Goal: Contribute content: Add original content to the website for others to see

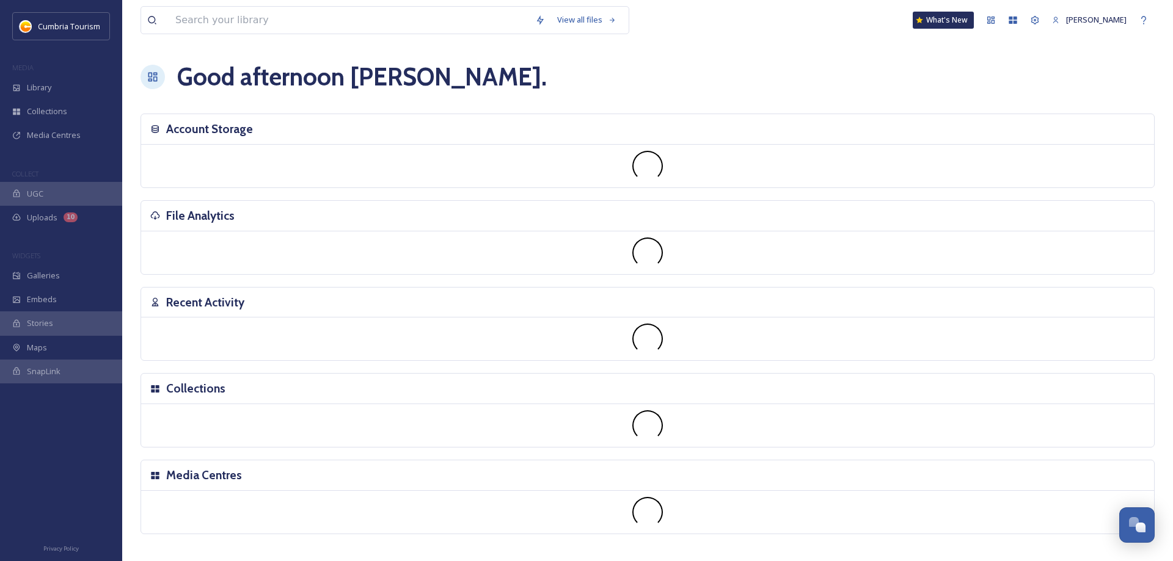
scroll to position [4384, 0]
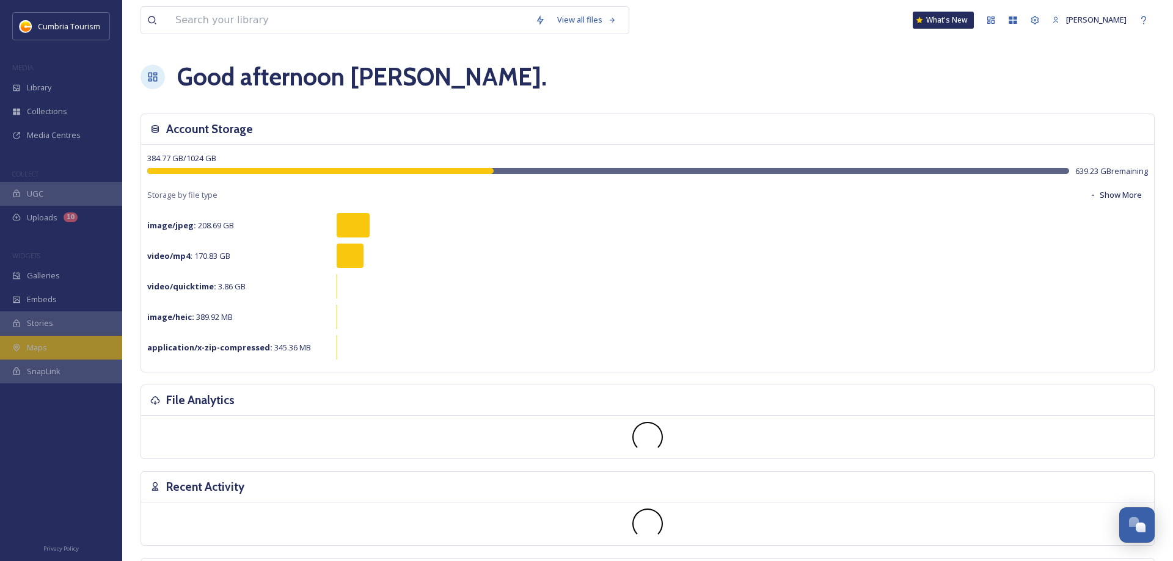
click at [27, 351] on div "Maps" at bounding box center [61, 348] width 122 height 24
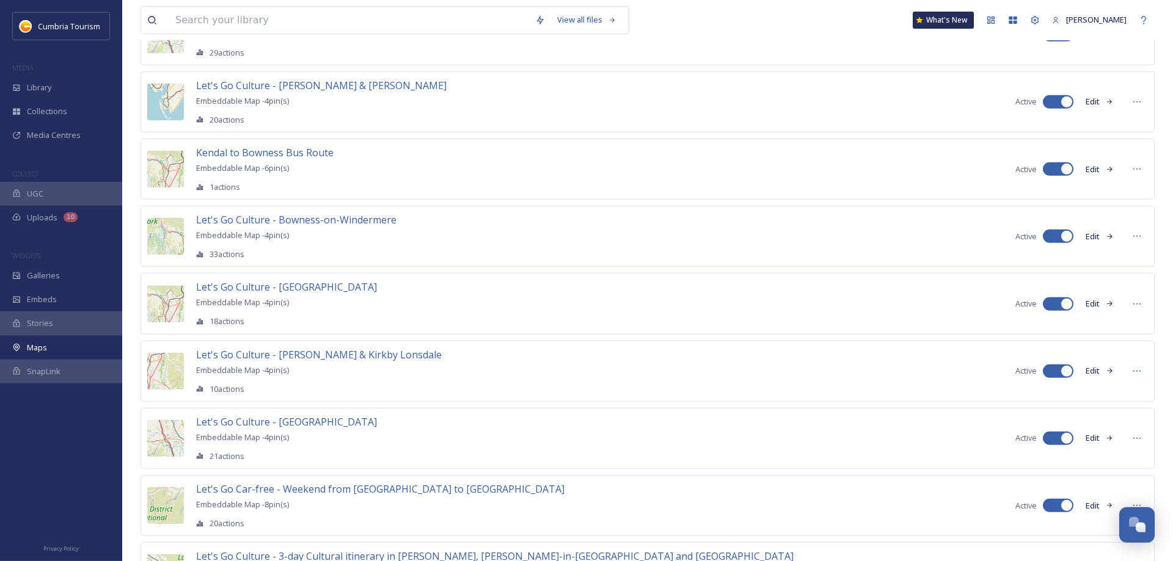
scroll to position [748, 0]
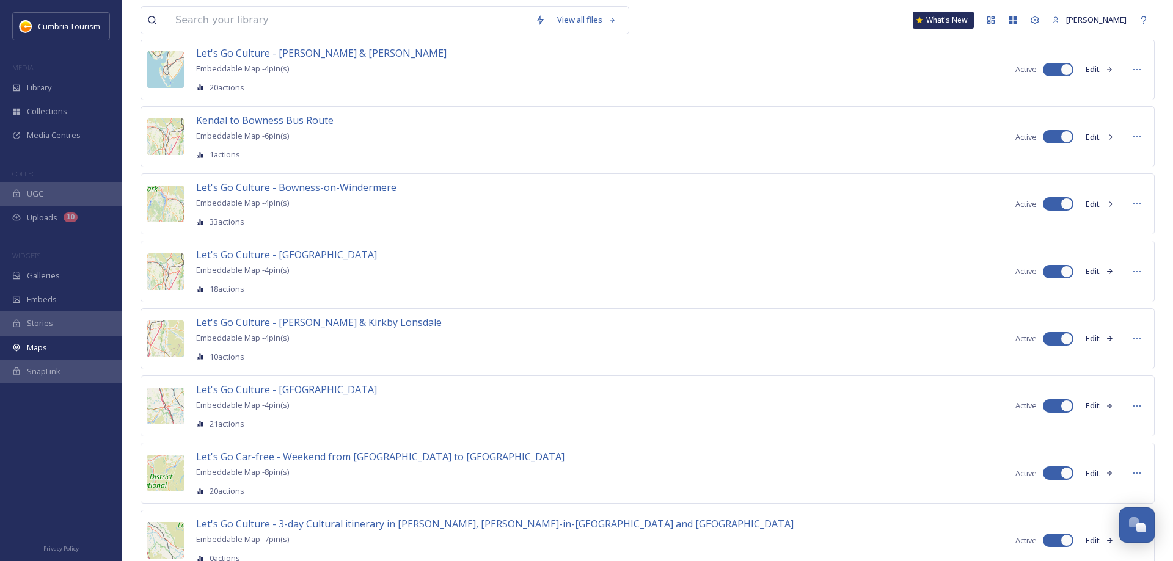
click at [249, 383] on span "Let's Go Culture - [GEOGRAPHIC_DATA]" at bounding box center [286, 389] width 181 height 13
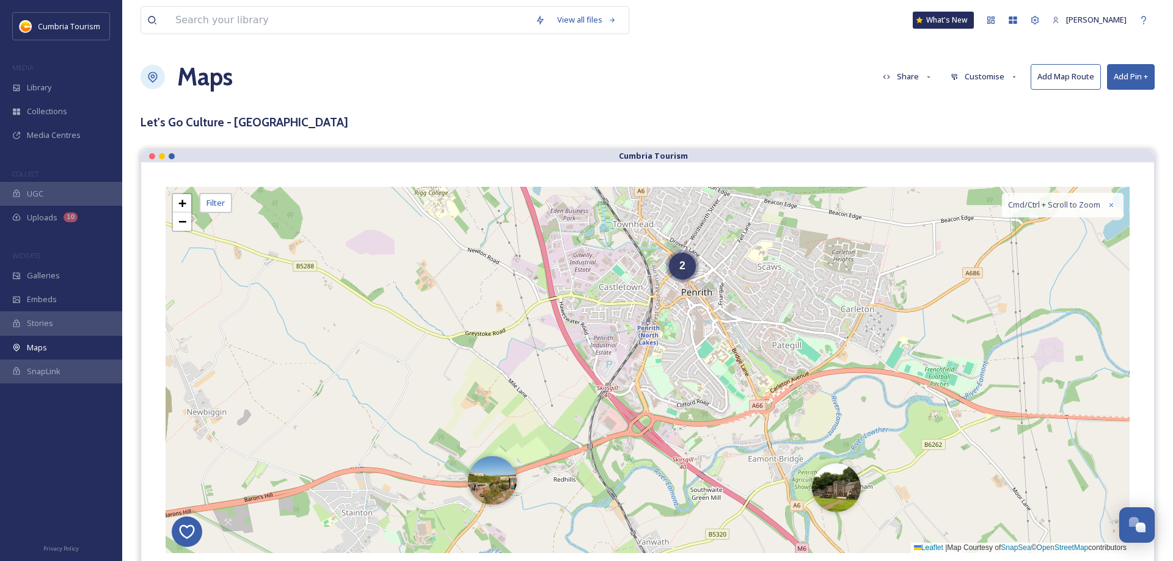
click at [1128, 76] on button "Add Pin +" at bounding box center [1131, 76] width 48 height 25
click at [1105, 103] on span "Add New Pin" at bounding box center [1096, 106] width 46 height 12
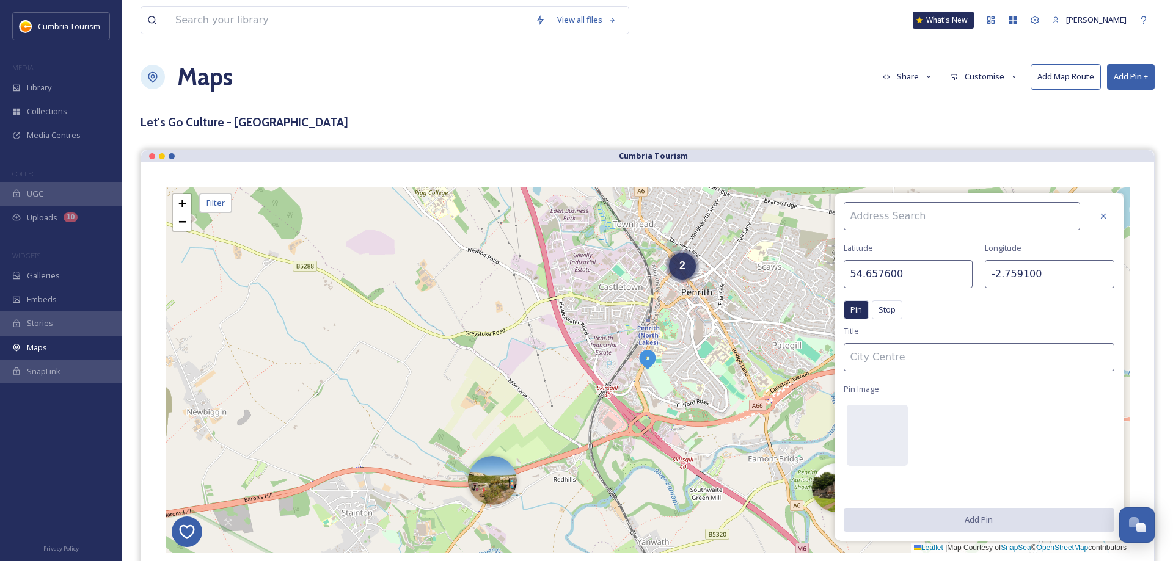
click at [895, 213] on input at bounding box center [961, 216] width 236 height 28
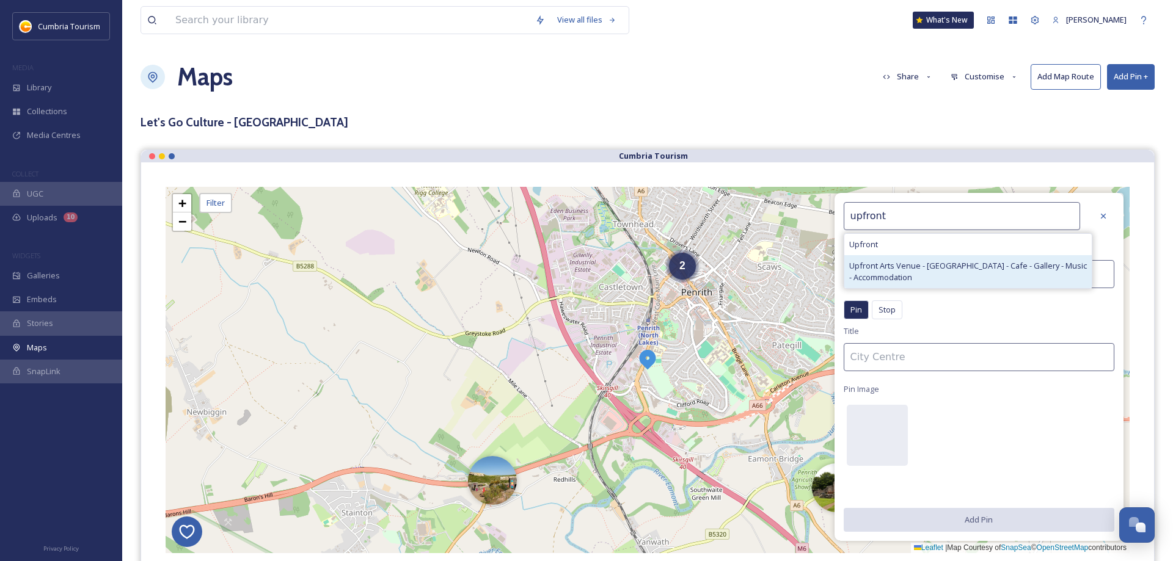
type input "upfront"
click at [898, 275] on span "Upfront Arts Venue - [GEOGRAPHIC_DATA] - Cafe - Gallery - Music - Accommodation" at bounding box center [968, 271] width 238 height 23
type input "54.715816"
type input "-2.850646"
type input "Upfront Arts Venue - [GEOGRAPHIC_DATA] - Cafe - Gallery - Music - Accommodation"
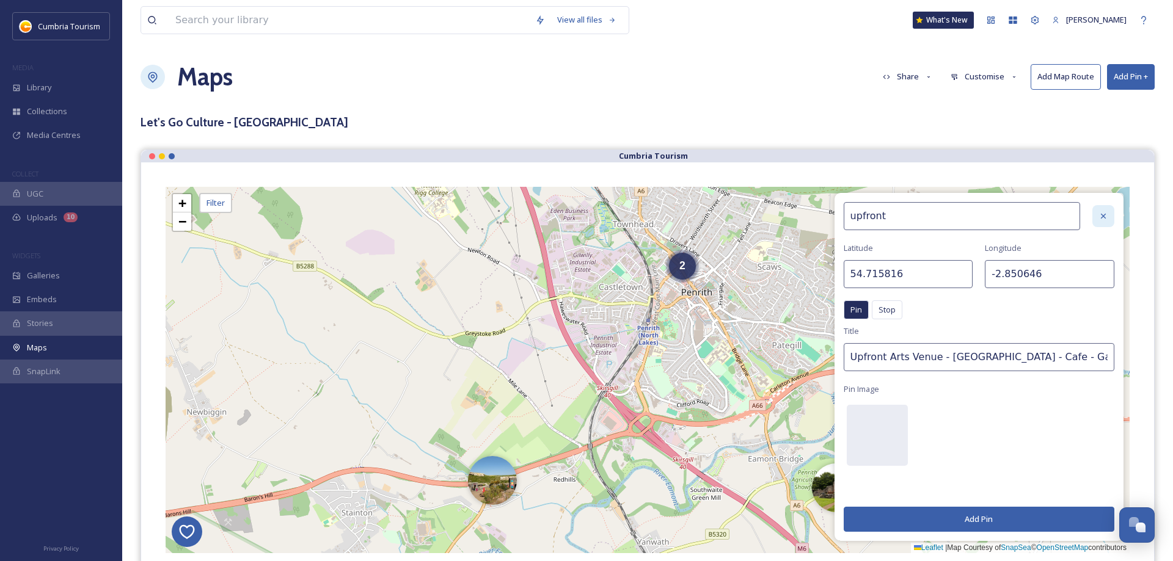
click at [1102, 218] on icon at bounding box center [1103, 216] width 10 height 10
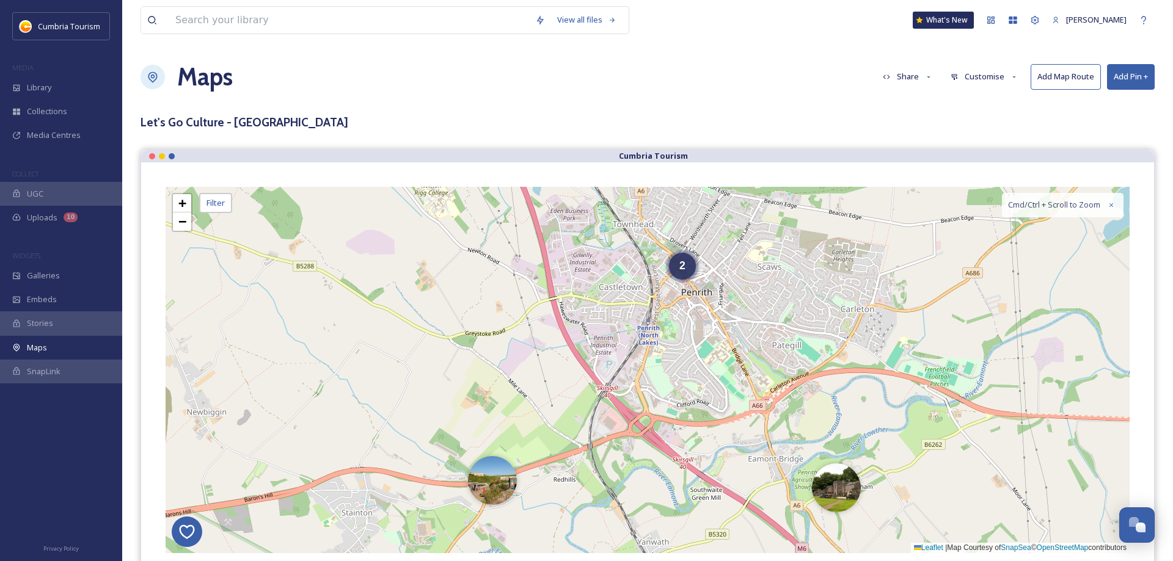
click at [1121, 79] on button "Add Pin +" at bounding box center [1131, 76] width 48 height 25
click at [1110, 133] on span "Add Pin From Library" at bounding box center [1110, 129] width 75 height 12
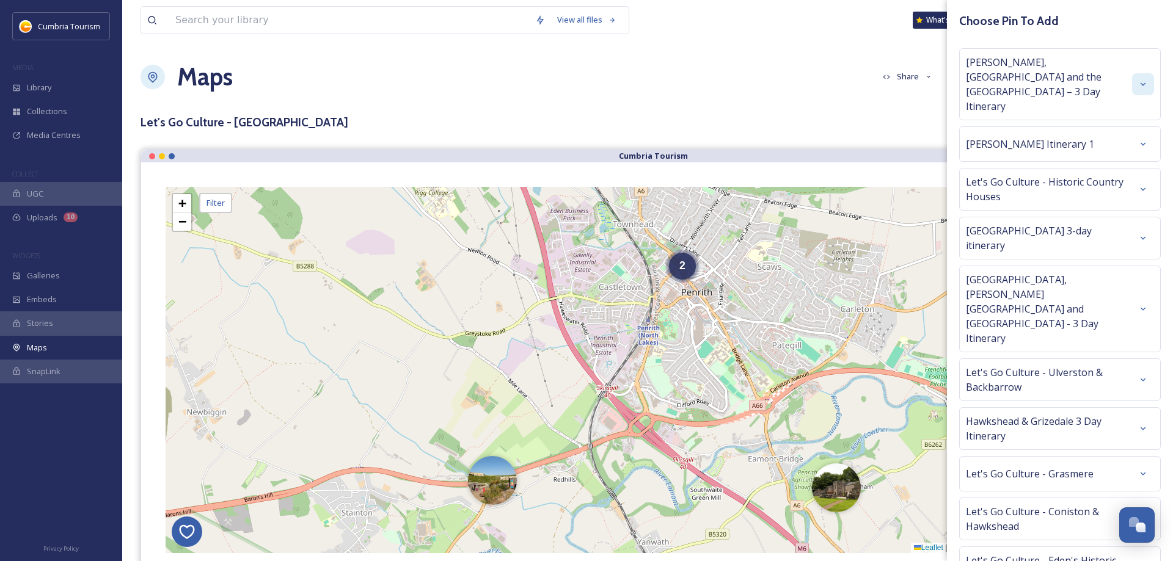
click at [1141, 73] on div at bounding box center [1143, 84] width 22 height 22
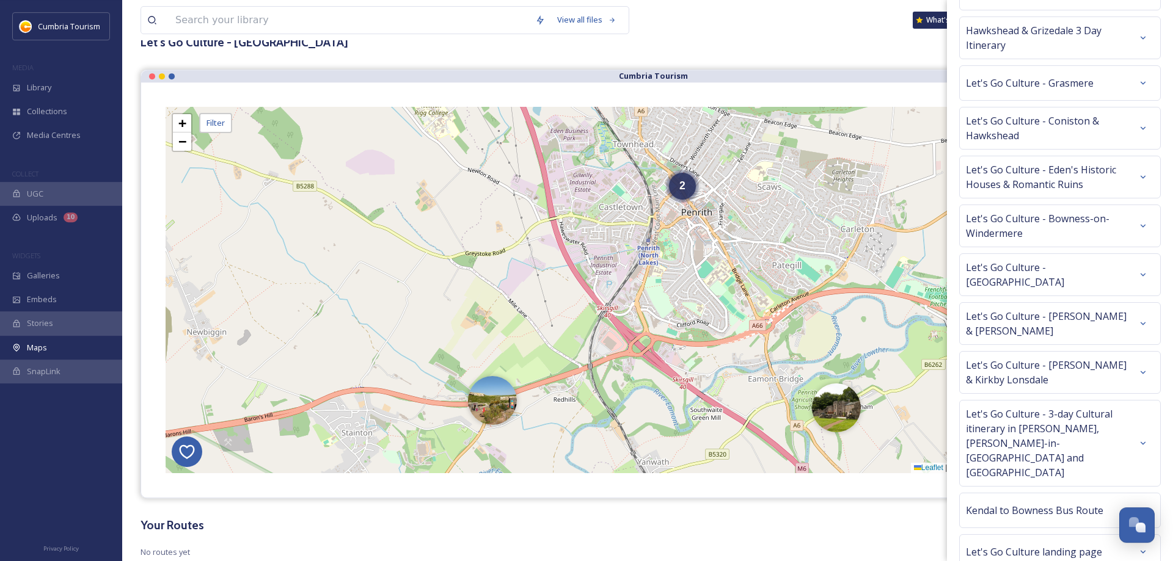
scroll to position [114, 0]
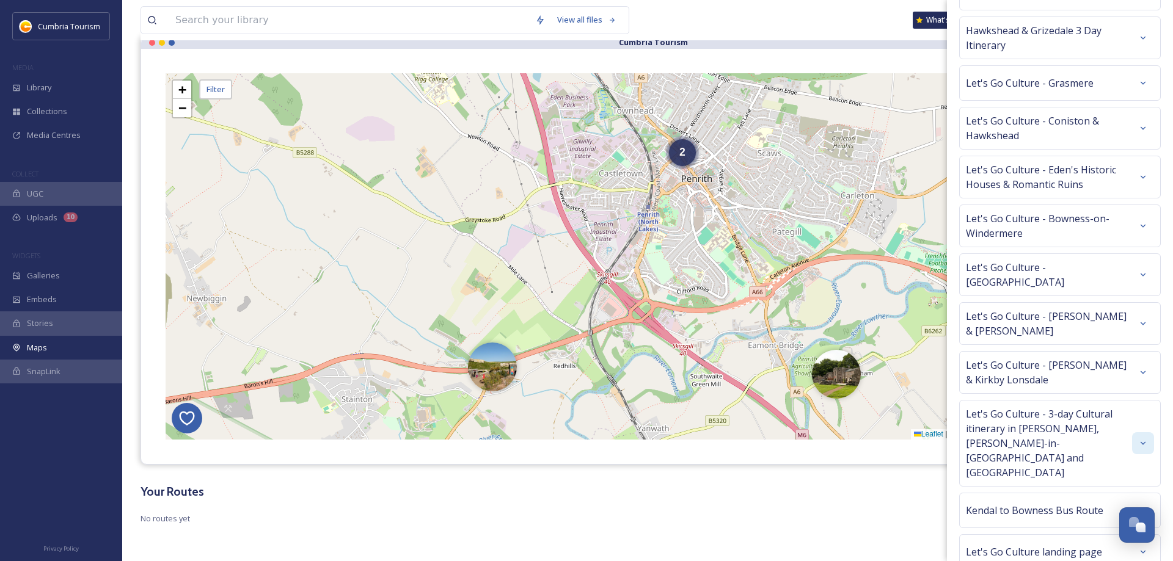
click at [1143, 439] on icon at bounding box center [1143, 444] width 10 height 10
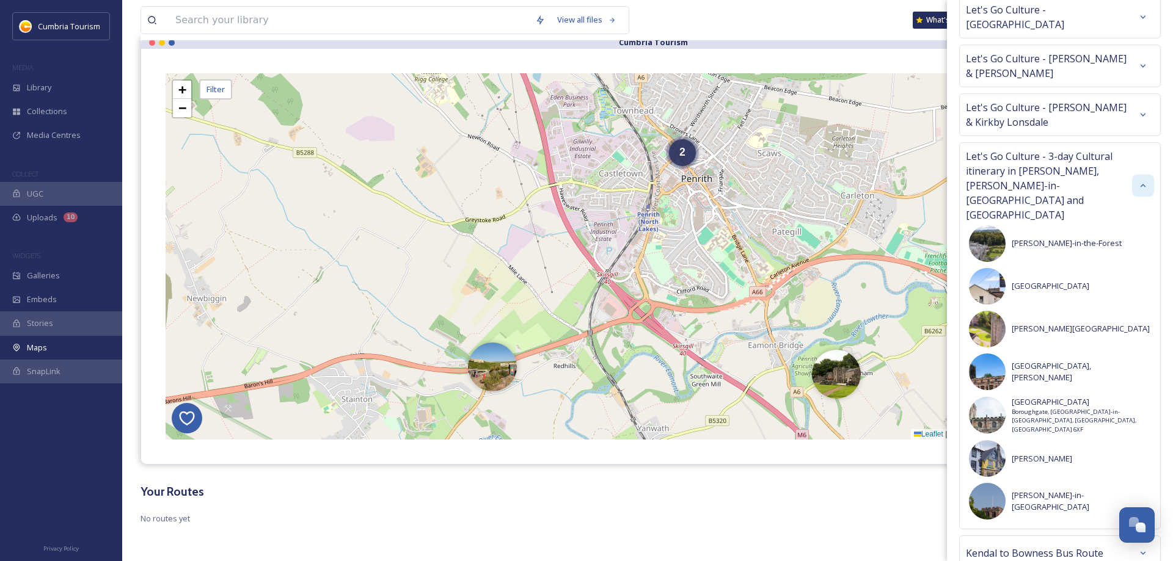
scroll to position [1716, 0]
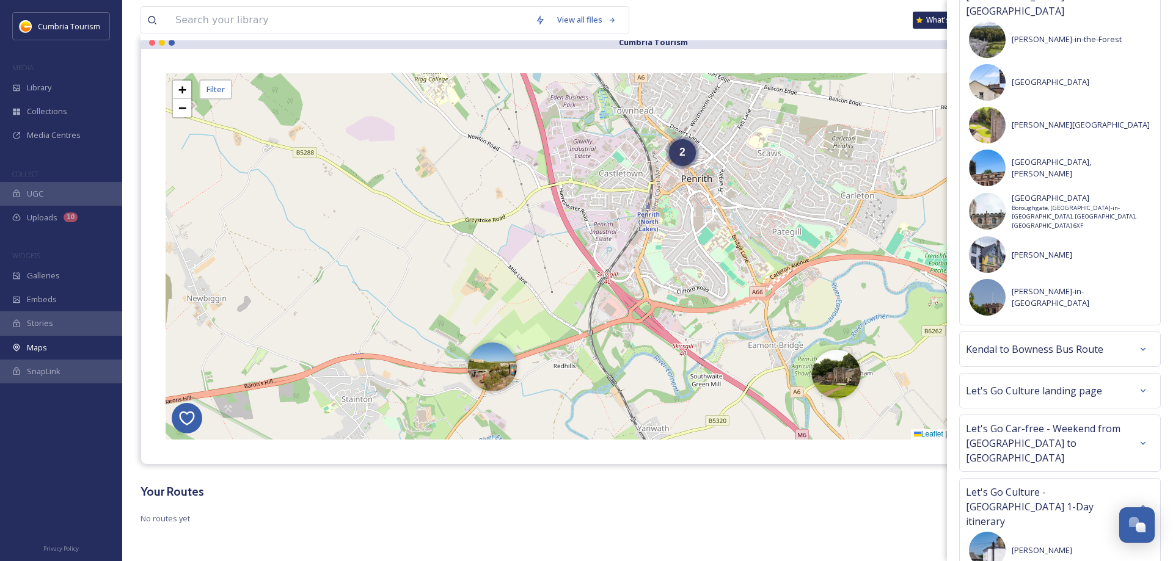
scroll to position [1887, 0]
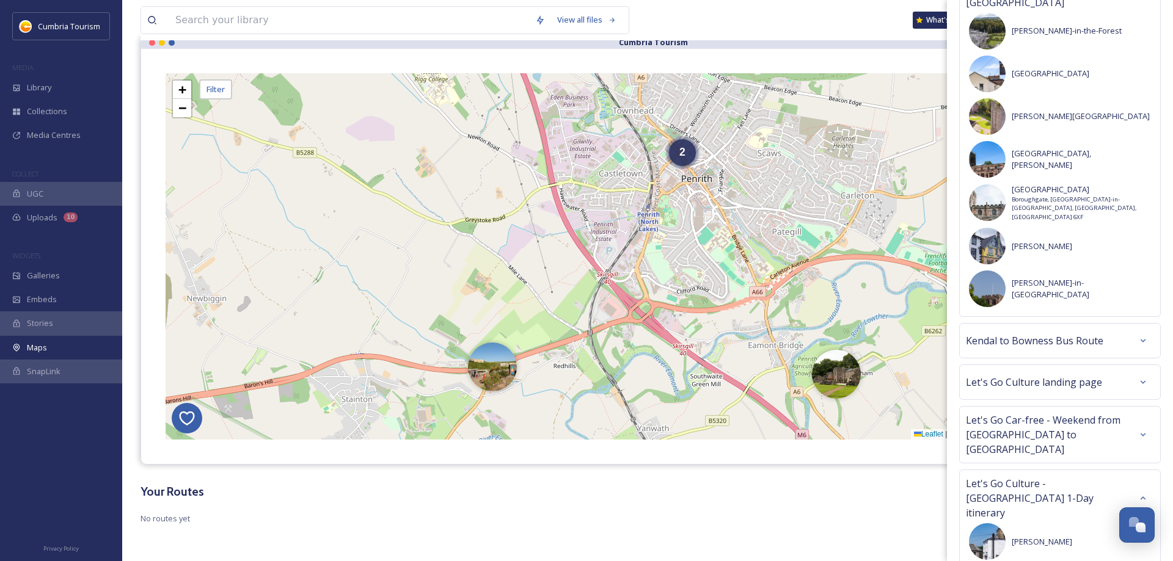
click at [1074, 413] on span "Let's Go Car-free - Weekend from [GEOGRAPHIC_DATA] to [GEOGRAPHIC_DATA]" at bounding box center [1049, 435] width 166 height 44
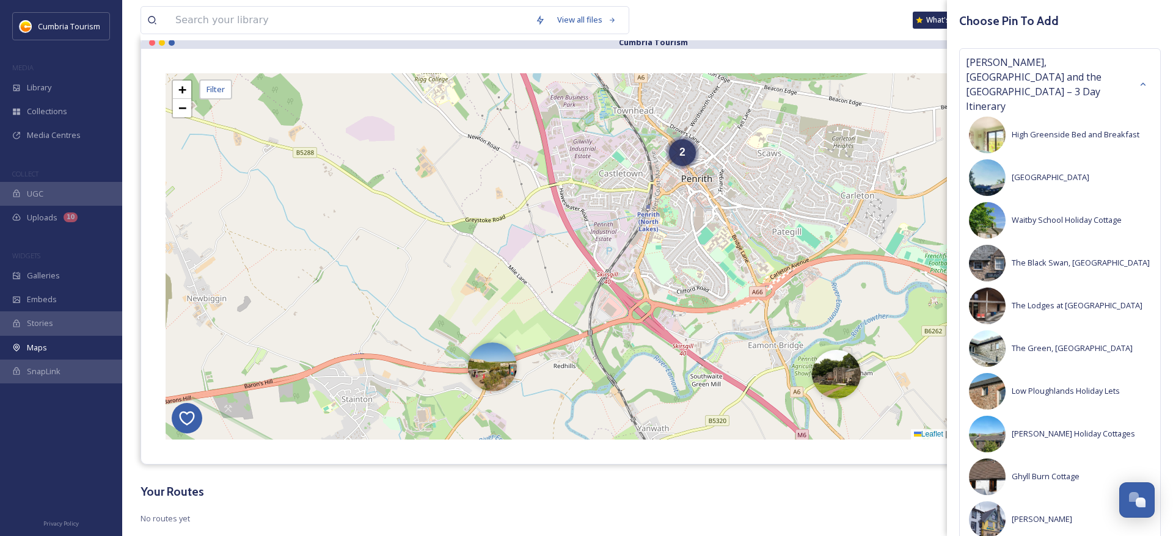
scroll to position [51, 0]
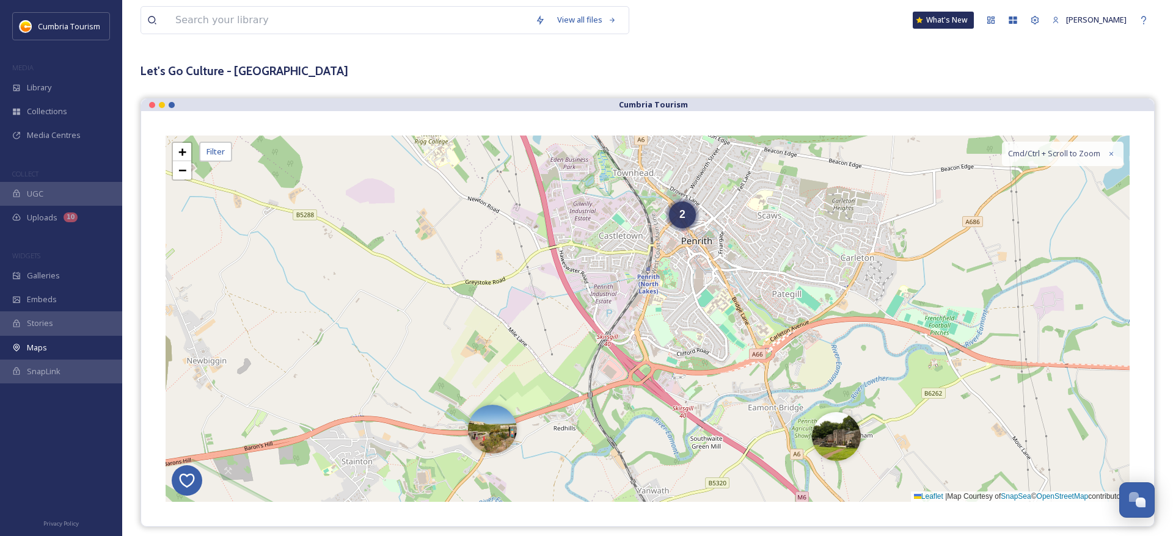
click at [743, 51] on div "View all files What's New [PERSON_NAME] Maps Share Customise Add Map Route Add …" at bounding box center [647, 286] width 1051 height 675
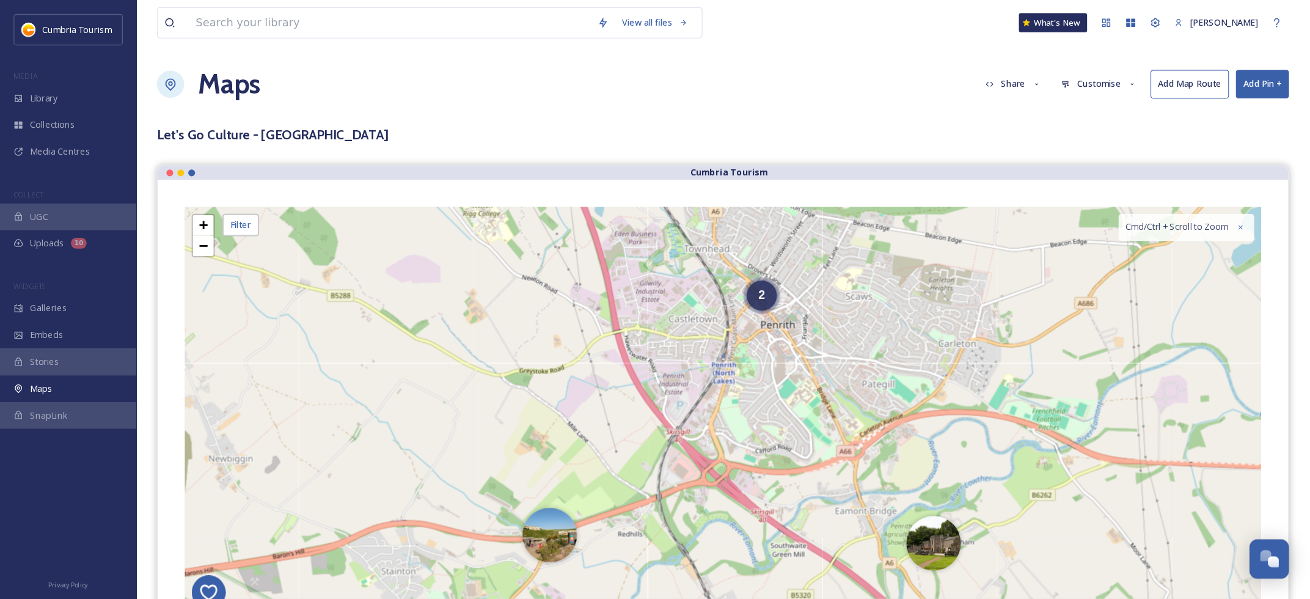
scroll to position [0, 0]
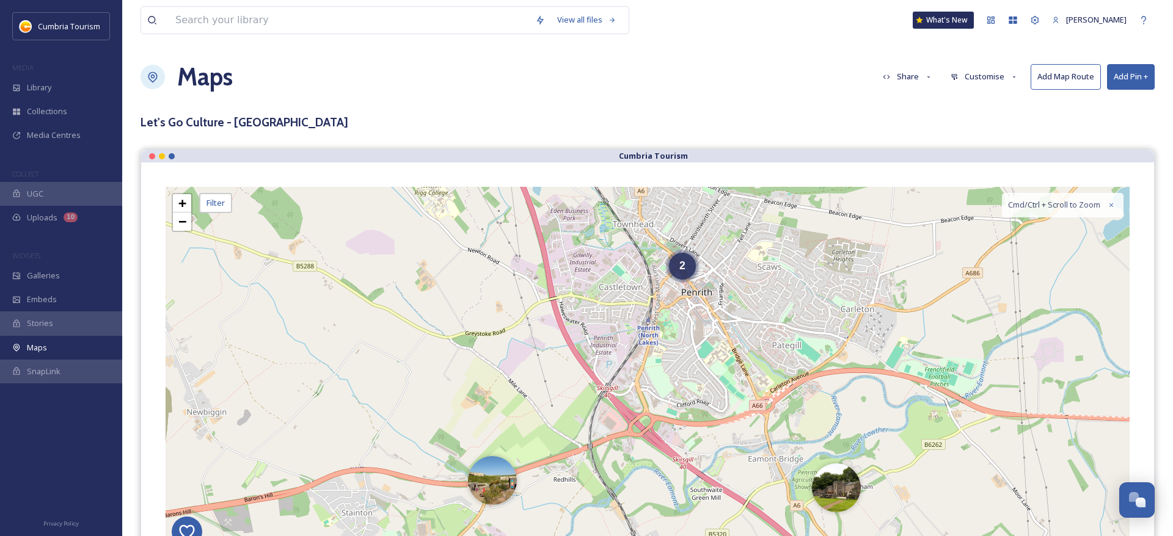
click at [1129, 79] on button "Add Pin +" at bounding box center [1131, 76] width 48 height 25
click at [1103, 105] on span "Add New Pin" at bounding box center [1096, 106] width 46 height 12
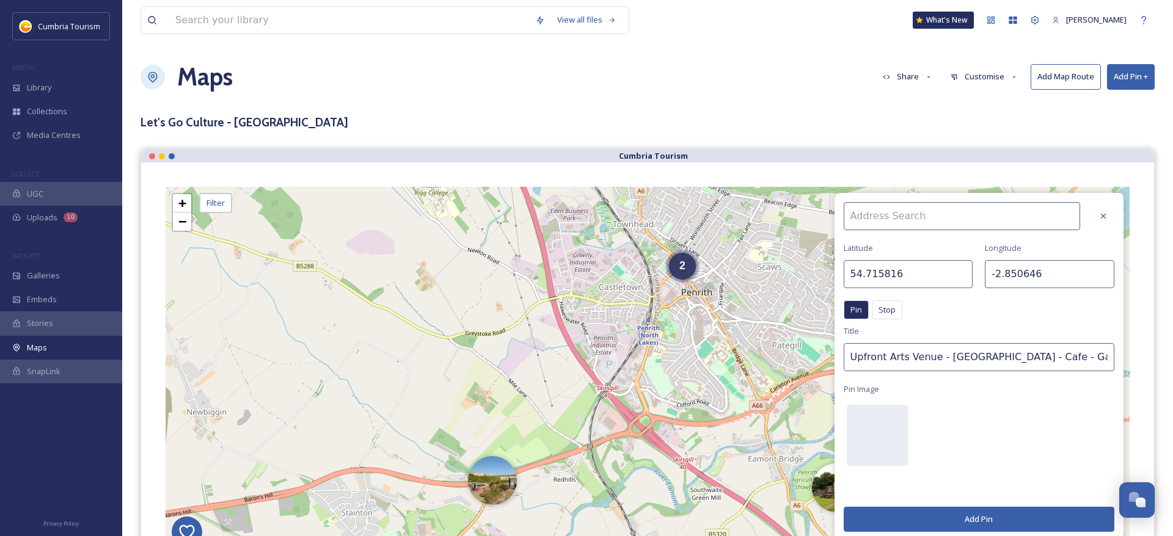
click at [895, 221] on input at bounding box center [961, 216] width 236 height 28
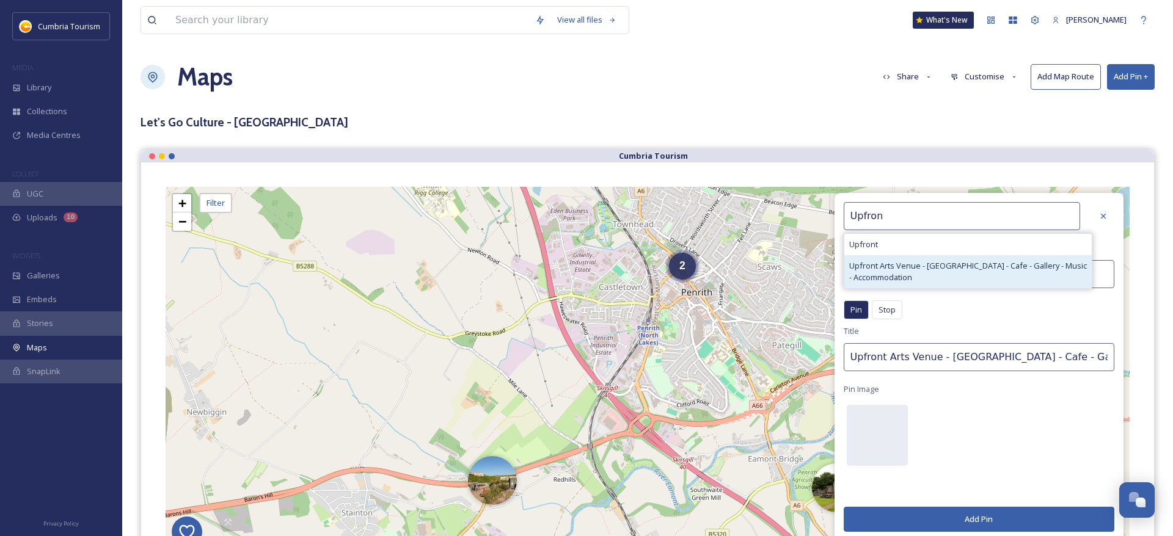
type input "Upfron"
click at [890, 272] on span "Upfront Arts Venue - [GEOGRAPHIC_DATA] - Cafe - Gallery - Music - Accommodation" at bounding box center [968, 271] width 238 height 23
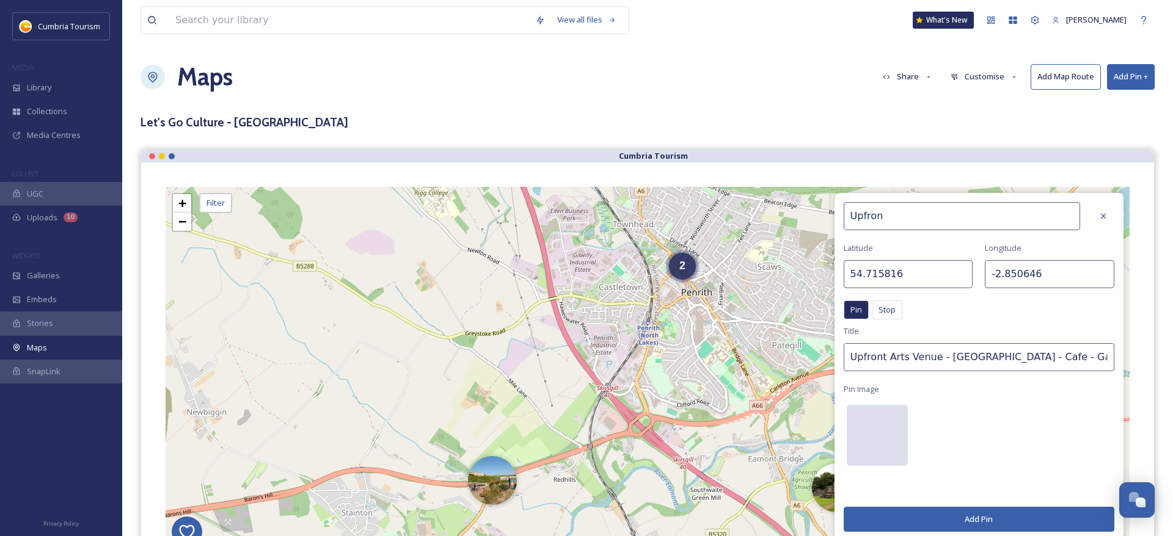
click at [885, 443] on div at bounding box center [877, 435] width 61 height 61
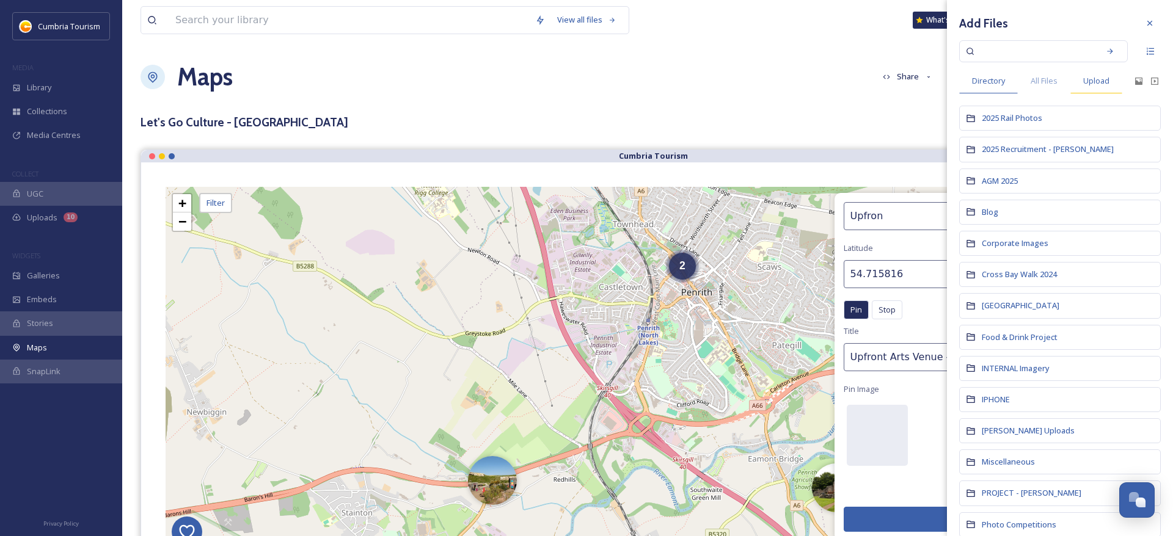
click at [1096, 84] on span "Upload" at bounding box center [1096, 81] width 26 height 12
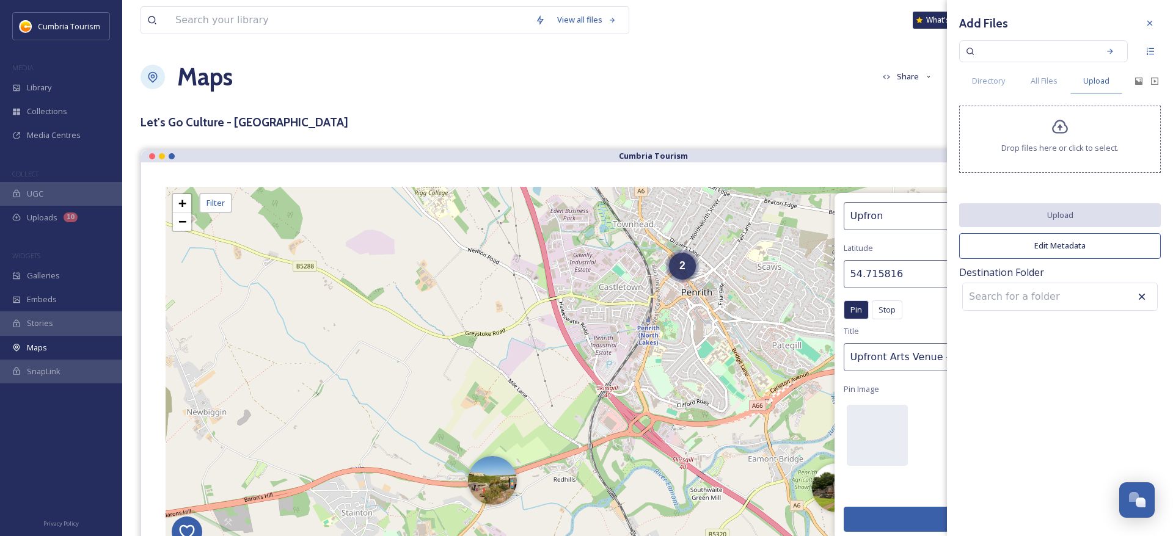
click at [1067, 136] on div "Drop files here or click to select." at bounding box center [1060, 139] width 202 height 67
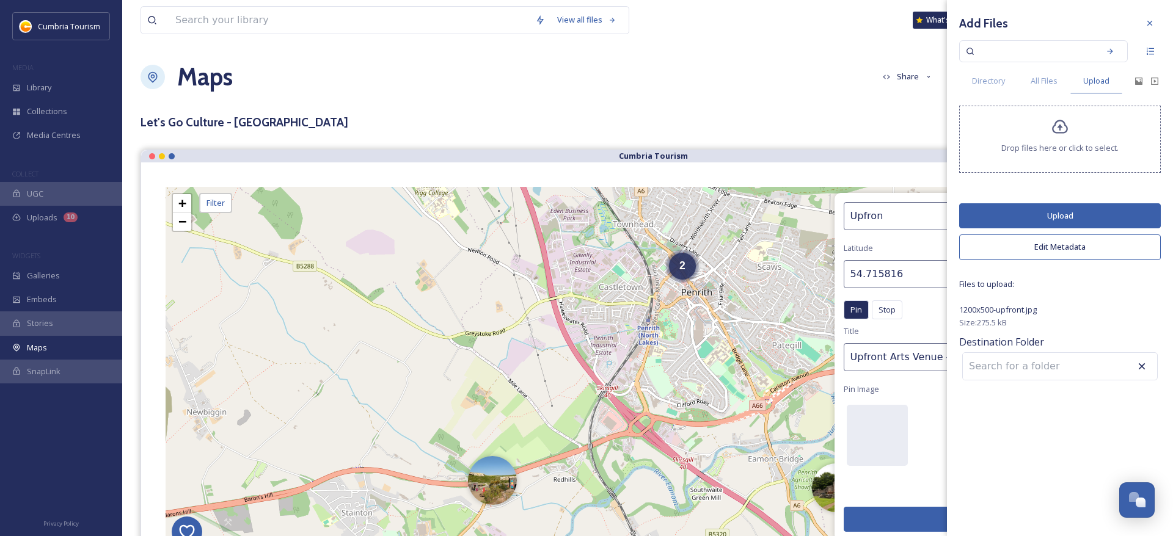
click at [1013, 359] on input at bounding box center [1030, 366] width 134 height 27
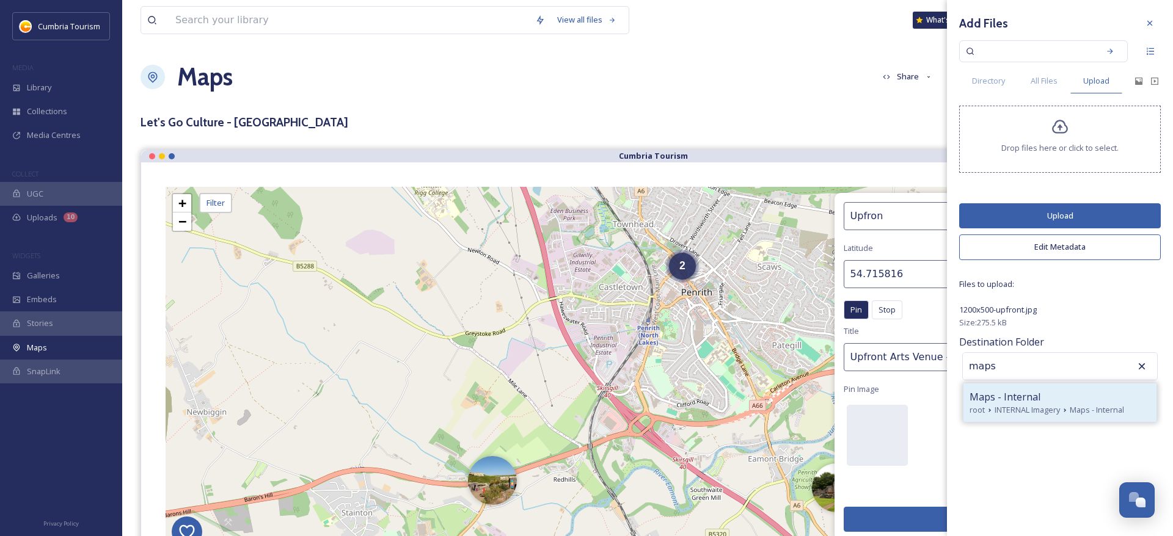
click at [1025, 402] on span "Maps - Internal" at bounding box center [1004, 397] width 71 height 15
type input "Maps - Internal"
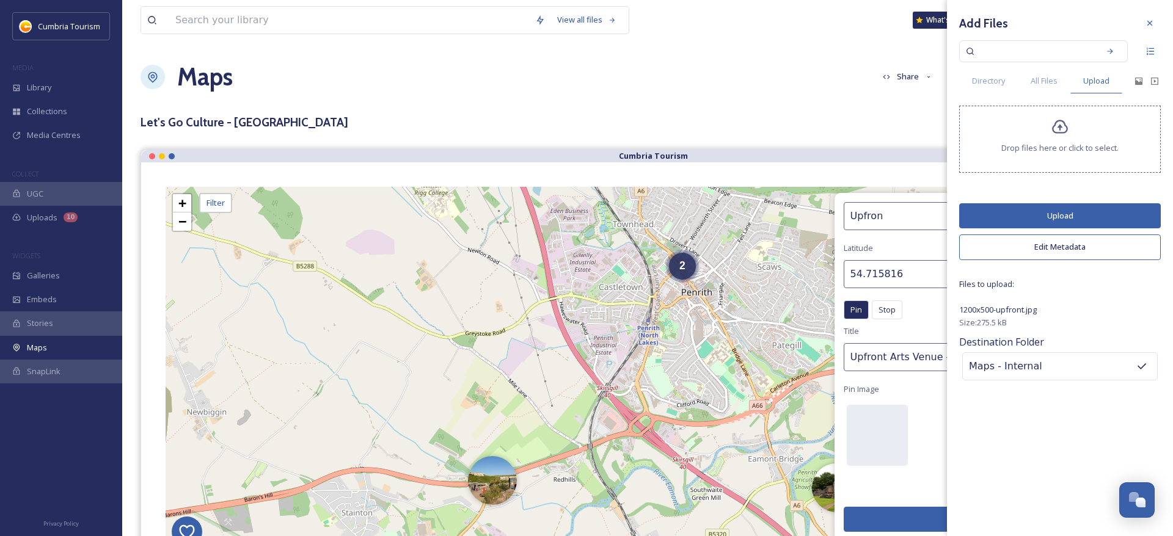
click at [1068, 211] on button "Upload" at bounding box center [1060, 215] width 202 height 25
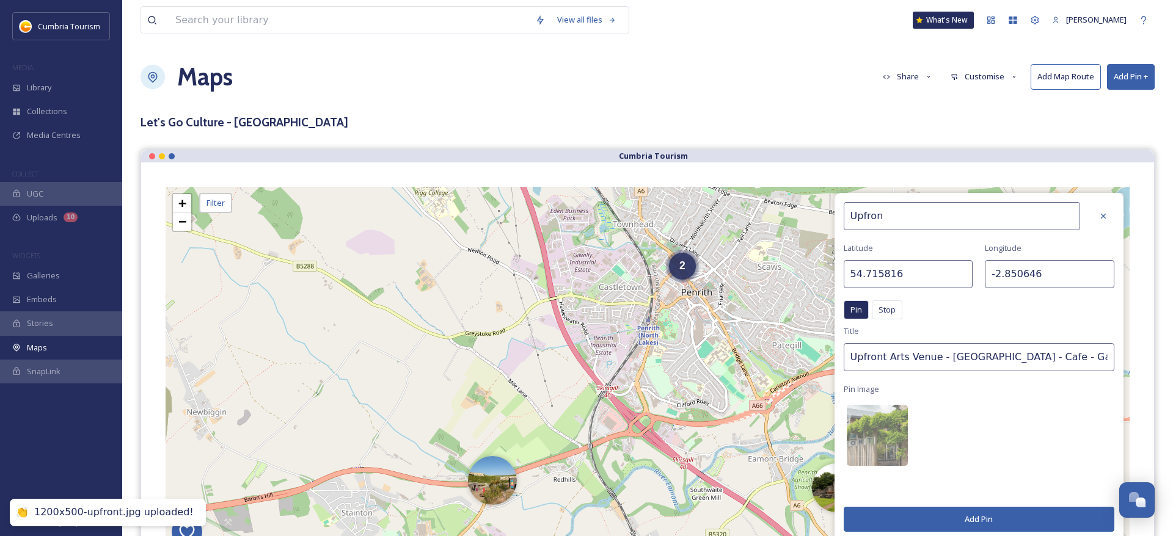
click at [978, 513] on button "Add Pin" at bounding box center [978, 519] width 271 height 25
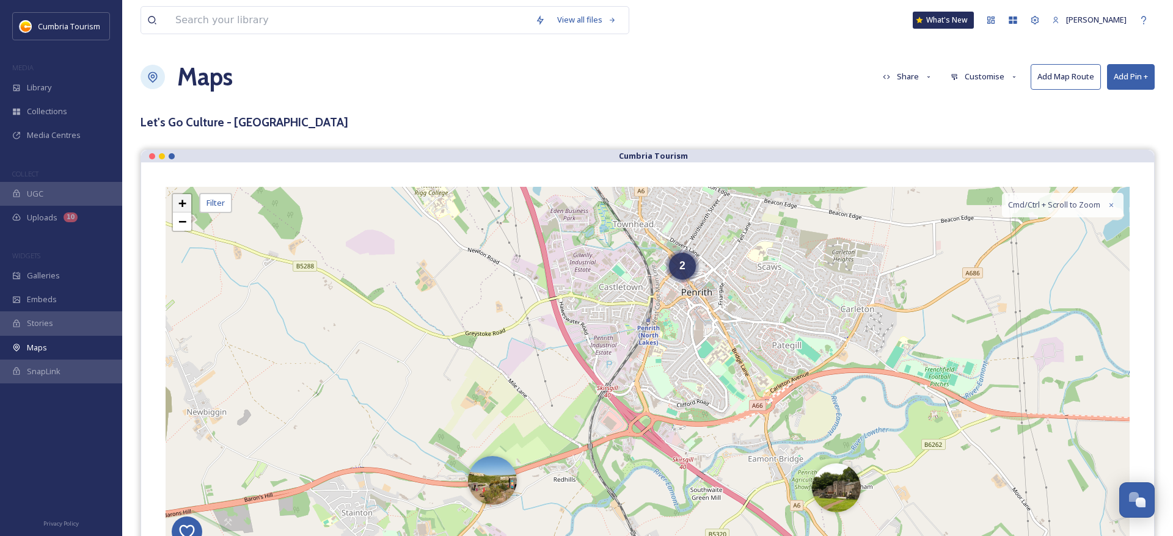
click at [180, 203] on span "+" at bounding box center [182, 202] width 8 height 15
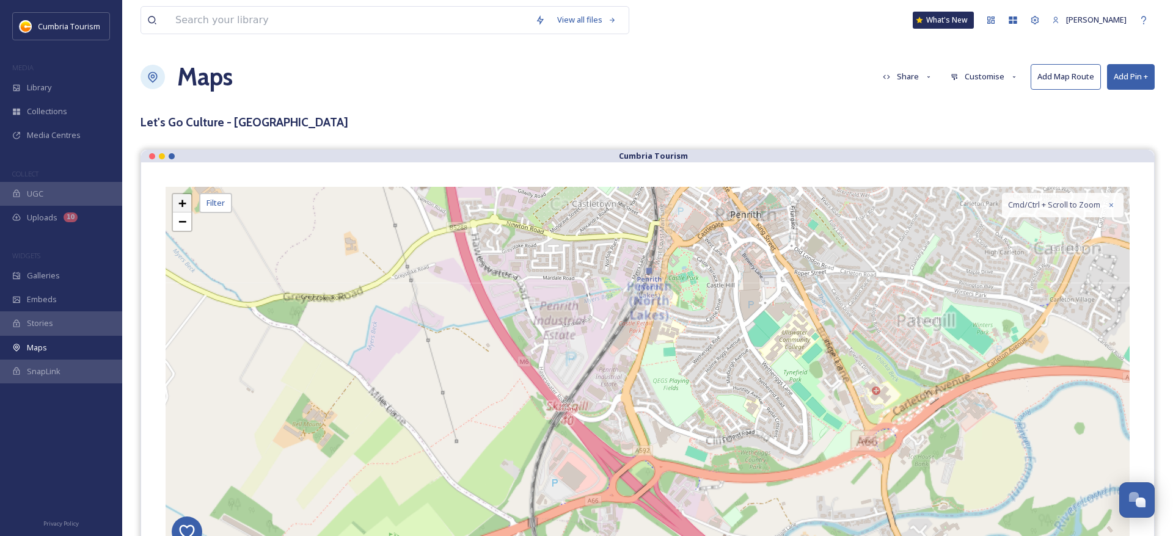
click at [178, 202] on span "+" at bounding box center [182, 202] width 8 height 15
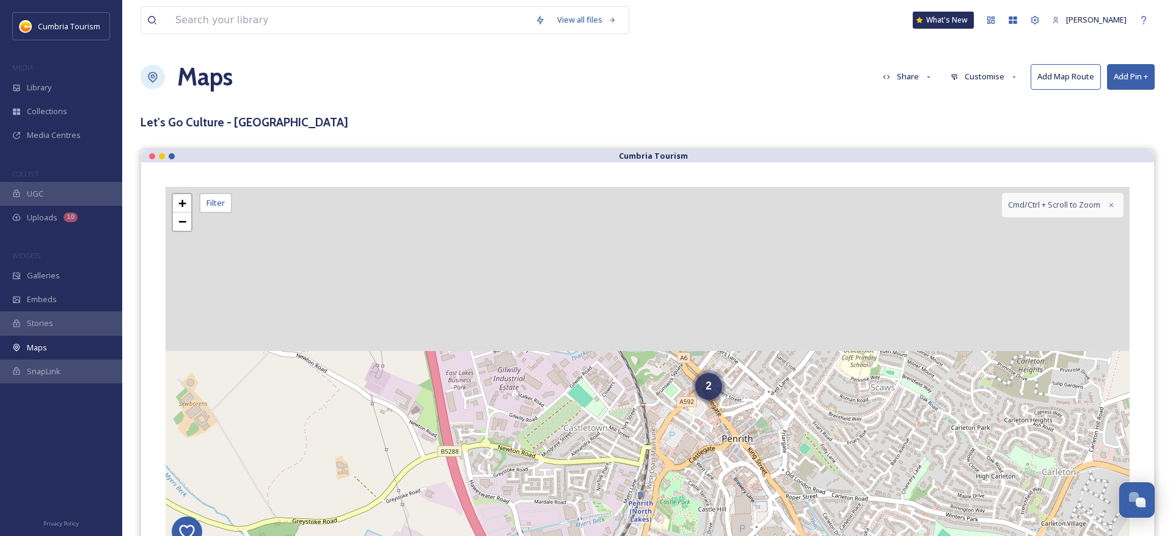
drag, startPoint x: 755, startPoint y: 409, endPoint x: 738, endPoint y: 507, distance: 99.2
click at [738, 509] on div "2 + − Leaflet | Map Courtesy of SnapSea © OpenStreetMap contributors Cmd/Ctrl +…" at bounding box center [648, 370] width 964 height 366
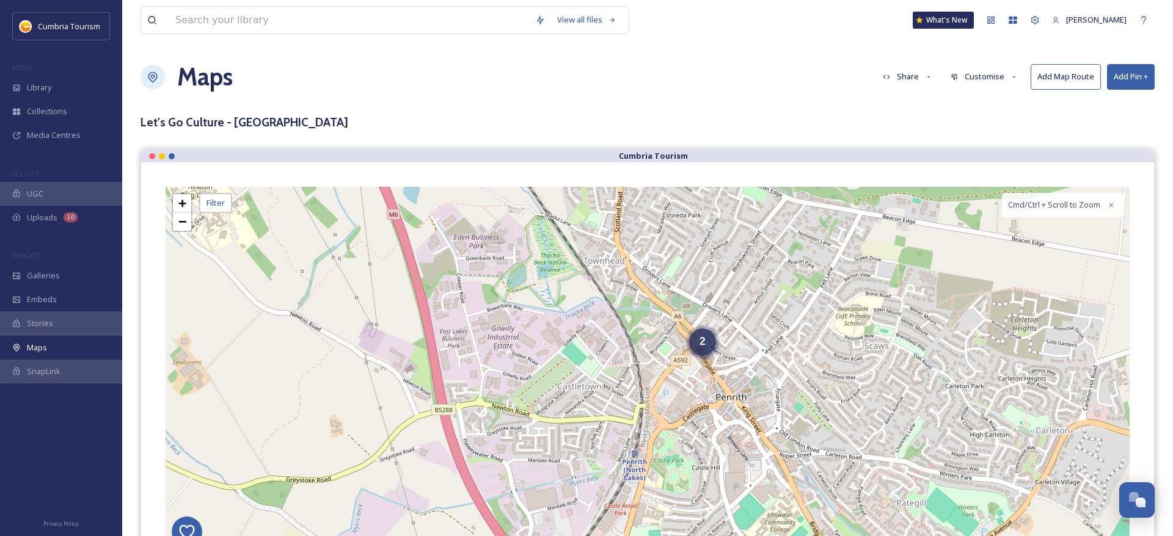
click at [693, 345] on div "2" at bounding box center [702, 342] width 27 height 27
click at [698, 342] on div "2" at bounding box center [703, 342] width 27 height 27
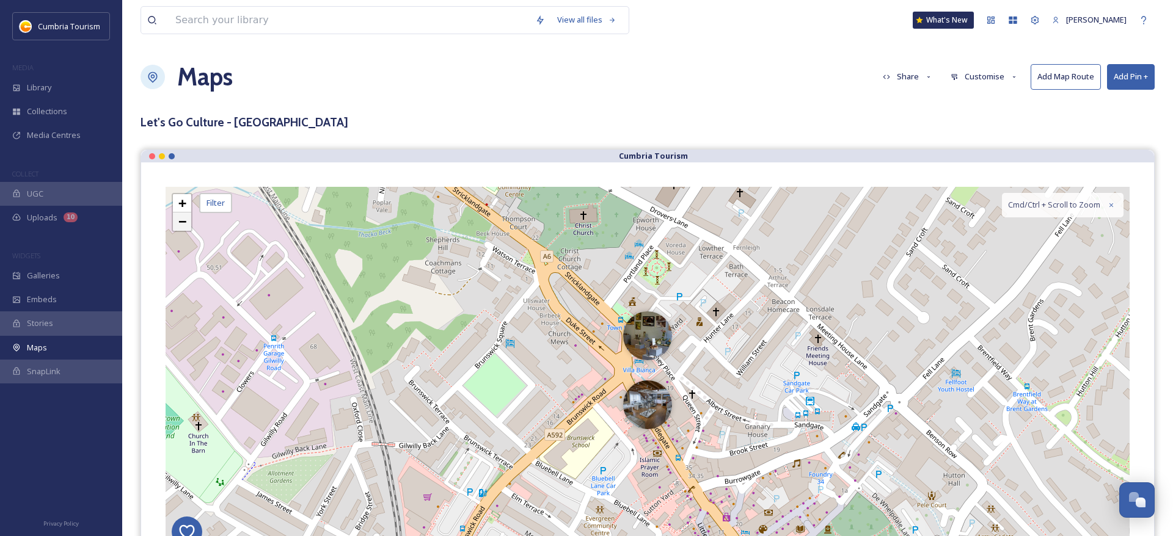
click at [186, 225] on span "−" at bounding box center [182, 221] width 8 height 15
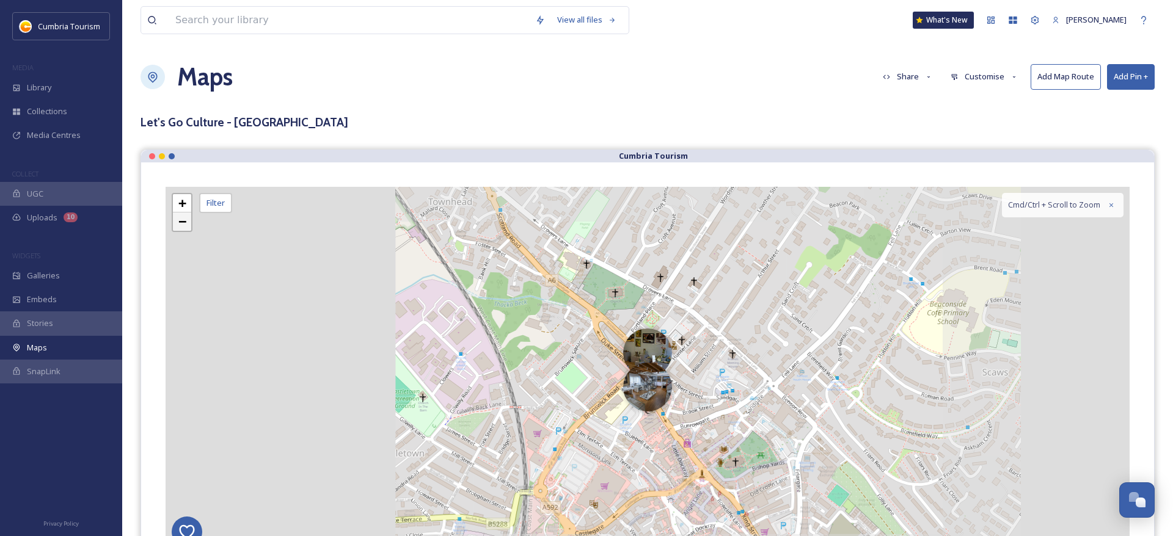
click at [186, 225] on span "−" at bounding box center [182, 221] width 8 height 15
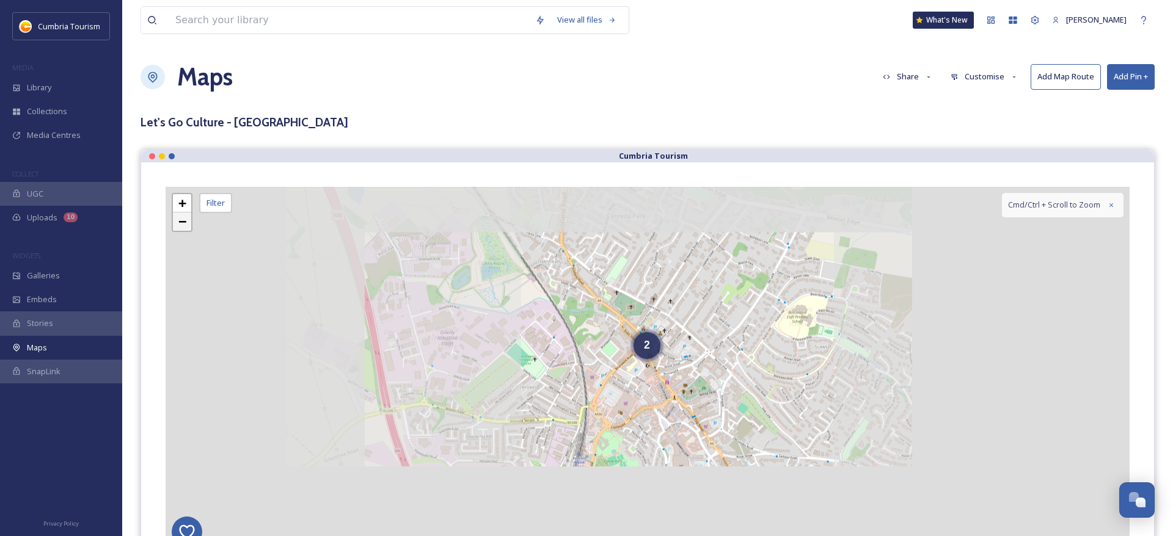
click at [186, 225] on span "−" at bounding box center [182, 221] width 8 height 15
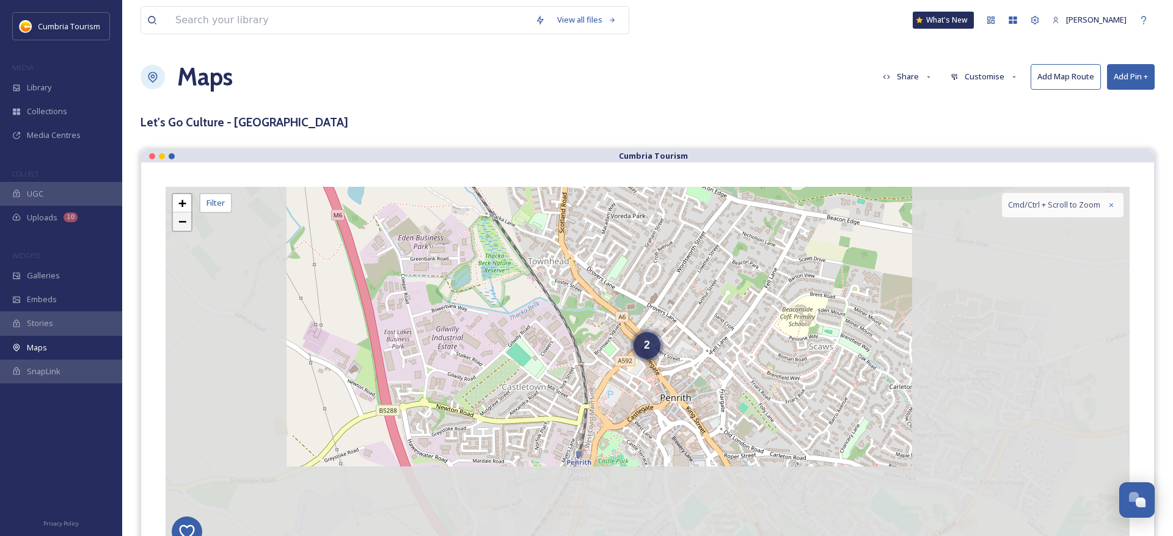
click at [186, 225] on span "−" at bounding box center [182, 221] width 8 height 15
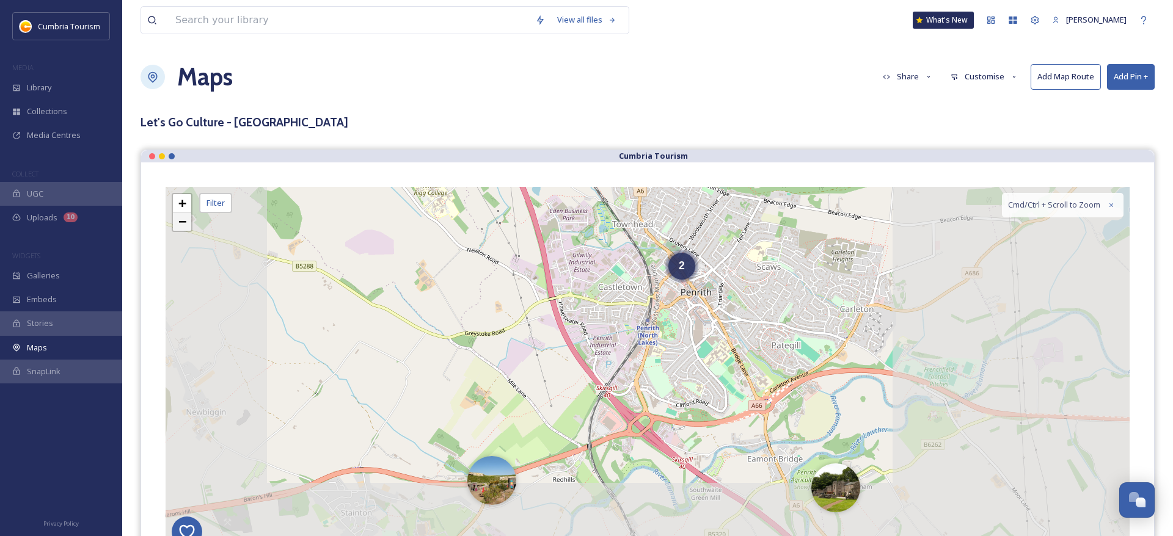
click at [186, 225] on span "−" at bounding box center [182, 221] width 8 height 15
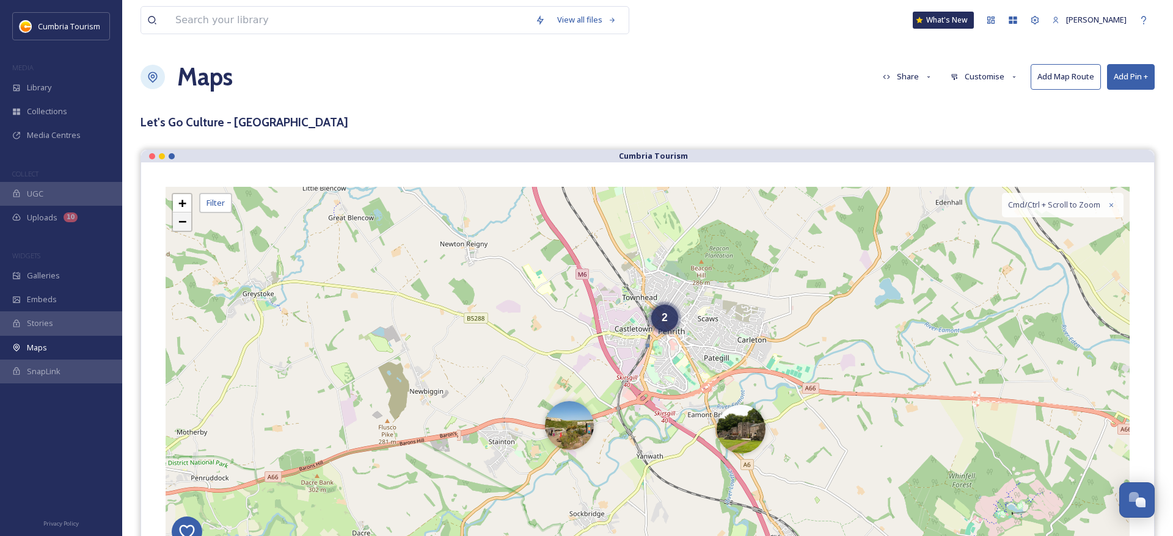
click at [186, 225] on span "−" at bounding box center [182, 221] width 8 height 15
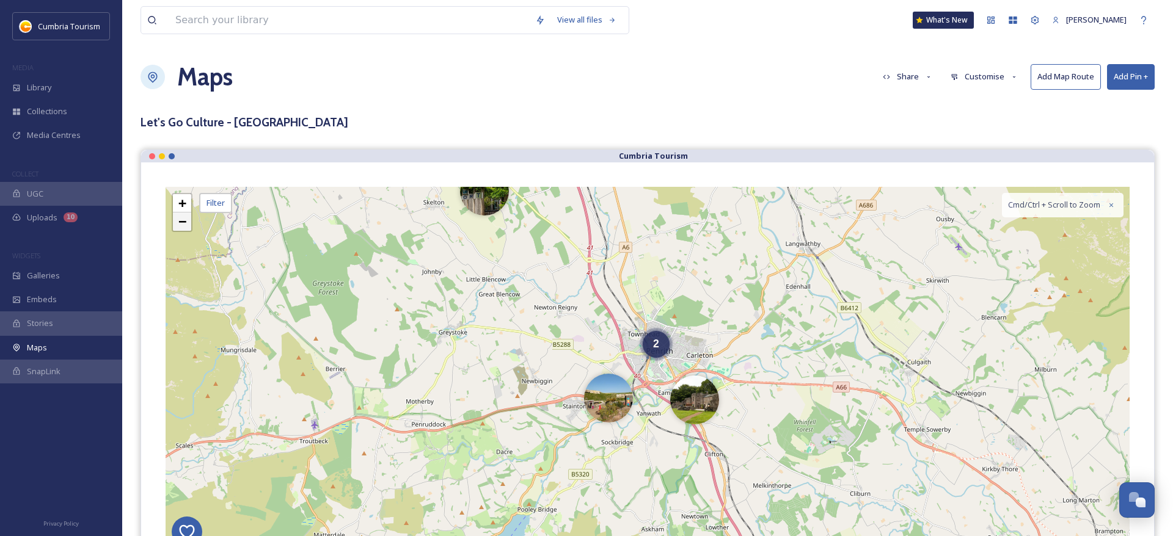
click at [186, 225] on span "−" at bounding box center [182, 221] width 8 height 15
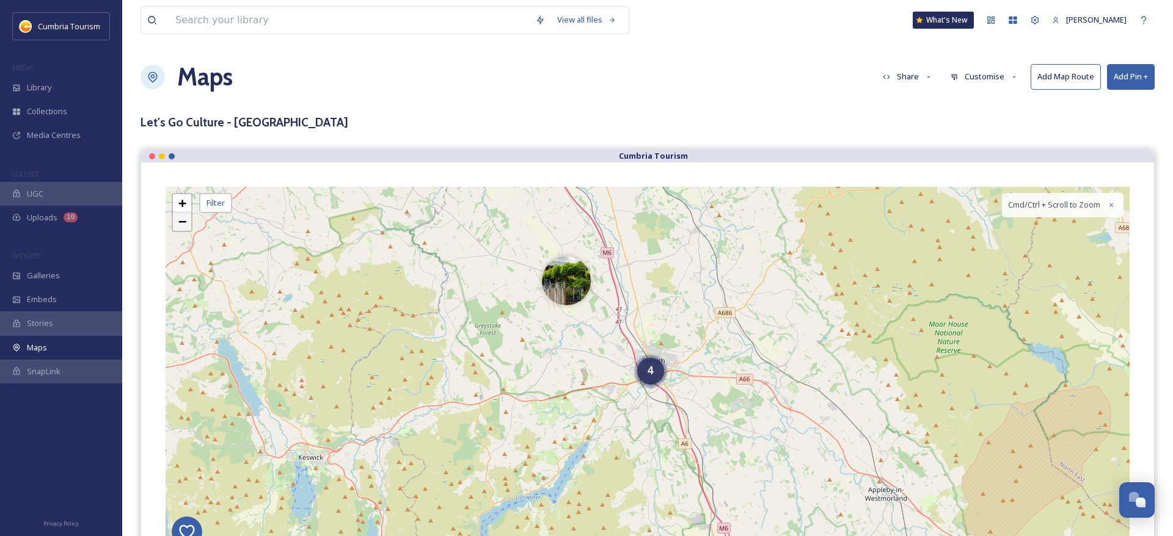
click at [186, 225] on span "−" at bounding box center [182, 221] width 8 height 15
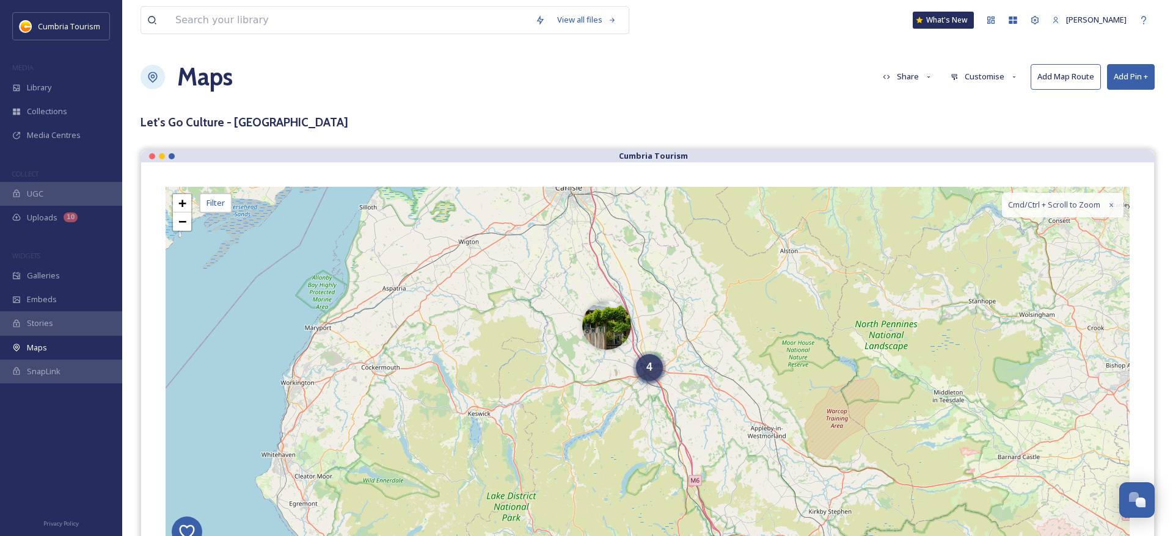
click at [649, 379] on div "4" at bounding box center [649, 367] width 27 height 27
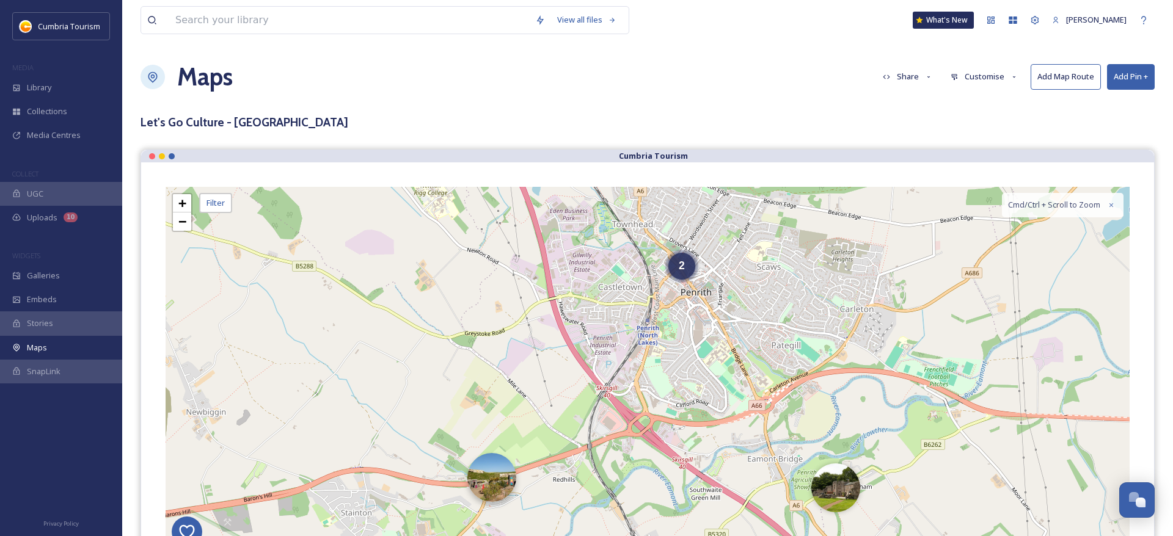
click at [492, 483] on img at bounding box center [491, 477] width 49 height 49
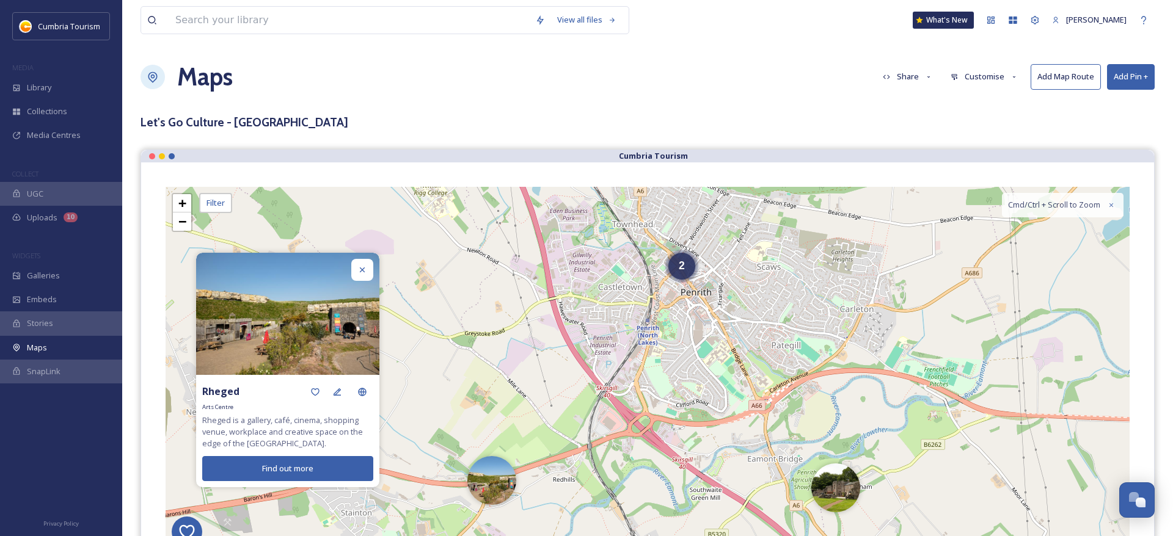
click at [859, 495] on div "2 + − Leaflet | Map Courtesy of SnapSea © OpenStreetMap contributors Cmd/Ctrl +…" at bounding box center [648, 370] width 964 height 366
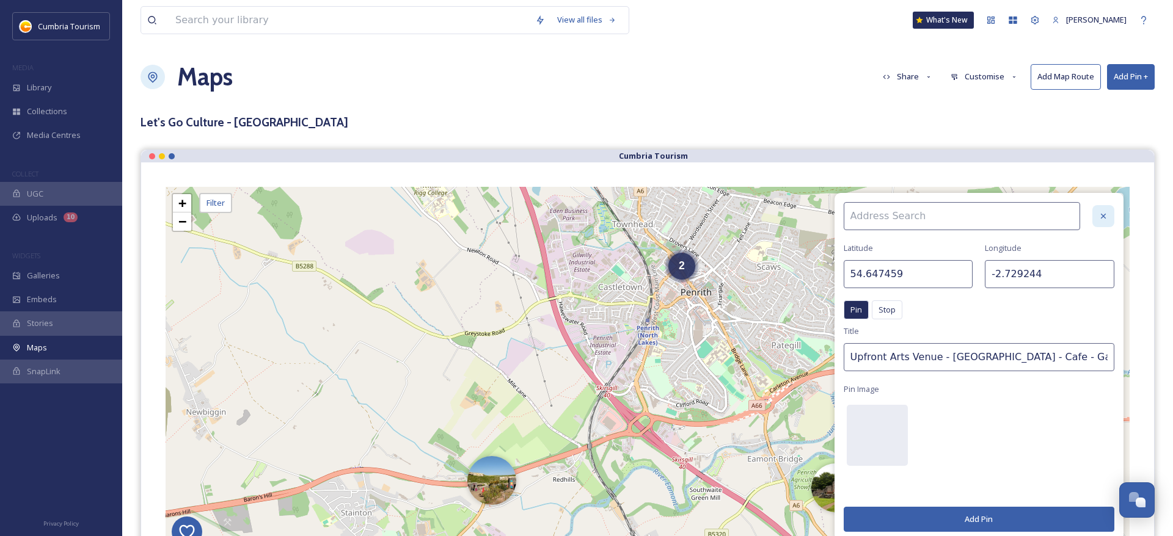
click at [1097, 219] on div at bounding box center [1103, 216] width 22 height 22
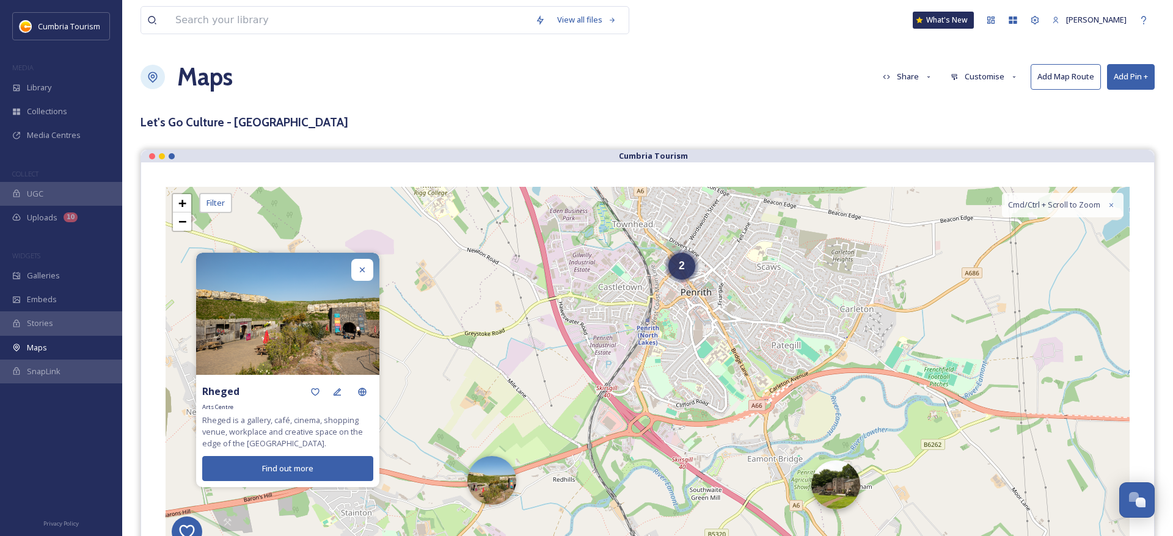
click at [839, 494] on img at bounding box center [835, 485] width 49 height 49
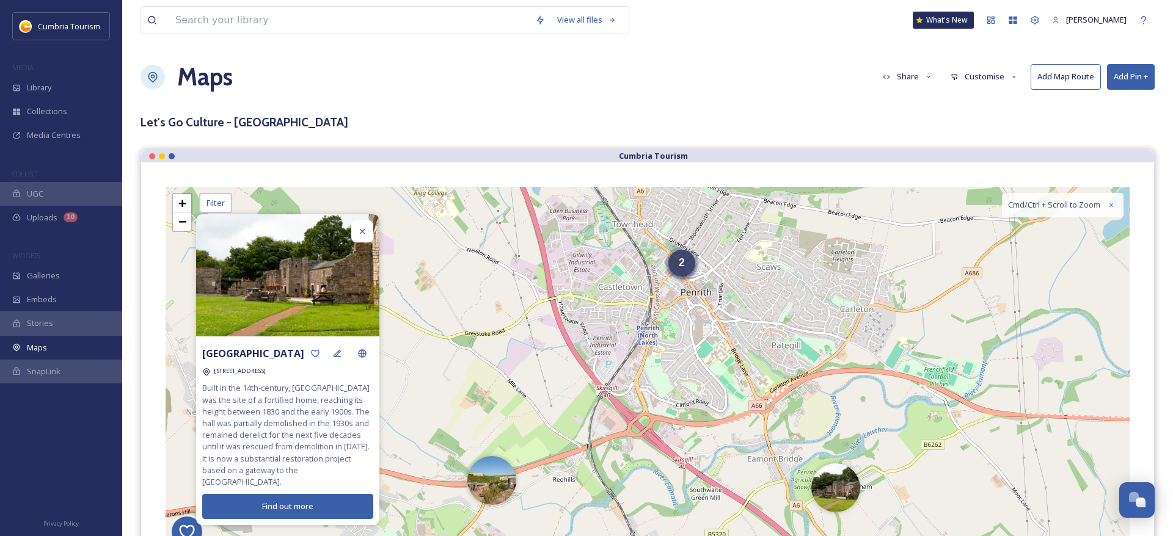
click at [688, 270] on div "2" at bounding box center [681, 263] width 27 height 27
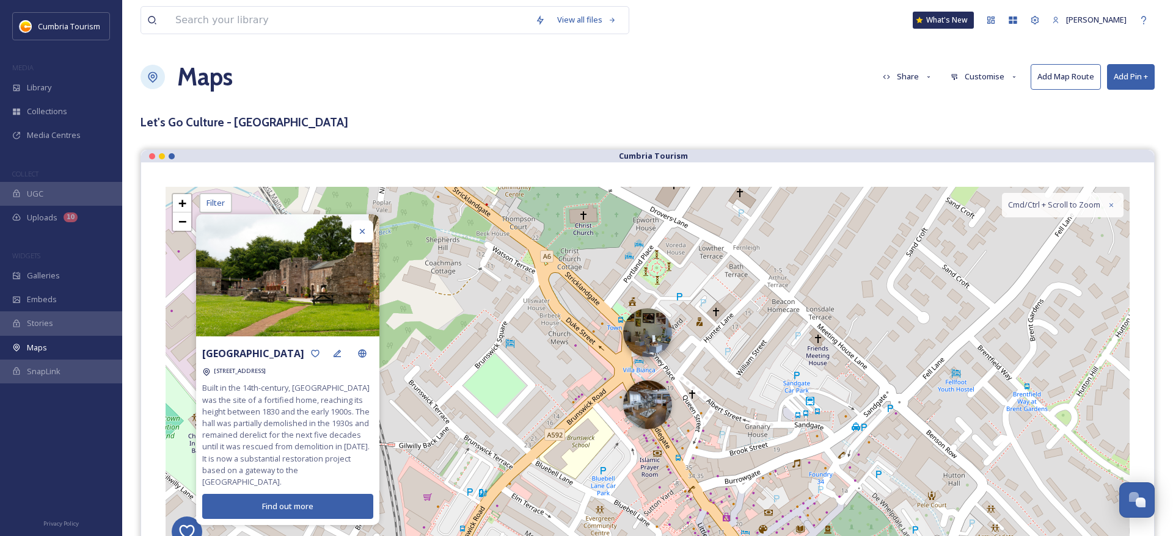
click at [656, 337] on img at bounding box center [647, 332] width 49 height 49
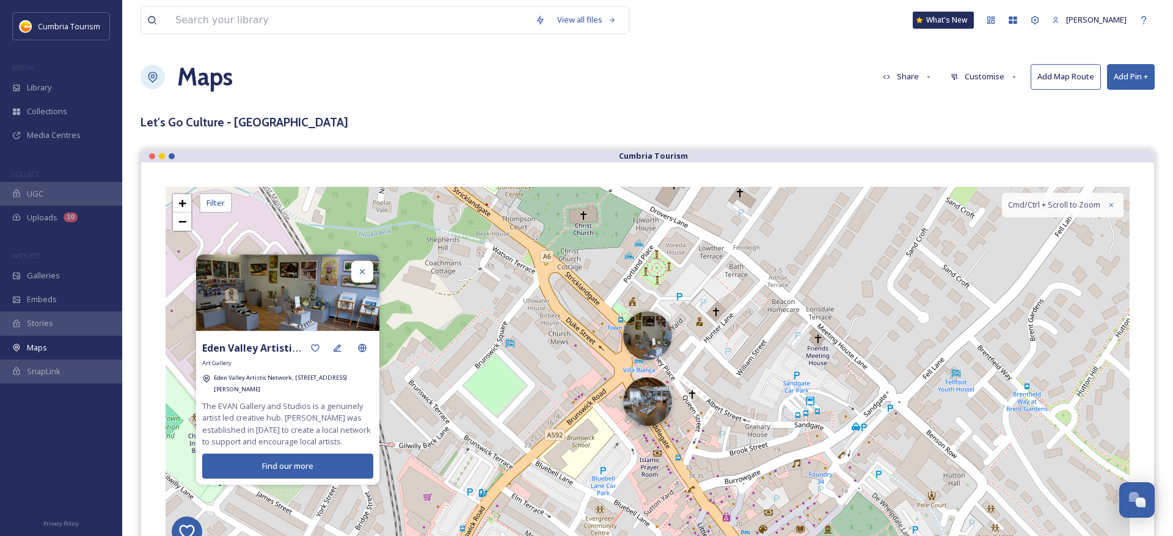
click at [650, 414] on img at bounding box center [647, 401] width 49 height 49
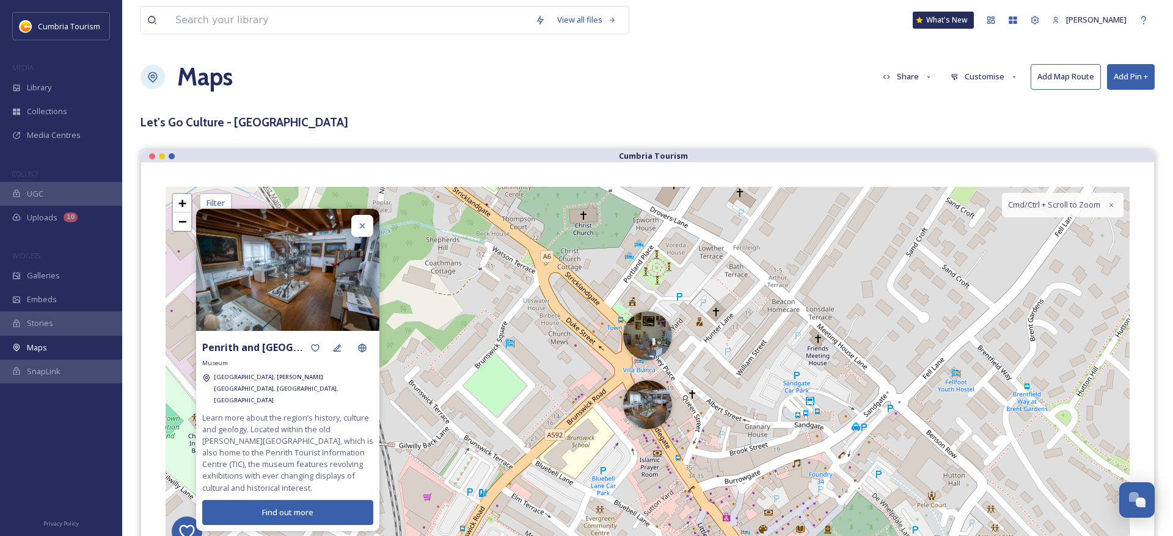
click at [359, 226] on div at bounding box center [362, 226] width 22 height 22
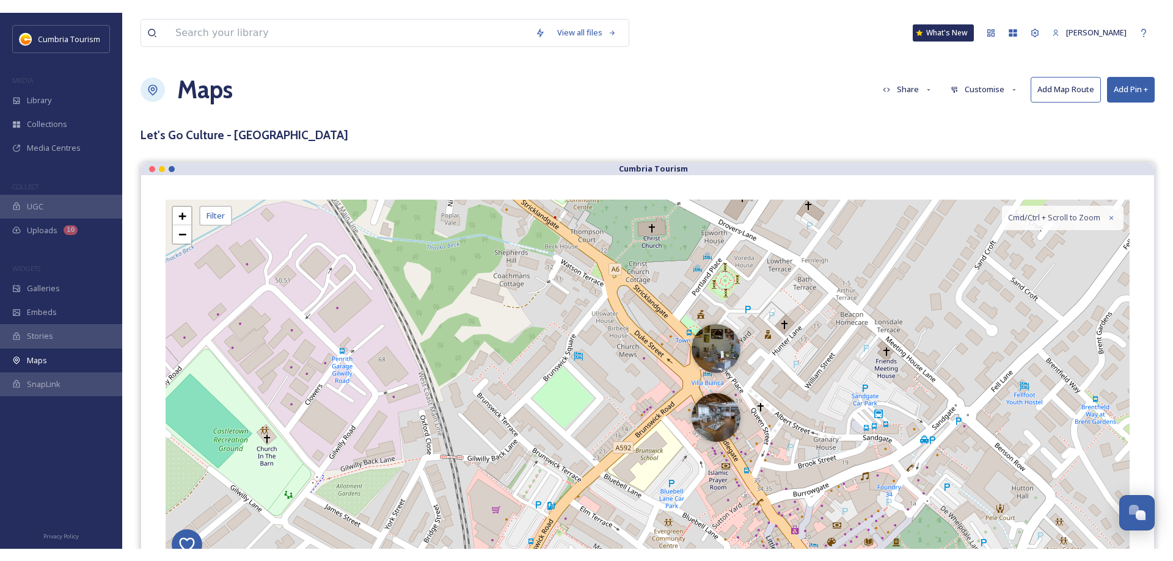
scroll to position [4384, 0]
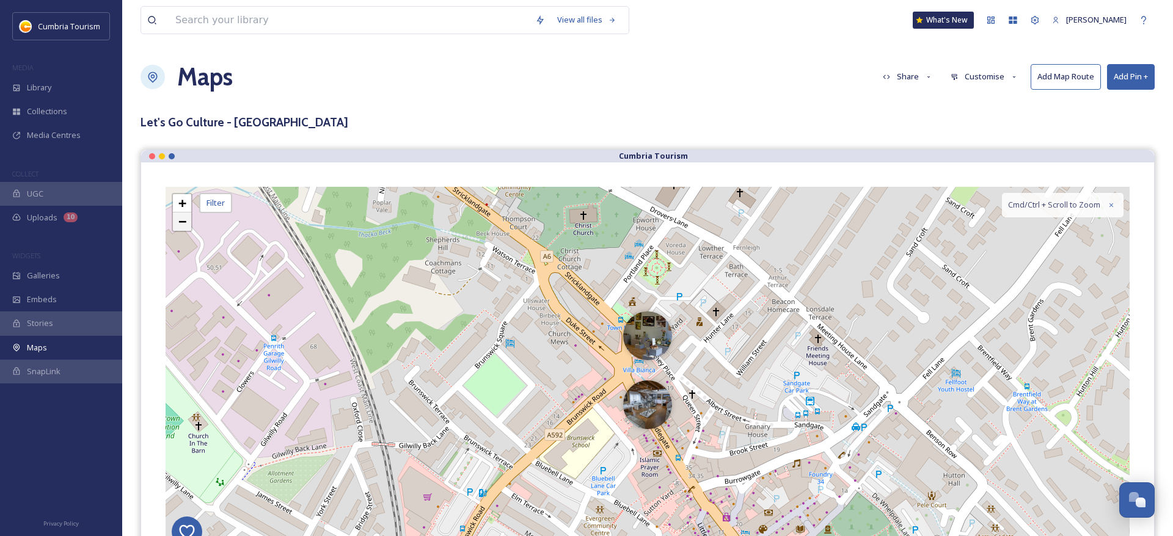
click at [178, 220] on link "−" at bounding box center [182, 222] width 18 height 18
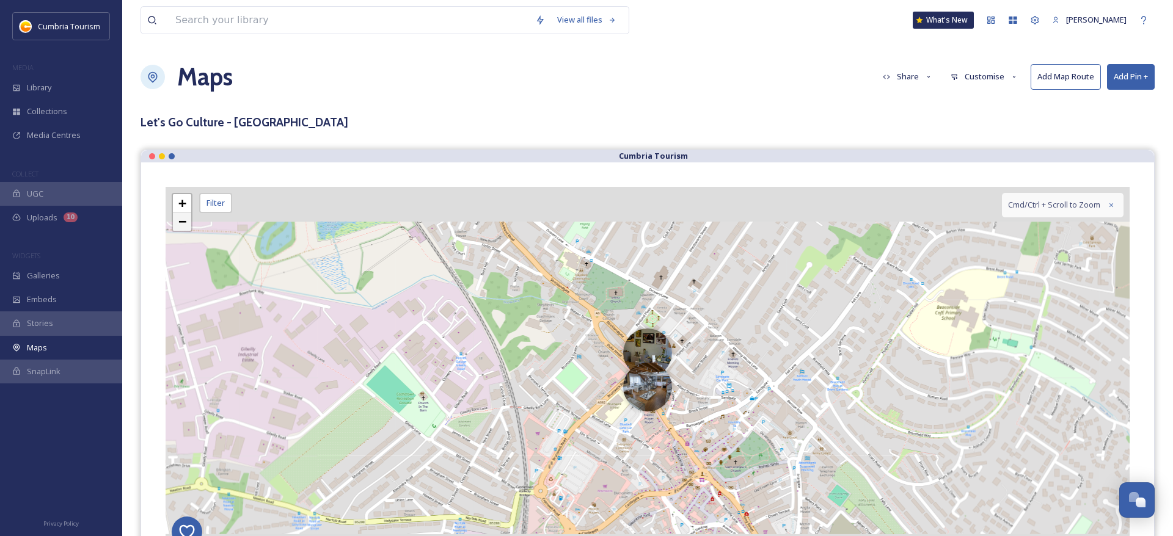
click at [178, 220] on link "−" at bounding box center [182, 222] width 18 height 18
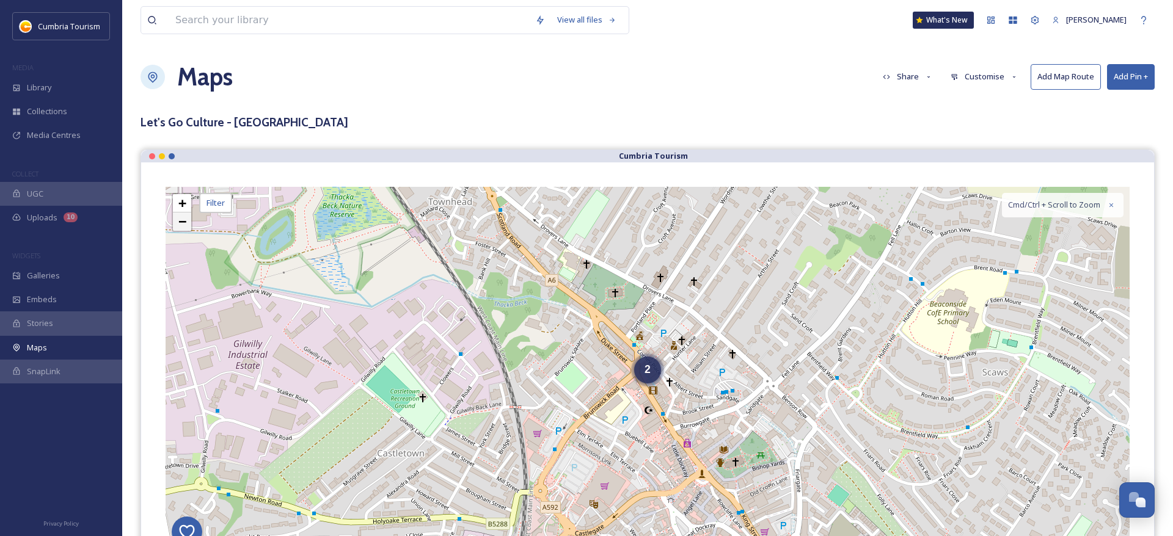
click at [178, 218] on link "−" at bounding box center [182, 222] width 18 height 18
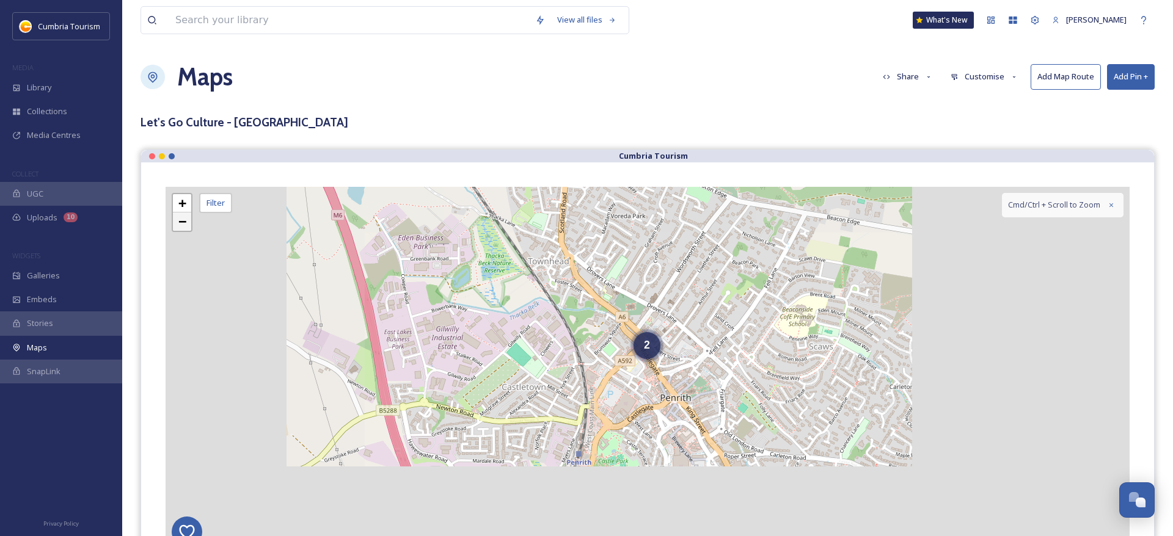
click at [178, 218] on link "−" at bounding box center [182, 222] width 18 height 18
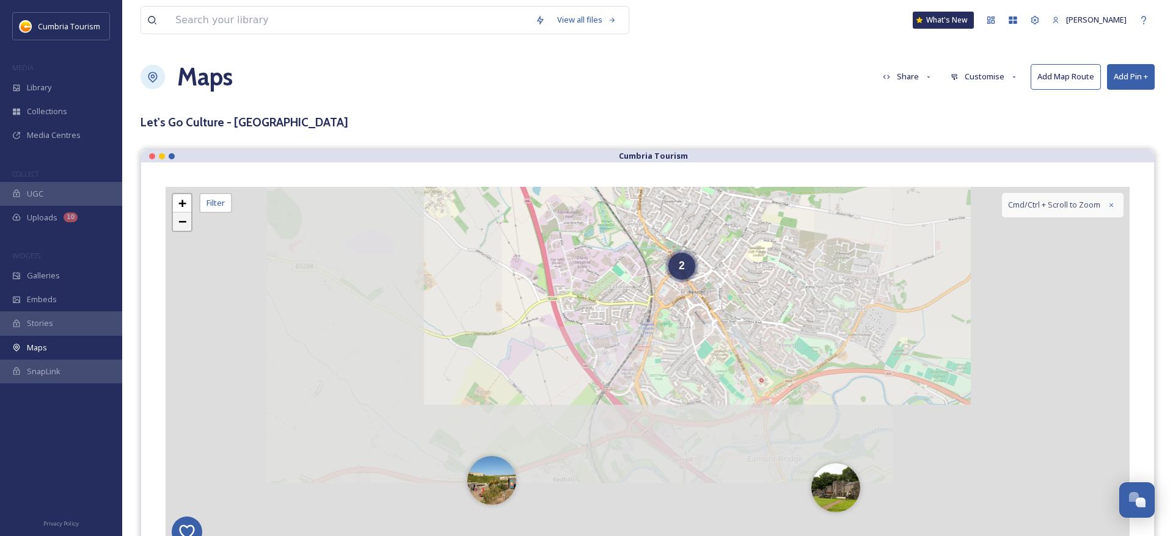
click at [178, 218] on link "−" at bounding box center [182, 222] width 18 height 18
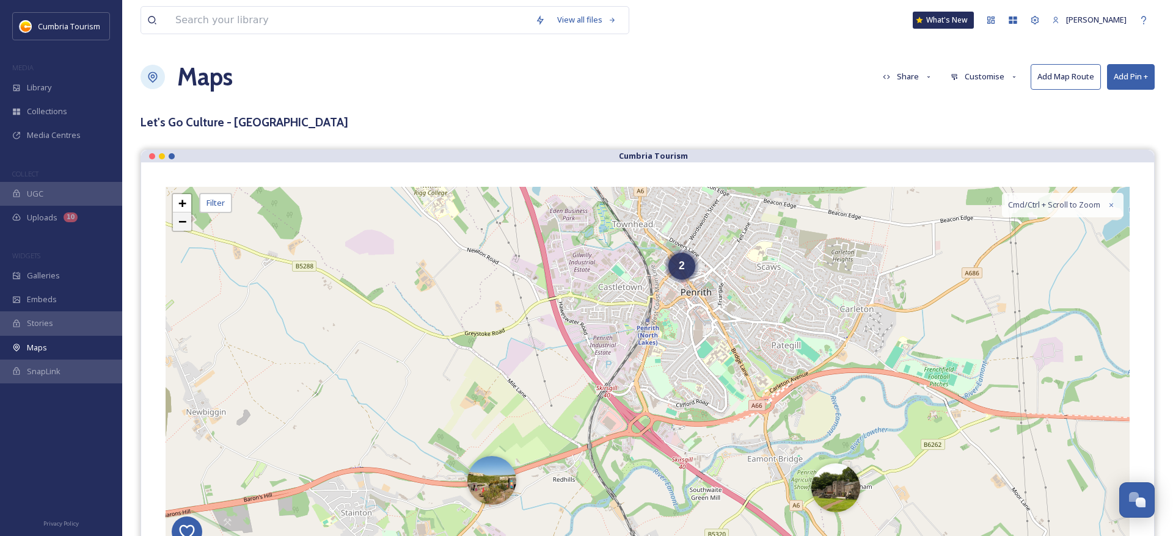
click at [178, 218] on link "−" at bounding box center [182, 222] width 18 height 18
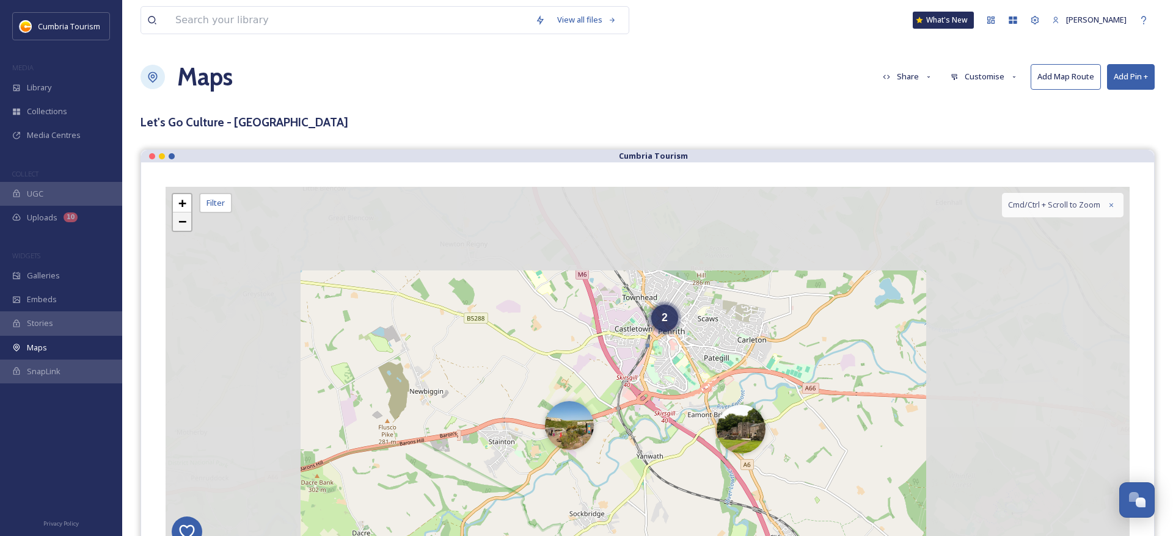
click at [178, 218] on link "−" at bounding box center [182, 222] width 18 height 18
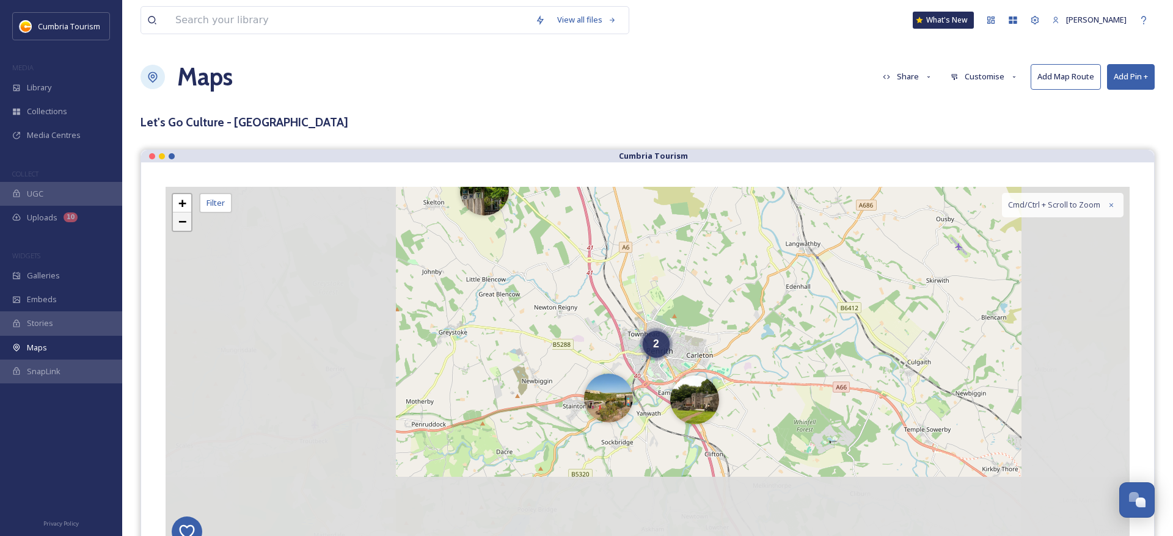
click at [178, 218] on link "−" at bounding box center [182, 222] width 18 height 18
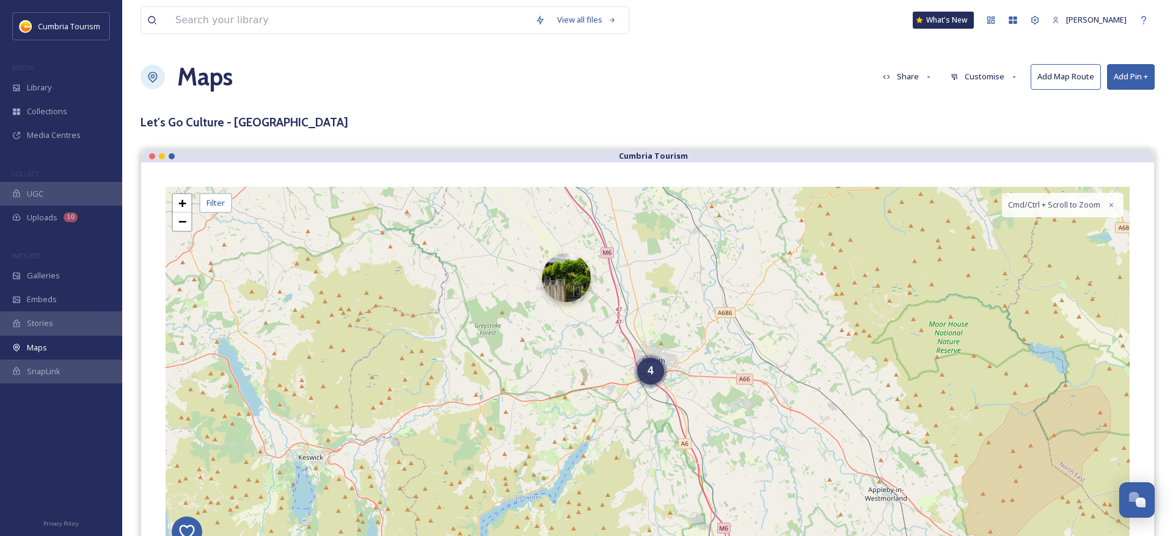
click at [563, 288] on img at bounding box center [566, 277] width 49 height 49
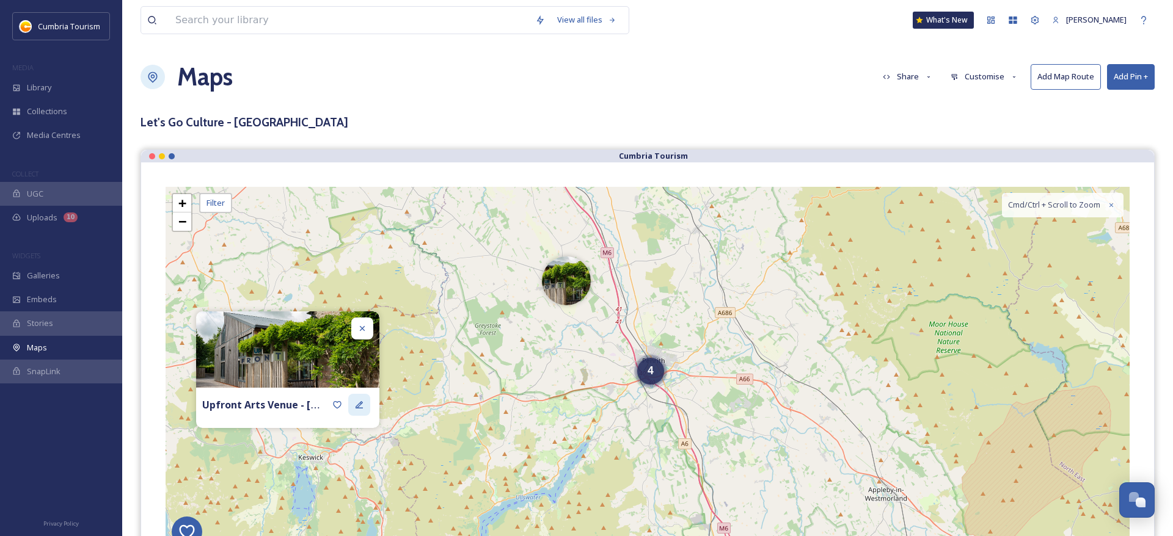
click at [360, 409] on icon at bounding box center [359, 405] width 10 height 10
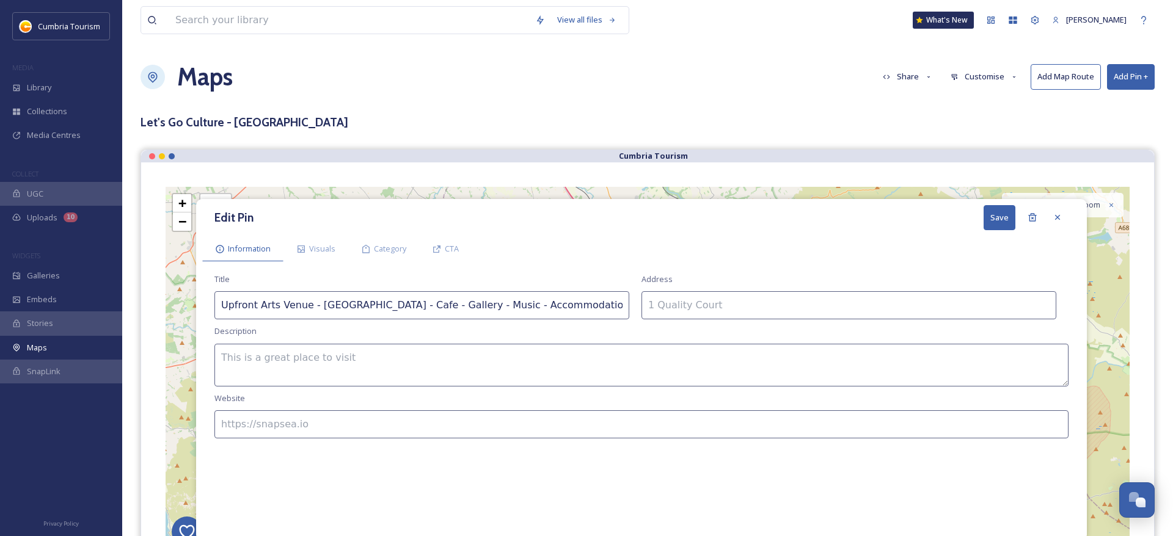
click at [656, 299] on input at bounding box center [848, 305] width 415 height 28
paste input "Upfront Gallery & Coffee Shop, [PERSON_NAME] Farm/[GEOGRAPHIC_DATA], [GEOGRAPHI…"
type input "Upfront Gallery & Coffee Shop, [PERSON_NAME] Farm/[GEOGRAPHIC_DATA], [GEOGRAPHI…"
click at [253, 367] on textarea at bounding box center [641, 365] width 854 height 43
paste textarea "Uniquely designed 140 seat puppet theatre at [GEOGRAPHIC_DATA]. Designed and bu…"
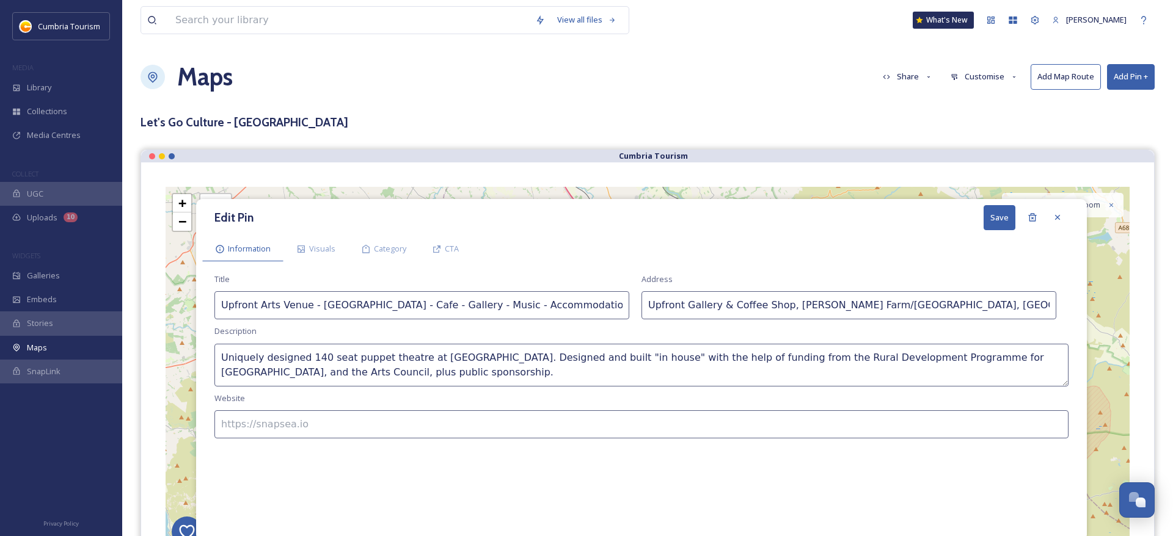
type textarea "Uniquely designed 140 seat puppet theatre at [GEOGRAPHIC_DATA]. Designed and bu…"
click at [238, 426] on input at bounding box center [641, 424] width 854 height 28
paste input "[URL][DOMAIN_NAME]"
type input "[URL][DOMAIN_NAME]"
click at [312, 247] on span "Visuals" at bounding box center [322, 249] width 26 height 12
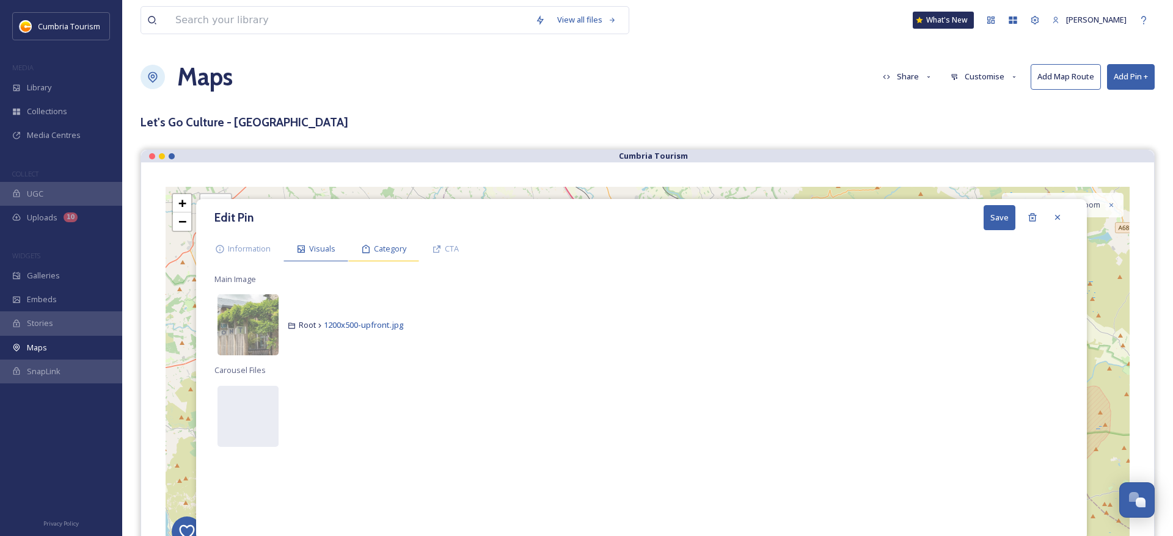
click at [370, 251] on icon at bounding box center [366, 249] width 10 height 10
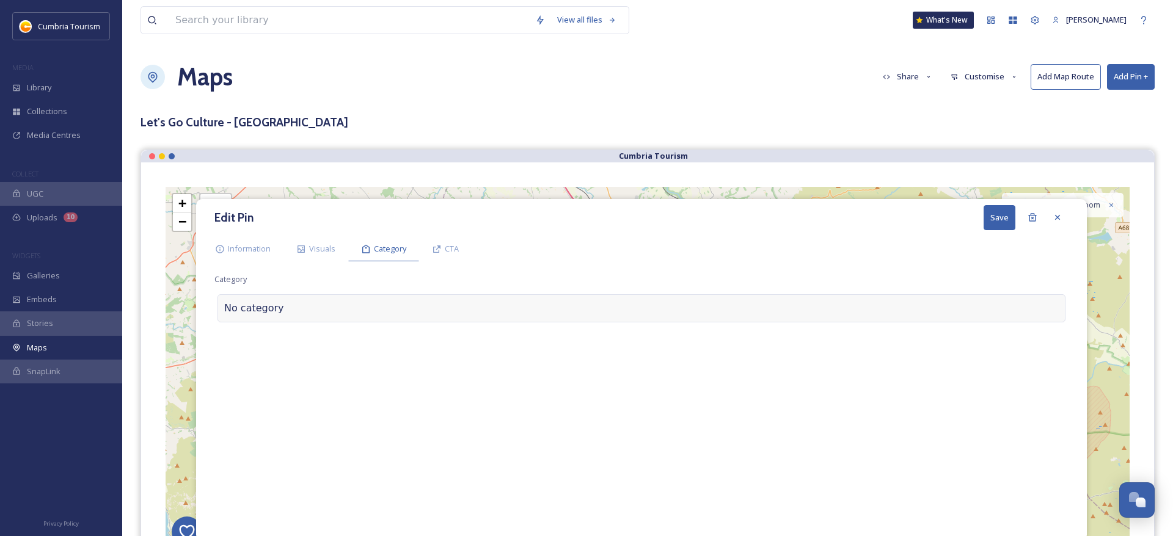
click at [304, 315] on div at bounding box center [671, 308] width 774 height 15
click at [299, 308] on input at bounding box center [336, 305] width 244 height 28
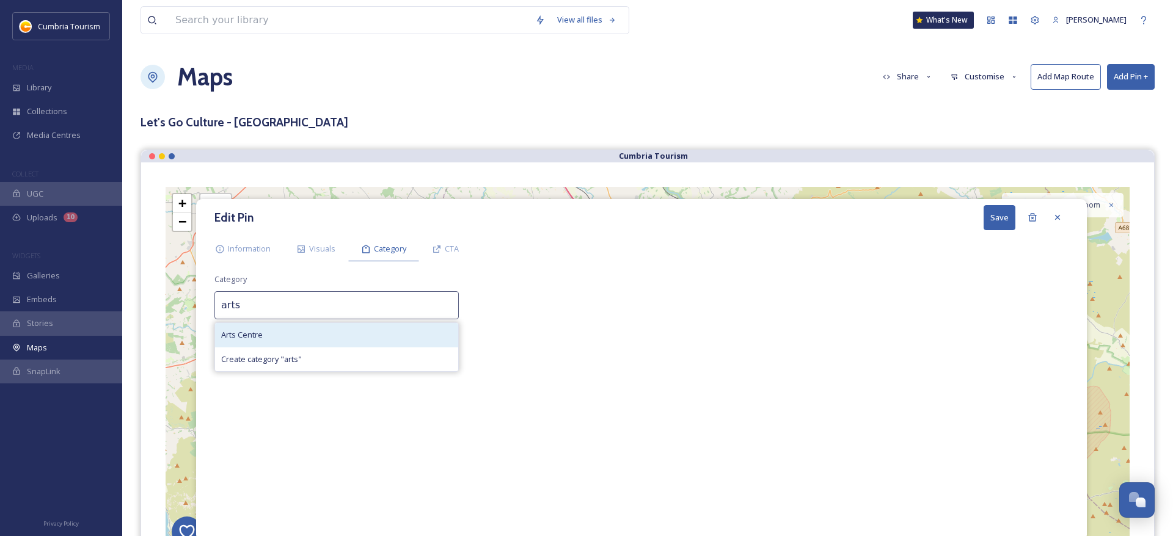
type input "arts"
click at [248, 332] on span "Arts Centre" at bounding box center [242, 335] width 42 height 12
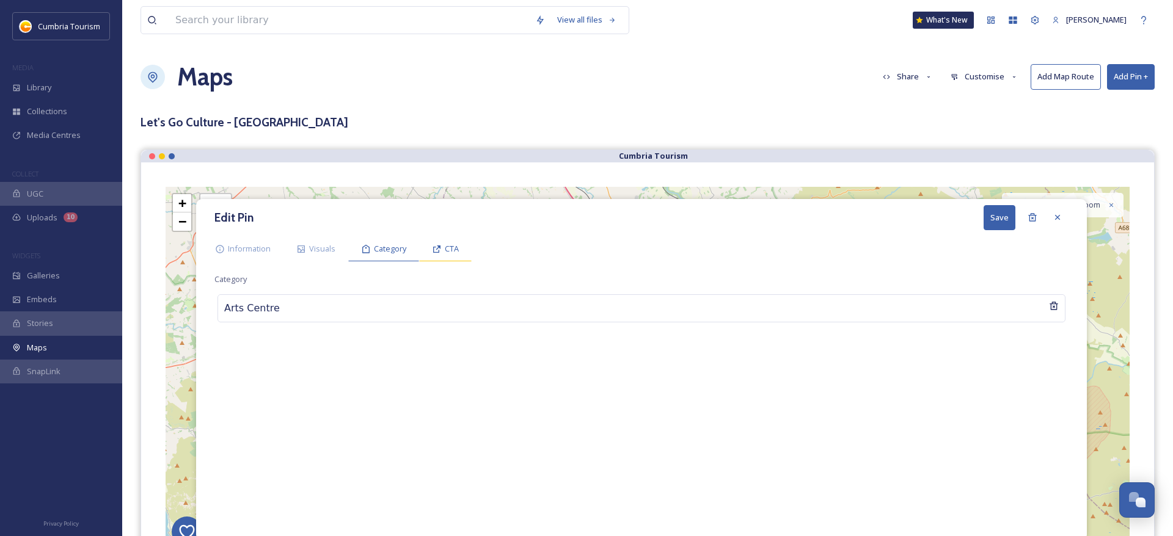
click at [450, 247] on span "CTA" at bounding box center [452, 249] width 14 height 12
click at [303, 309] on input at bounding box center [641, 305] width 854 height 28
type input "Find out more"
click at [313, 362] on input at bounding box center [641, 358] width 854 height 28
paste input "[URL][DOMAIN_NAME]"
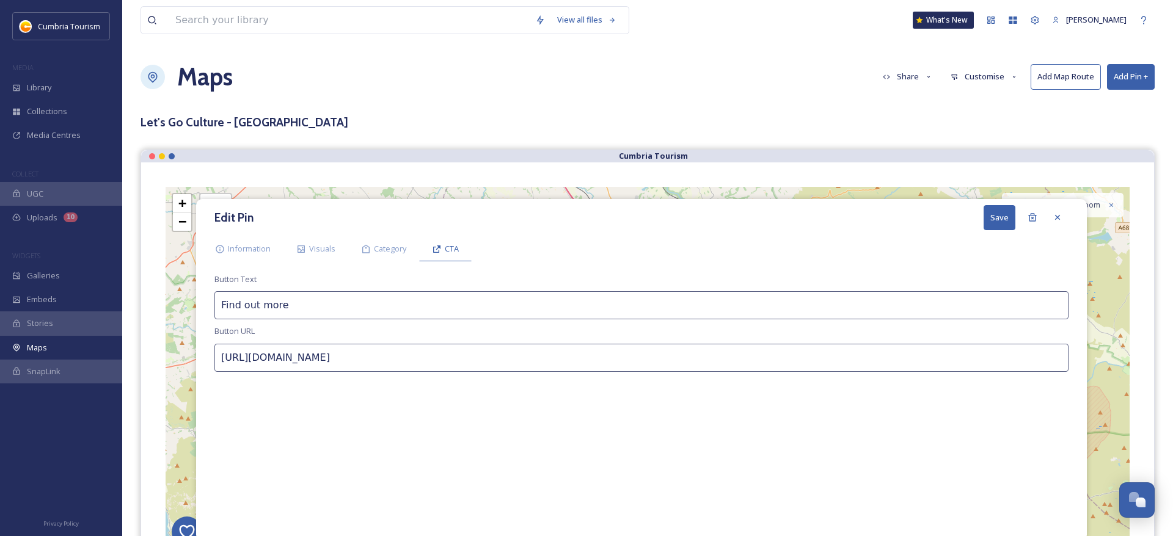
type input "[URL][DOMAIN_NAME]"
click at [1007, 221] on button "Save" at bounding box center [999, 217] width 32 height 25
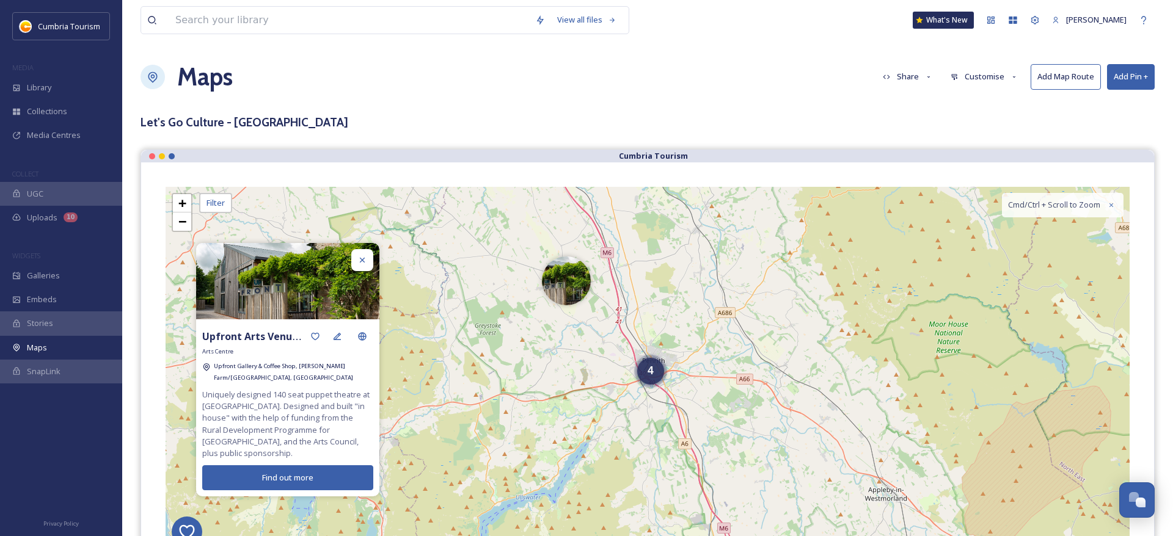
click at [373, 272] on img at bounding box center [287, 281] width 183 height 76
click at [368, 270] on div at bounding box center [362, 260] width 22 height 22
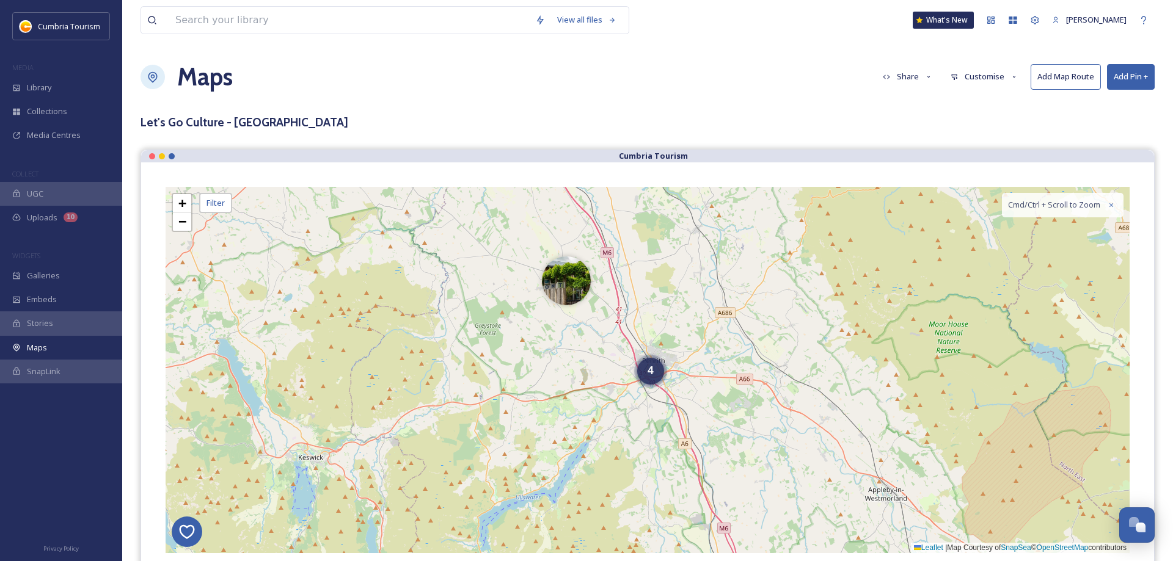
click at [1138, 78] on button "Add Pin +" at bounding box center [1131, 76] width 48 height 25
click at [1107, 123] on span "Add Pin From Library" at bounding box center [1110, 129] width 75 height 12
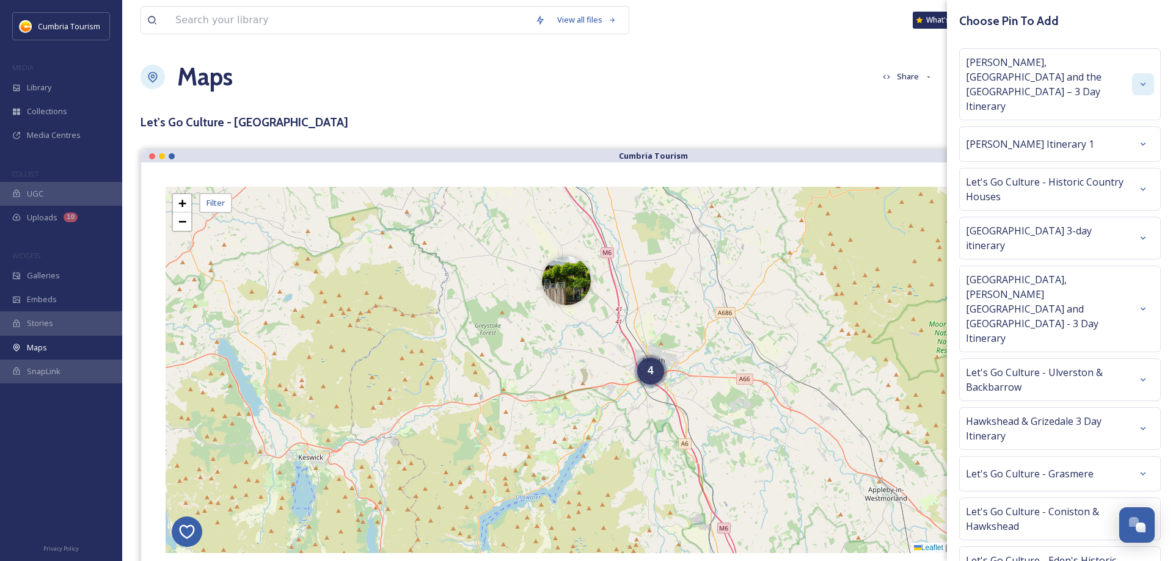
click at [1137, 73] on div at bounding box center [1143, 84] width 22 height 22
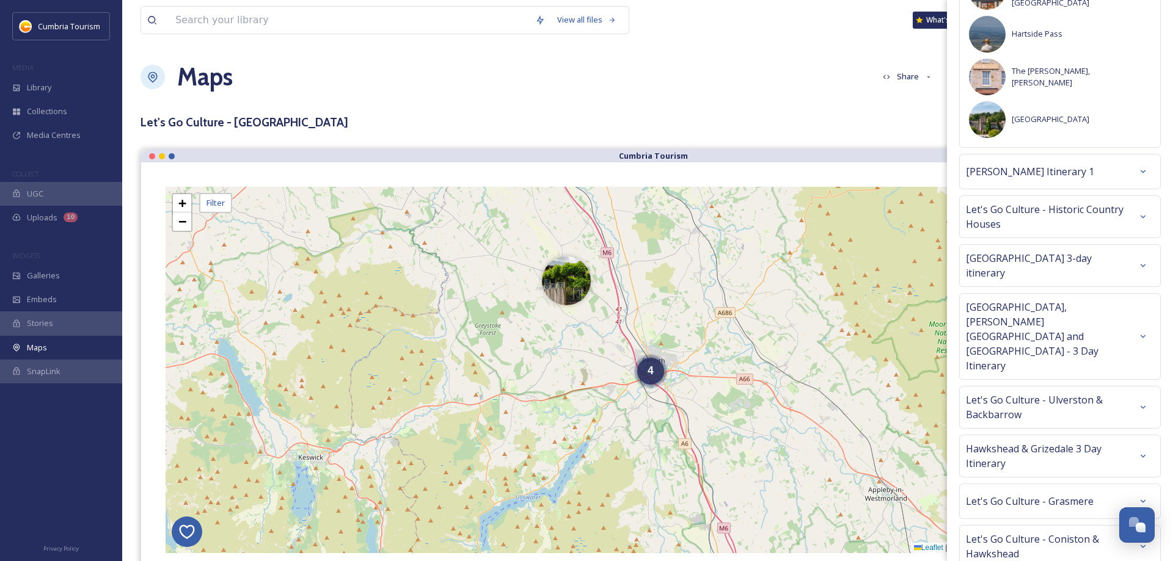
scroll to position [1000, 0]
click at [1132, 204] on div at bounding box center [1143, 215] width 22 height 22
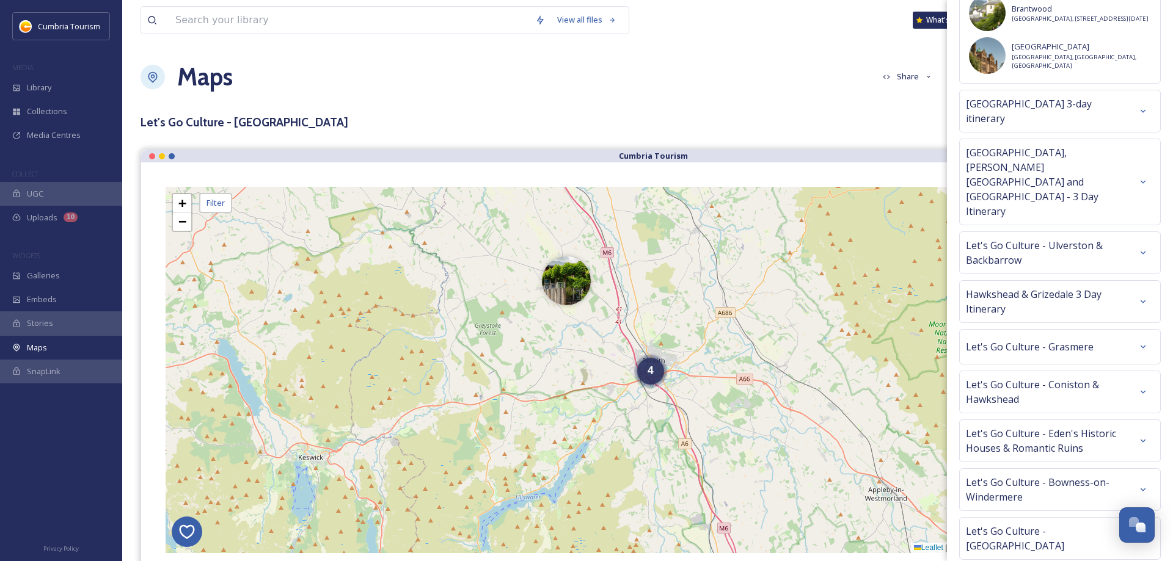
scroll to position [1385, 0]
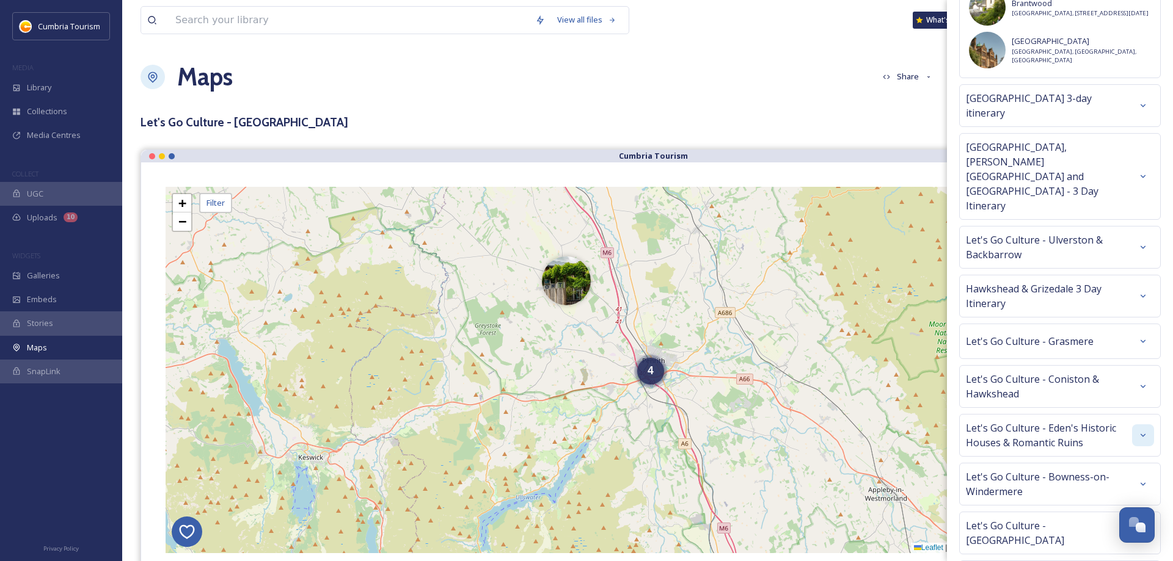
click at [1140, 424] on div at bounding box center [1143, 435] width 22 height 22
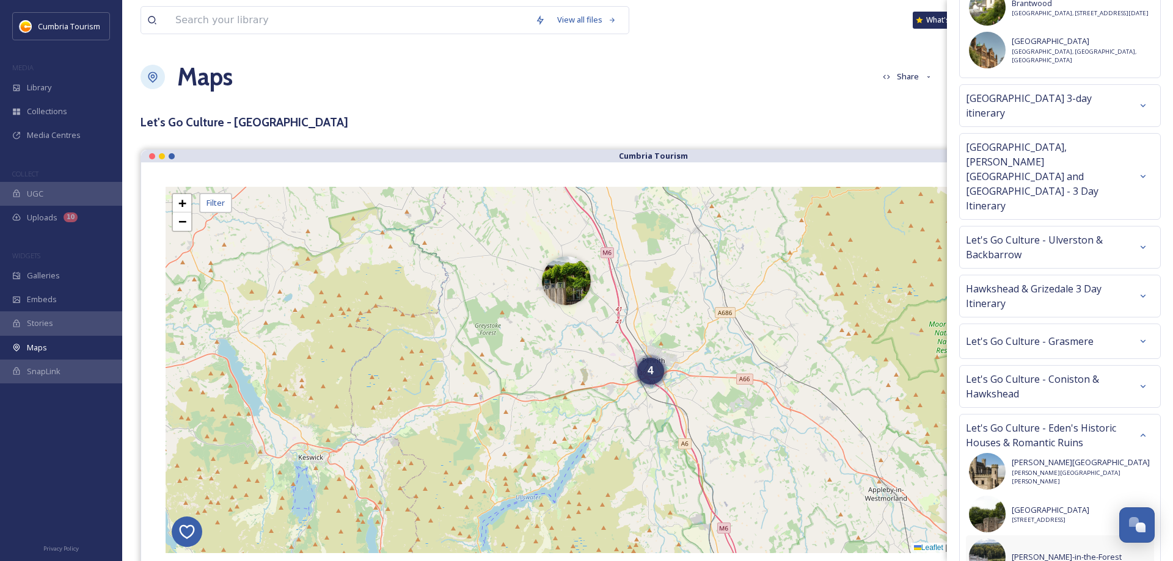
click at [1054, 552] on span "[PERSON_NAME]-in-the-Forest" at bounding box center [1066, 558] width 110 height 12
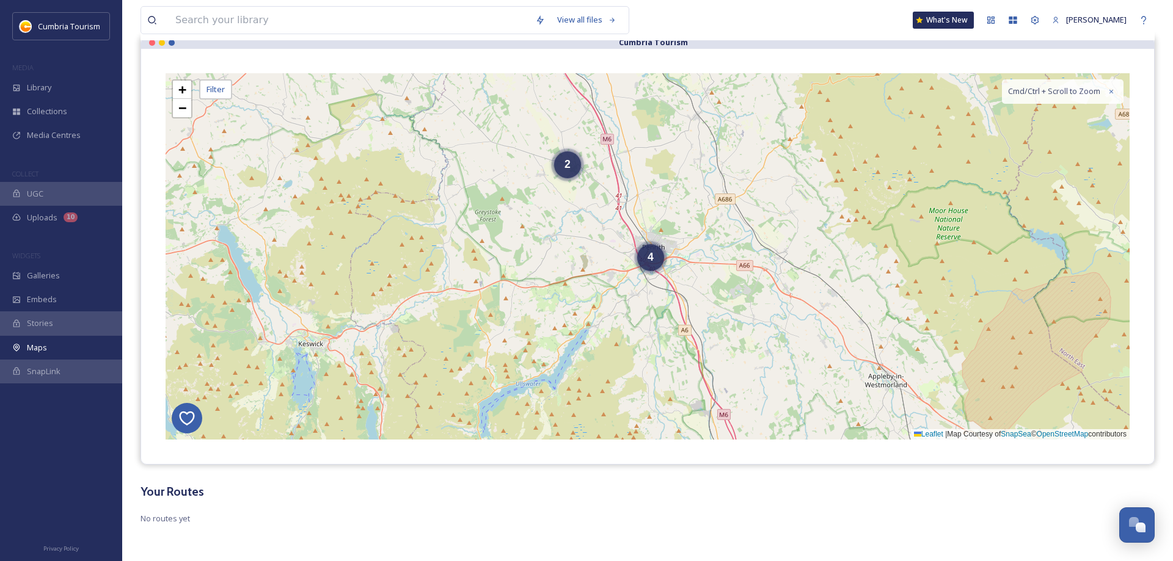
scroll to position [0, 0]
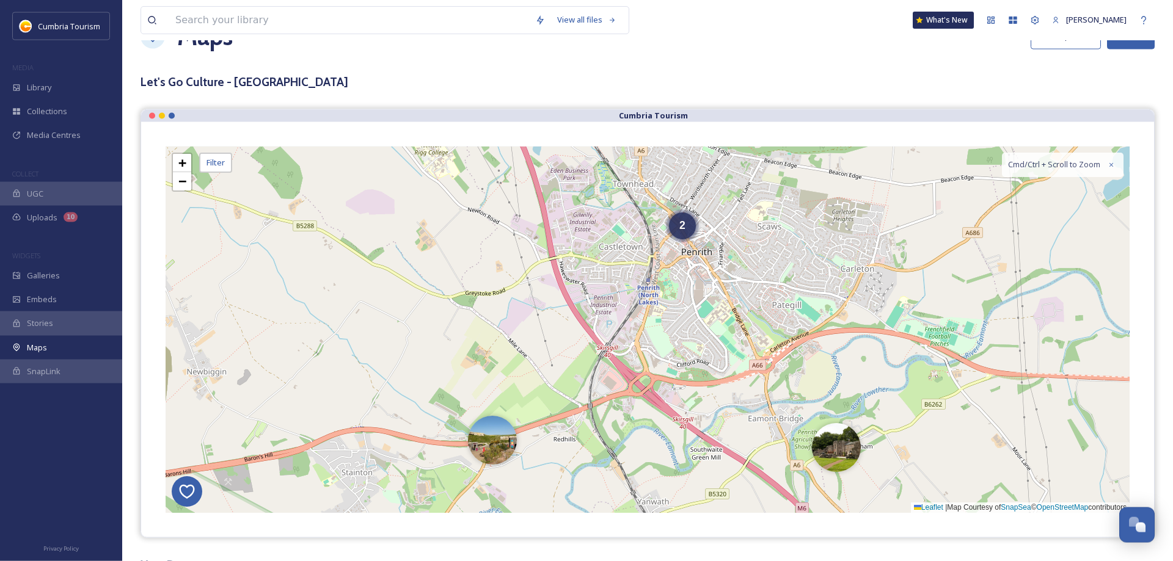
scroll to position [114, 0]
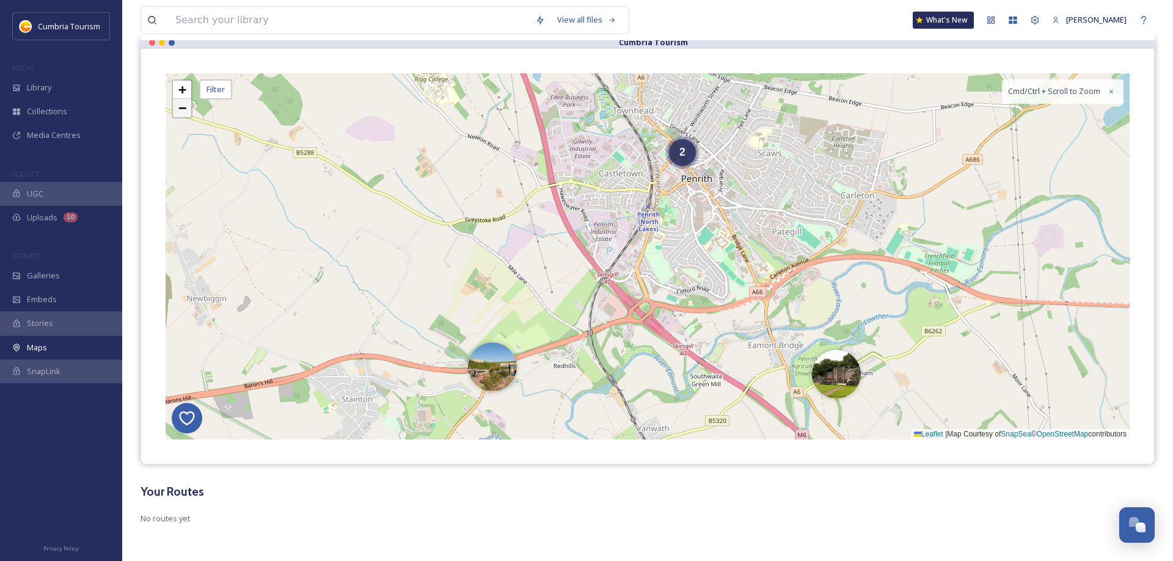
click at [178, 114] on link "−" at bounding box center [182, 108] width 18 height 18
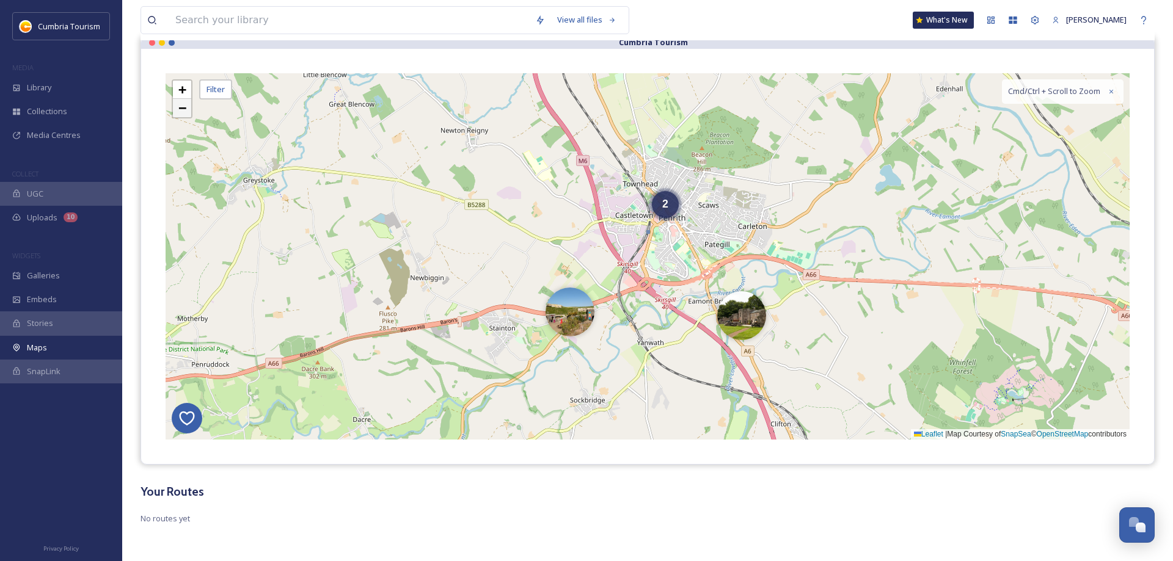
click at [178, 114] on span "−" at bounding box center [182, 107] width 8 height 15
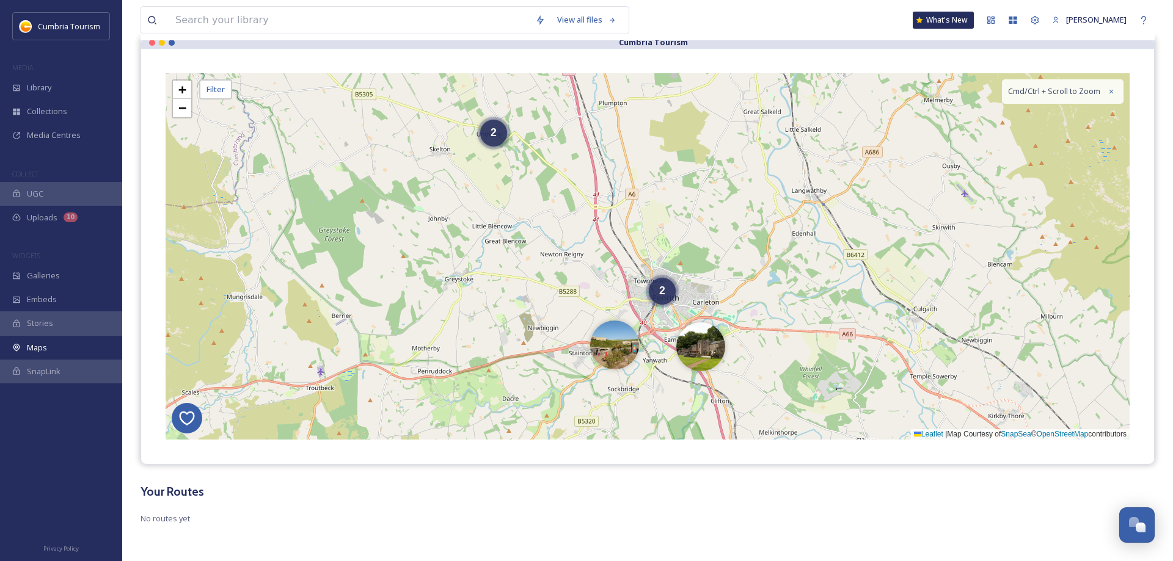
drag, startPoint x: 476, startPoint y: 195, endPoint x: 480, endPoint y: 250, distance: 55.7
click at [480, 250] on div "2 2 + − Leaflet | Map Courtesy of SnapSea © OpenStreetMap contributors Cmd/Ctrl…" at bounding box center [648, 256] width 964 height 366
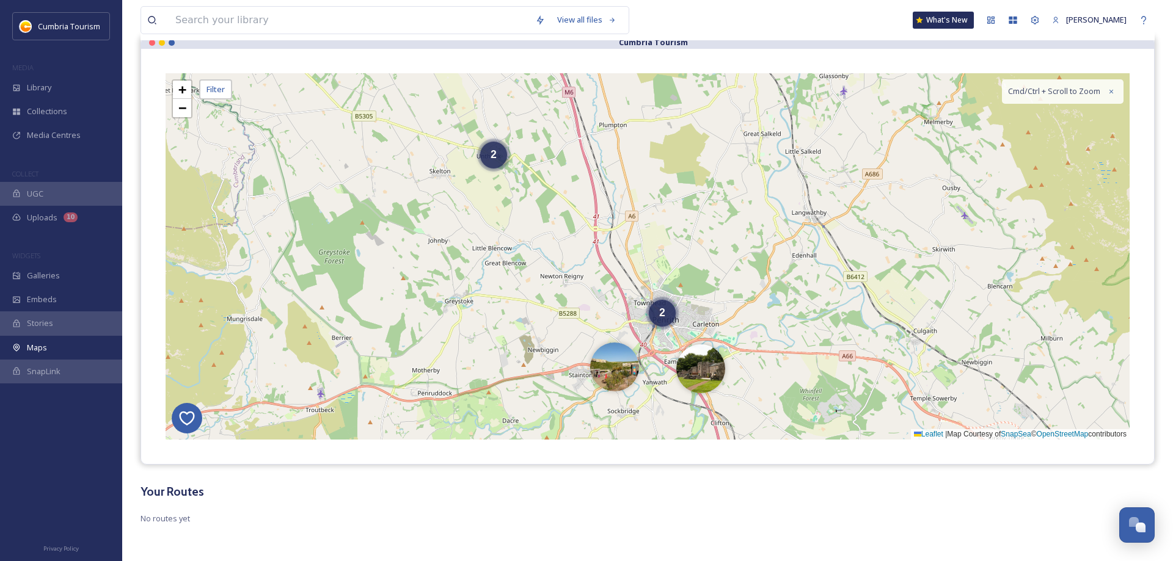
drag, startPoint x: 586, startPoint y: 181, endPoint x: 589, endPoint y: 258, distance: 77.0
click at [589, 258] on div "2 2 + − Leaflet | Map Courtesy of SnapSea © OpenStreetMap contributors Cmd/Ctrl…" at bounding box center [648, 256] width 964 height 366
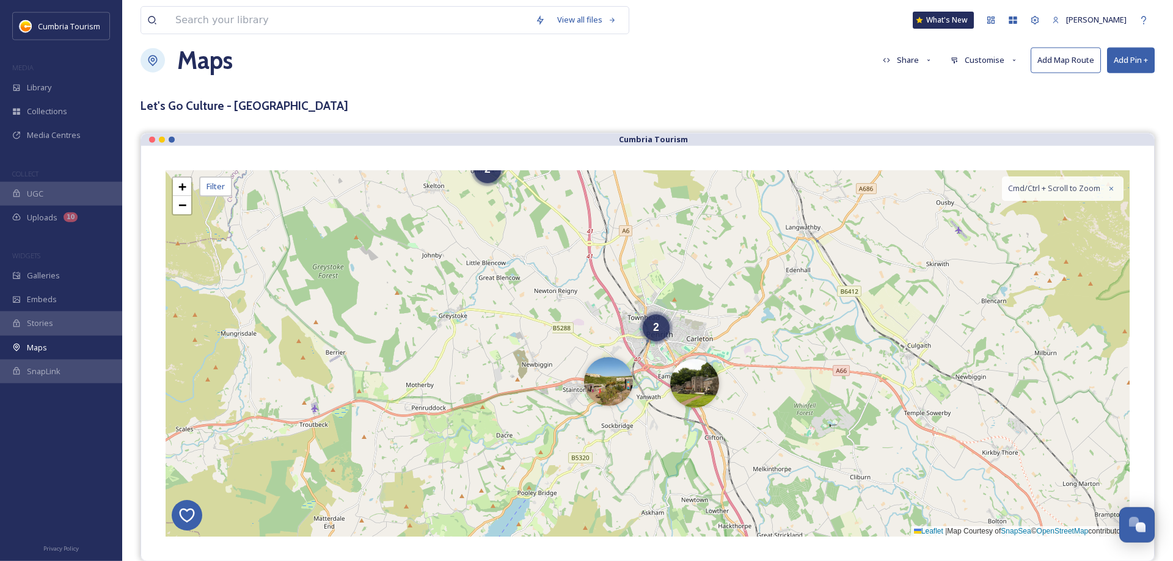
scroll to position [0, 0]
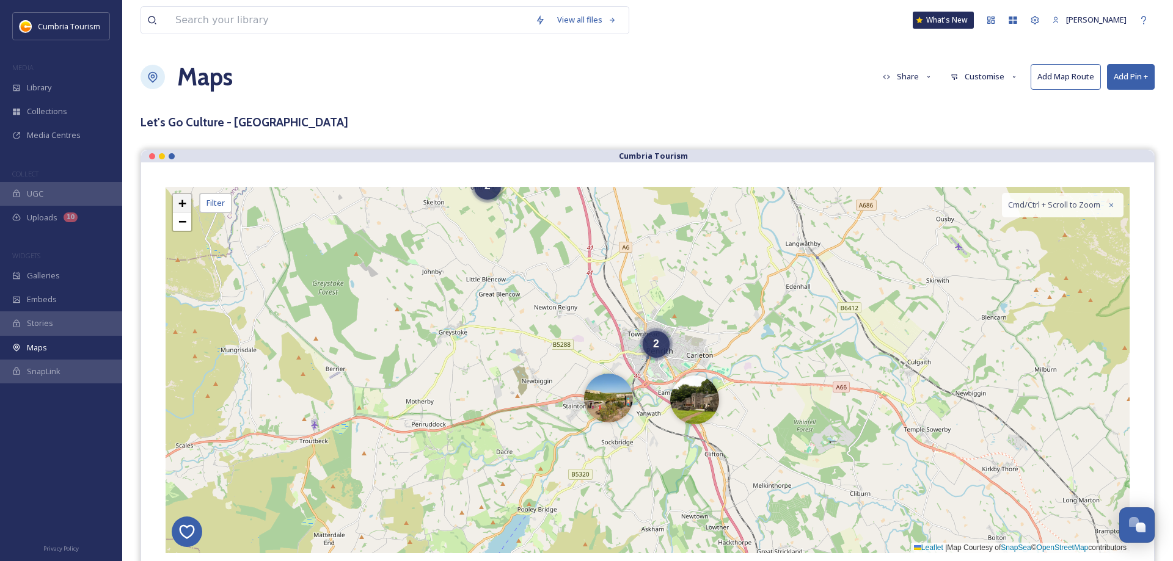
click at [181, 202] on span "+" at bounding box center [182, 202] width 8 height 15
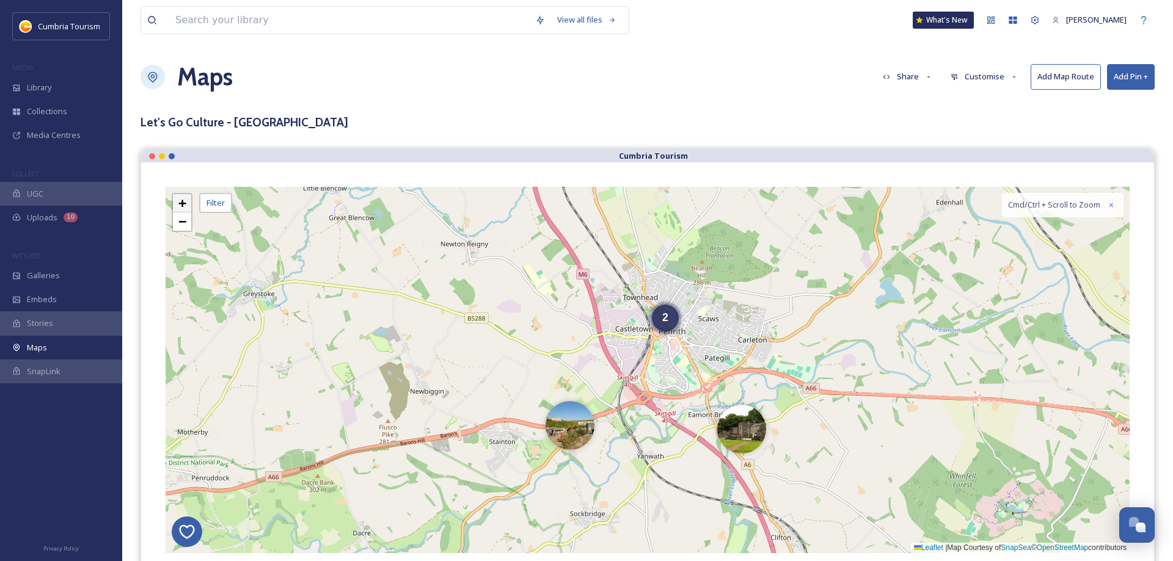
click at [181, 202] on span "+" at bounding box center [182, 202] width 8 height 15
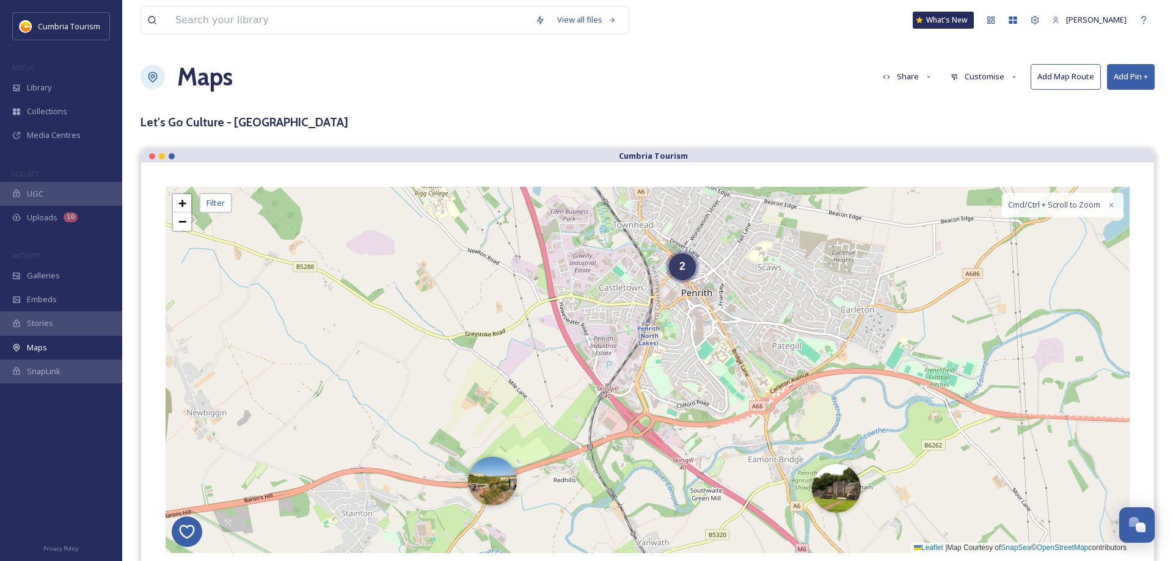
click at [979, 72] on button "Customise" at bounding box center [984, 77] width 80 height 24
click at [965, 128] on span "Location" at bounding box center [966, 129] width 31 height 12
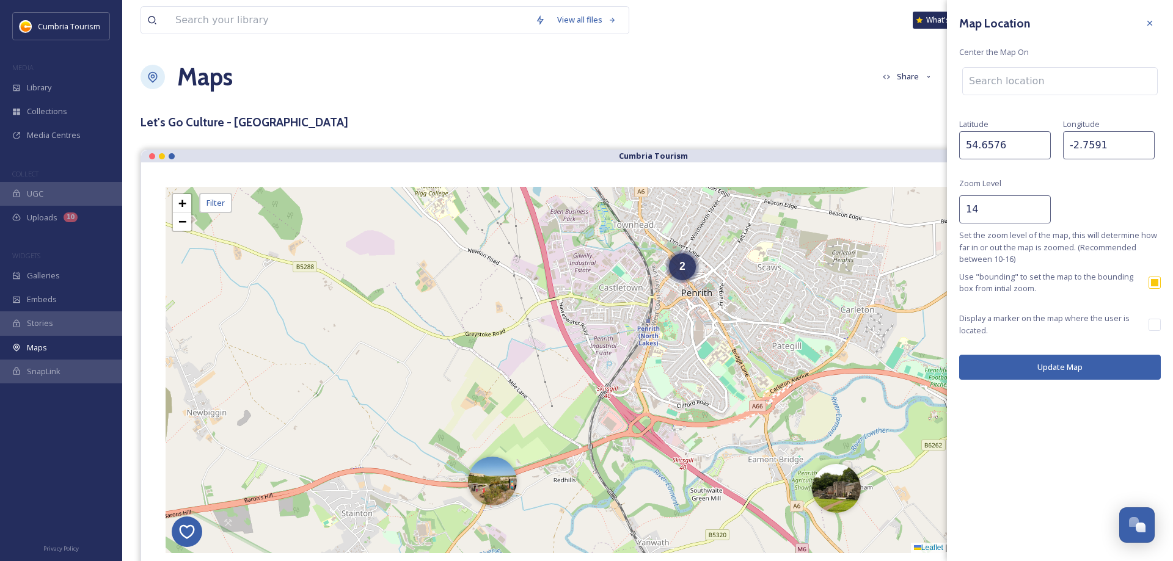
click at [1025, 78] on input at bounding box center [1060, 81] width 194 height 27
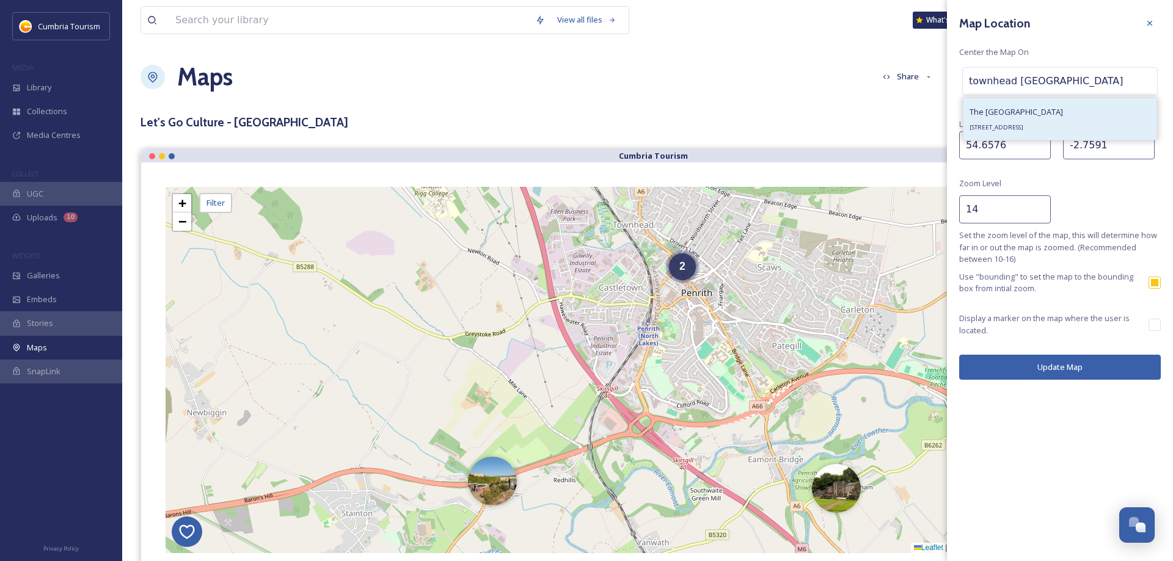
type input "townhead penrith"
click at [1010, 122] on div "The Townhead Tavern The Croft, Penrith CA11 9JJ, UK" at bounding box center [1015, 118] width 93 height 29
type input "54.6687388"
type input "-2.7533928999999997"
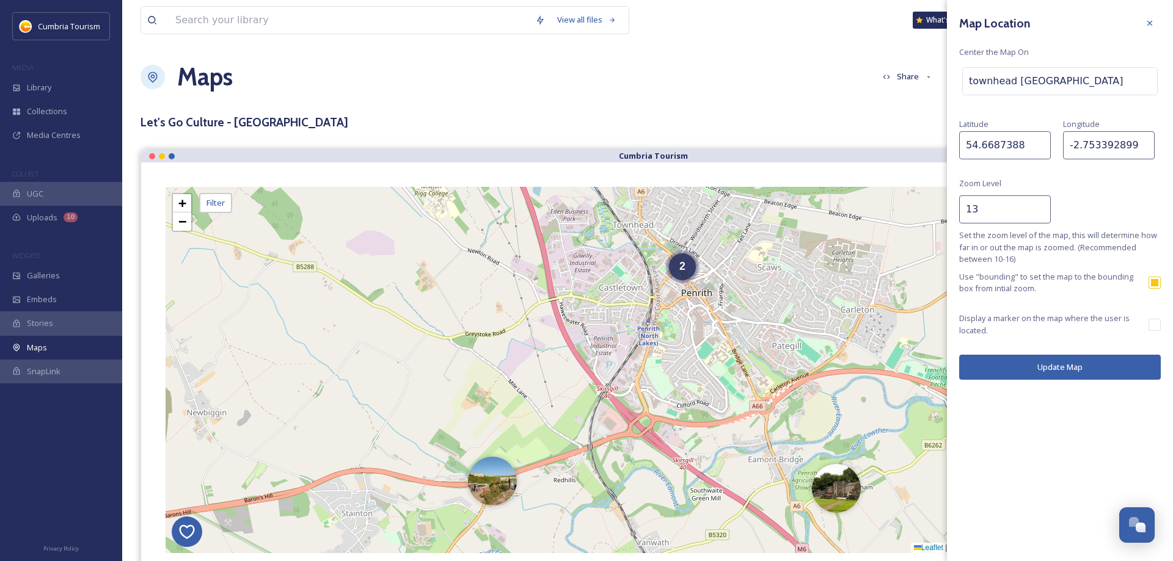
click at [1040, 213] on input "13" at bounding box center [1005, 209] width 92 height 28
type input "12"
click at [1040, 213] on input "12" at bounding box center [1005, 209] width 92 height 28
click at [1077, 374] on button "Update Map" at bounding box center [1060, 367] width 202 height 25
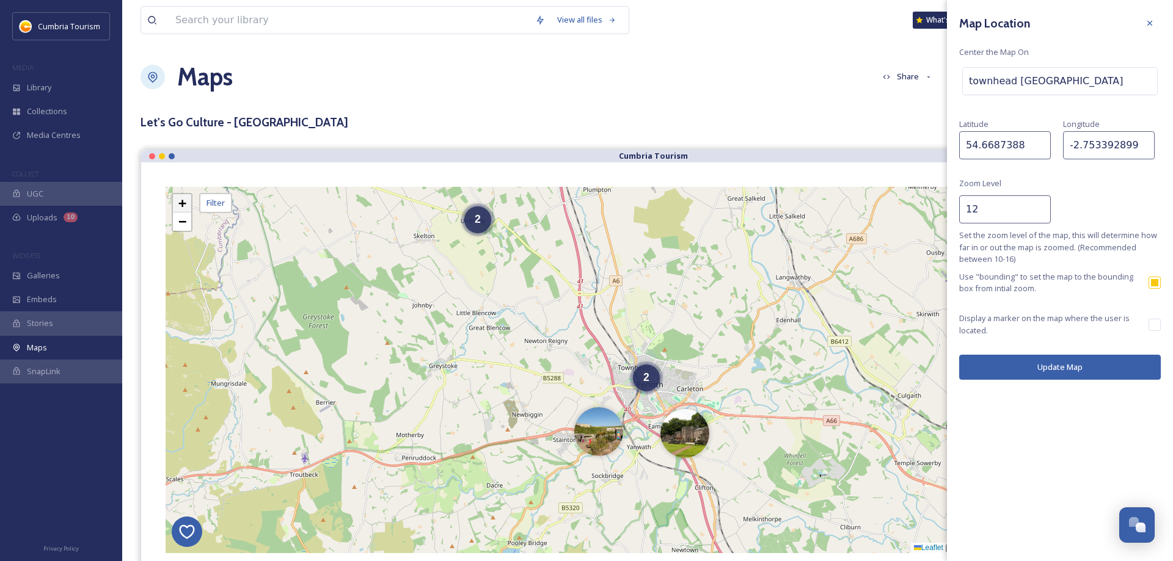
click at [181, 203] on span "+" at bounding box center [182, 202] width 8 height 15
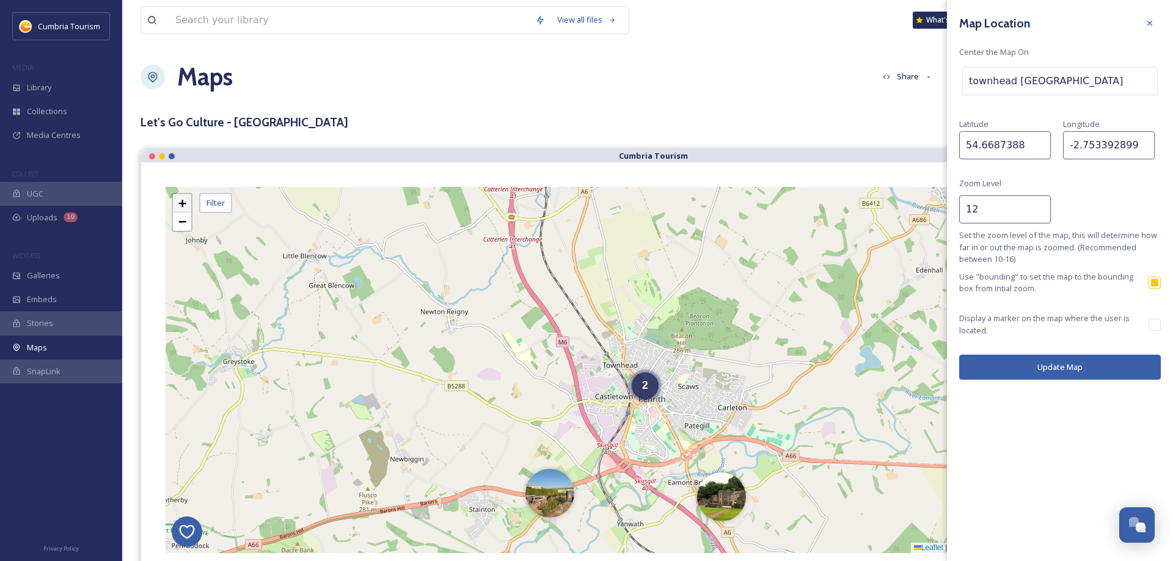
click at [180, 203] on span "+" at bounding box center [182, 202] width 8 height 15
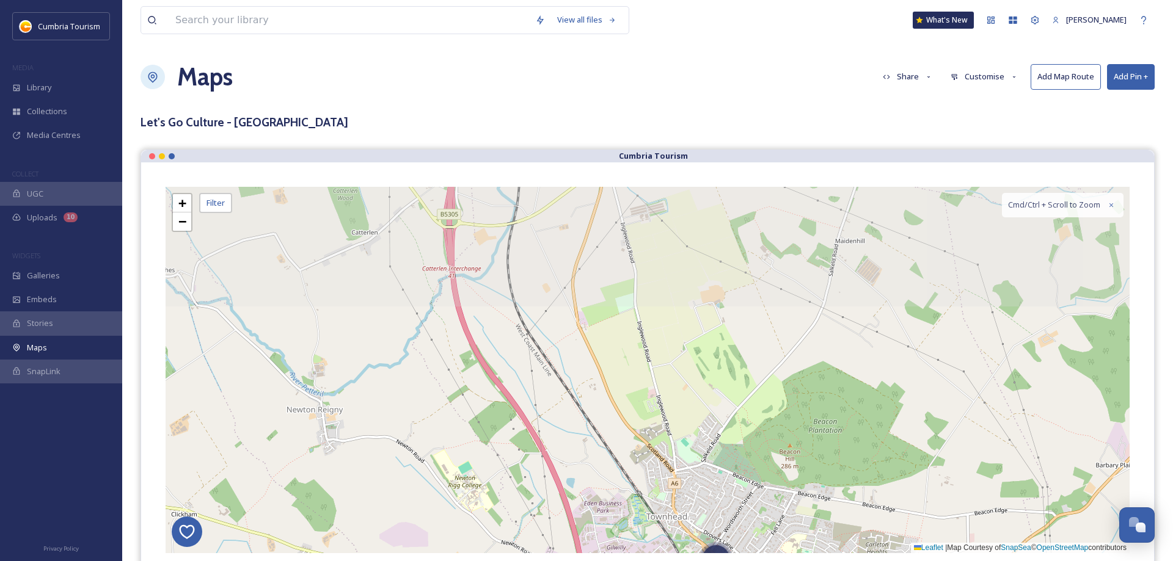
drag, startPoint x: 611, startPoint y: 368, endPoint x: 646, endPoint y: 473, distance: 110.7
click at [646, 473] on div "2 + − Leaflet | Map Courtesy of SnapSea © OpenStreetMap contributors Cmd/Ctrl +…" at bounding box center [648, 370] width 964 height 366
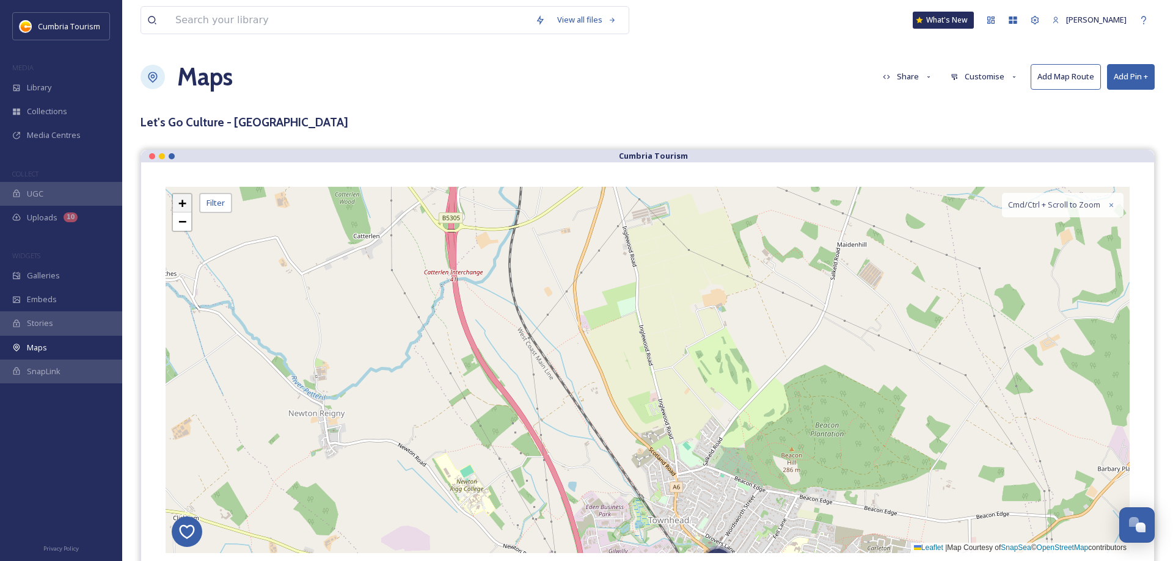
click at [182, 193] on div "2 + − Leaflet | Map Courtesy of SnapSea © OpenStreetMap contributors Cmd/Ctrl +…" at bounding box center [648, 370] width 964 height 366
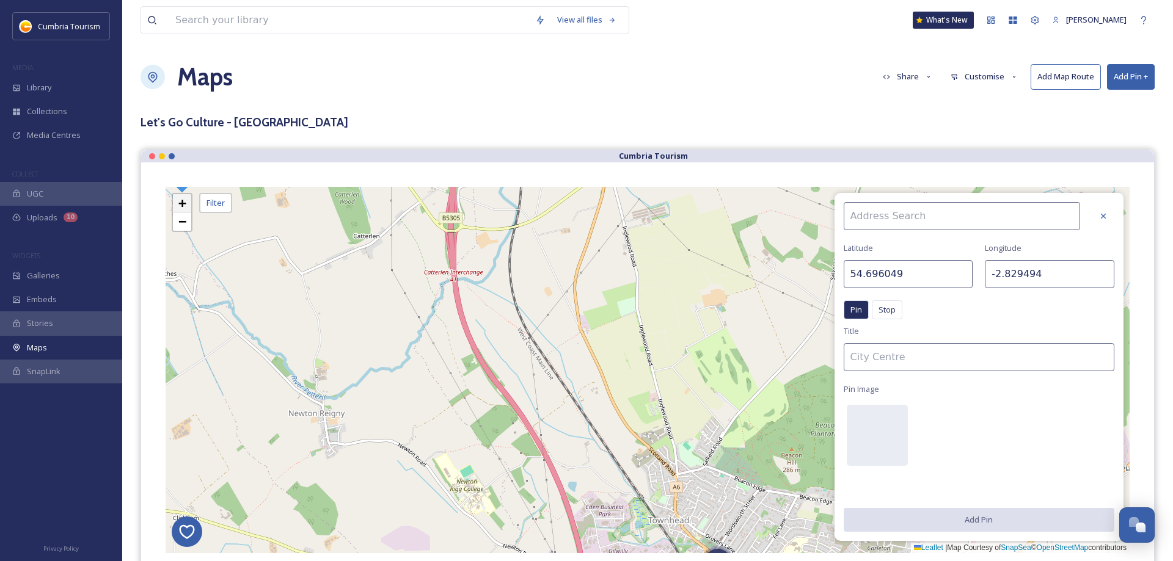
click at [178, 202] on link "+" at bounding box center [182, 203] width 18 height 18
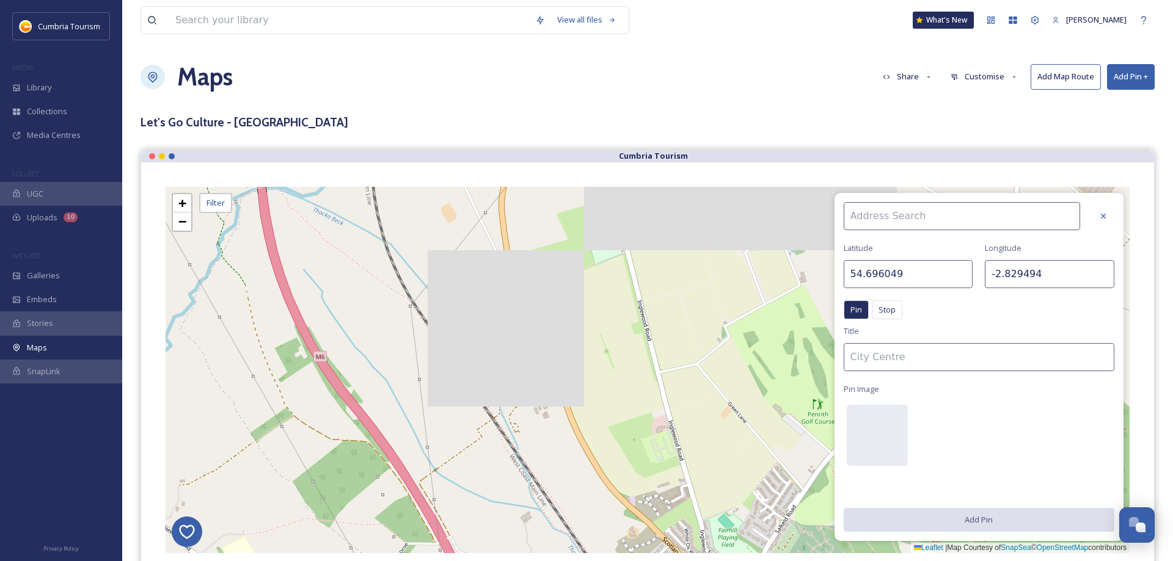
drag, startPoint x: 1097, startPoint y: 214, endPoint x: 845, endPoint y: 255, distance: 255.0
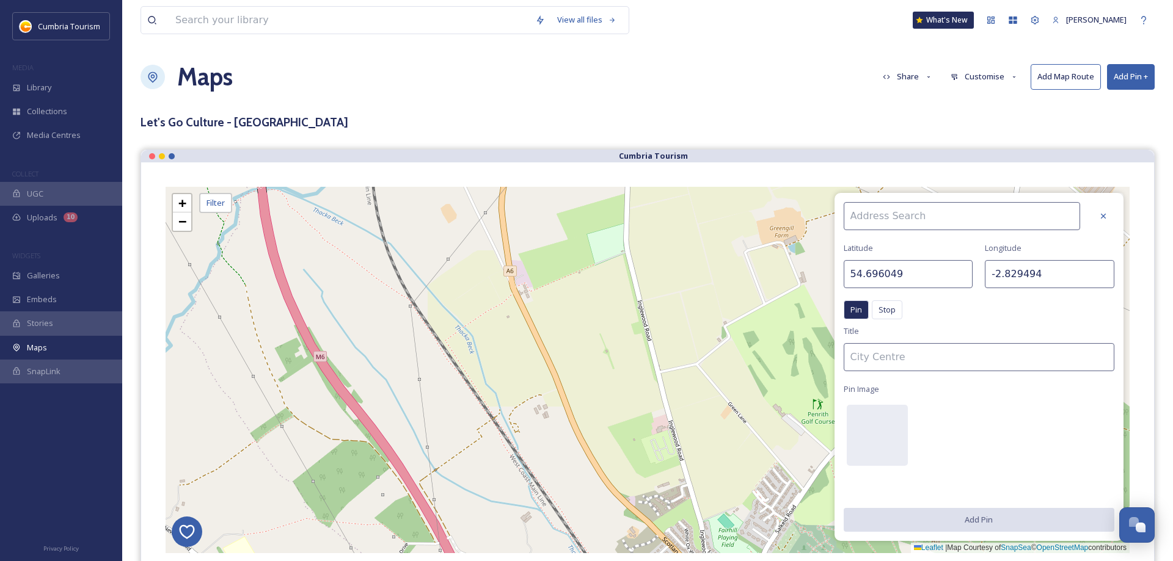
click at [1097, 214] on div at bounding box center [1103, 216] width 22 height 22
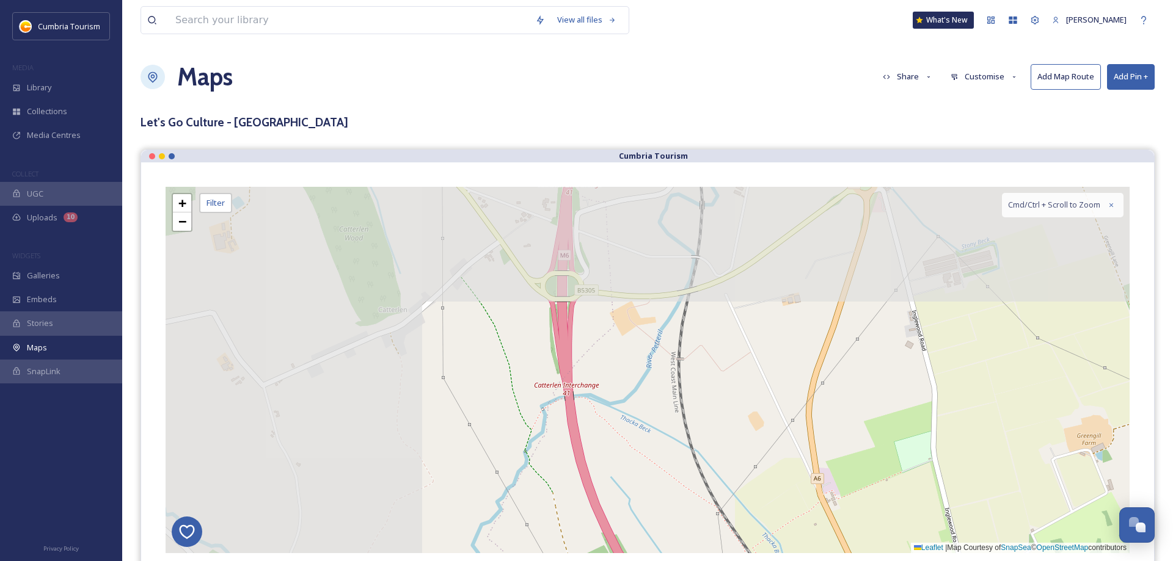
drag, startPoint x: 540, startPoint y: 318, endPoint x: 778, endPoint y: 478, distance: 286.6
click at [778, 478] on div "2 + − Leaflet | Map Courtesy of SnapSea © OpenStreetMap contributors Cmd/Ctrl +…" at bounding box center [648, 370] width 964 height 366
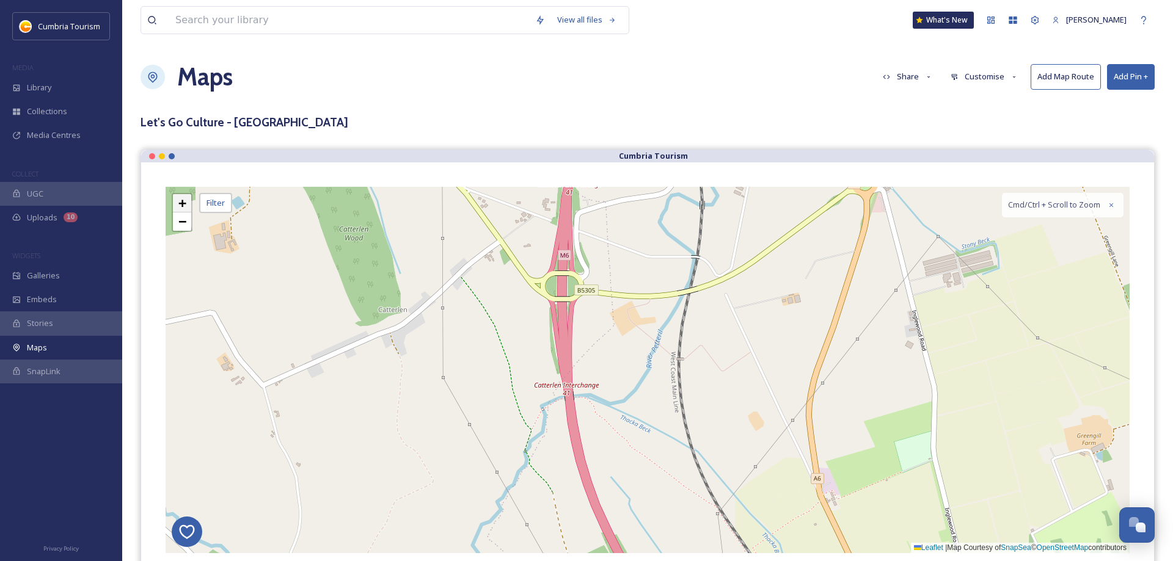
click at [181, 206] on span "+" at bounding box center [182, 202] width 8 height 15
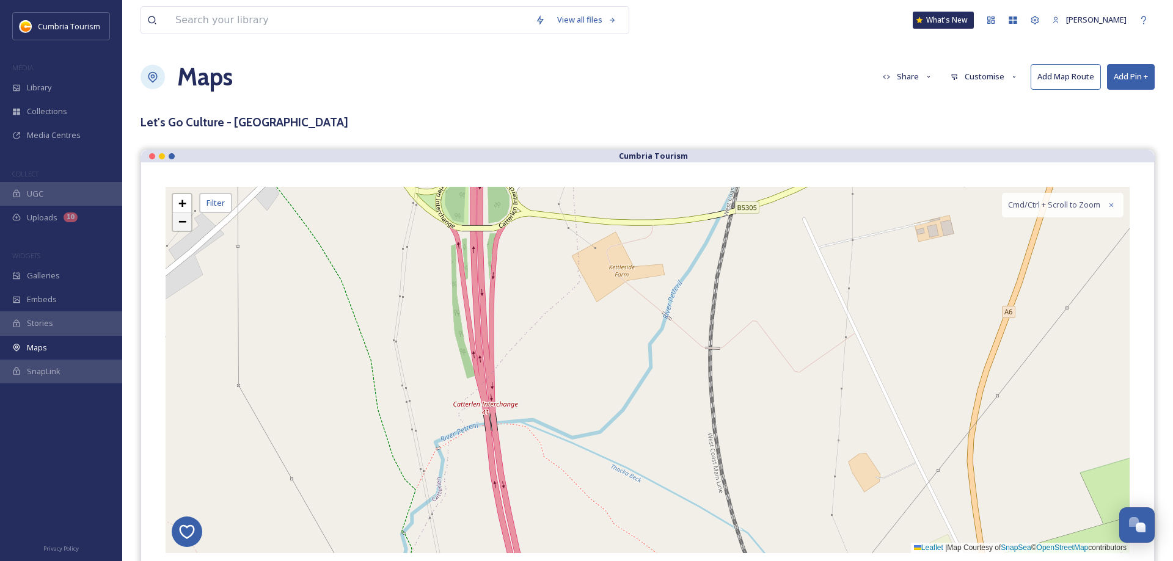
click at [179, 225] on link "−" at bounding box center [182, 222] width 18 height 18
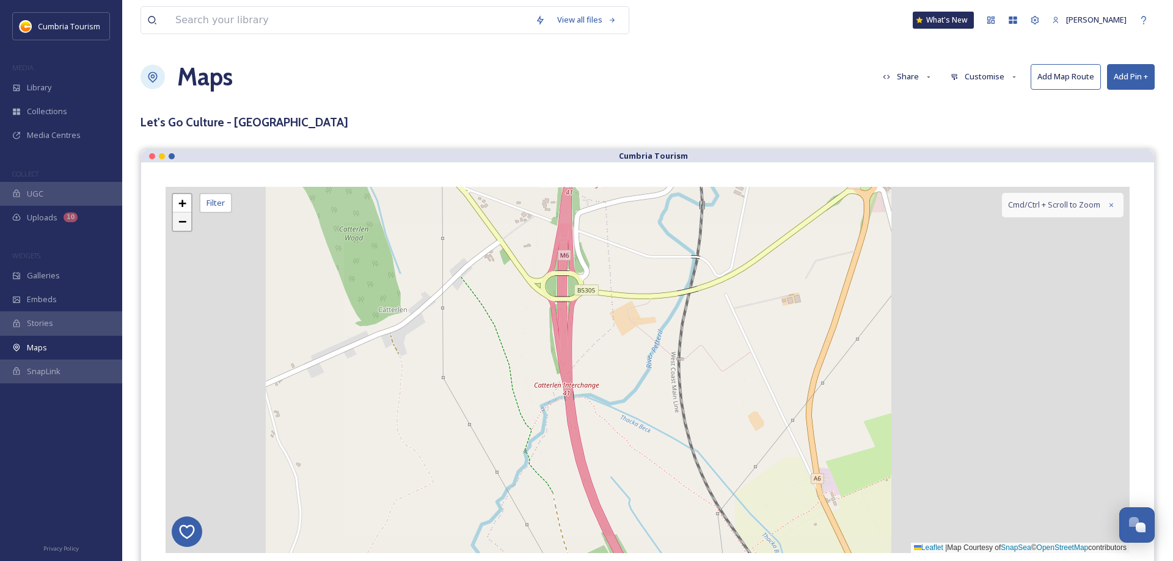
click at [178, 225] on span "−" at bounding box center [182, 221] width 8 height 15
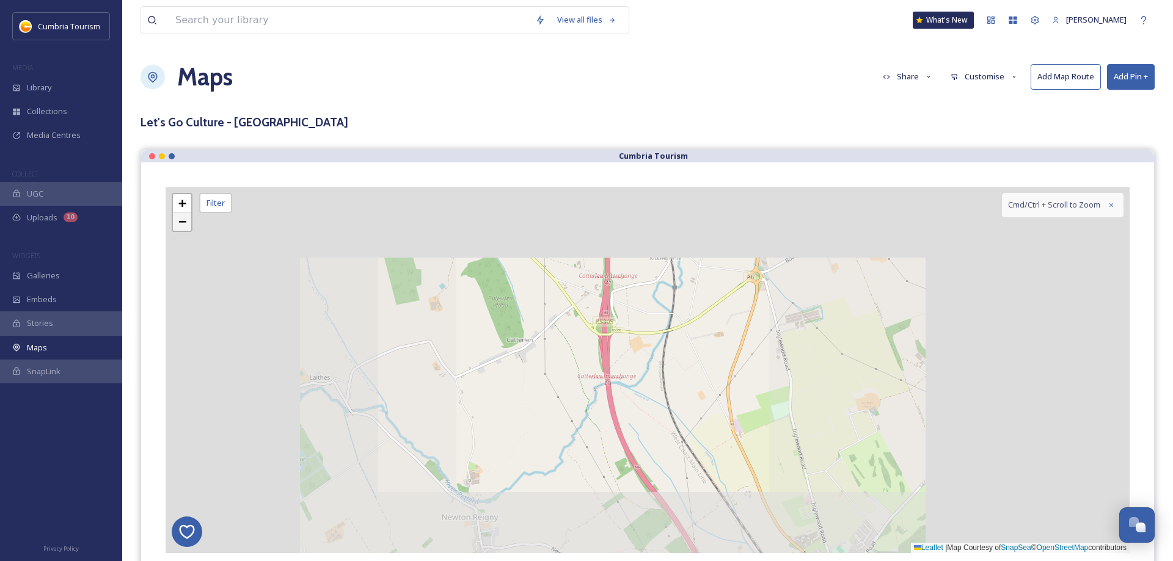
click at [178, 225] on span "−" at bounding box center [182, 221] width 8 height 15
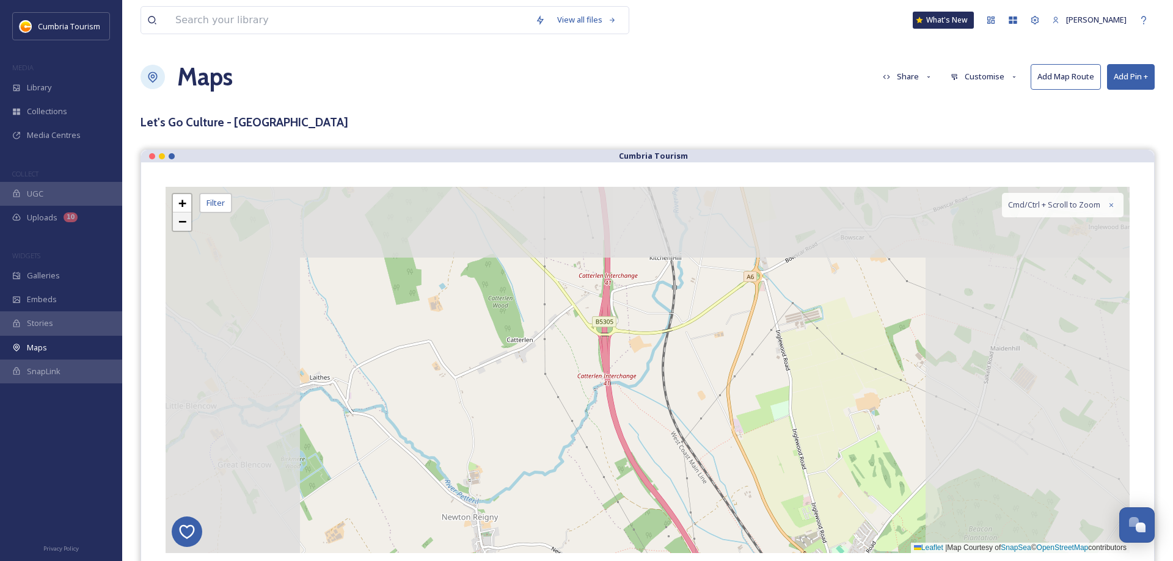
click at [178, 225] on span "−" at bounding box center [182, 221] width 8 height 15
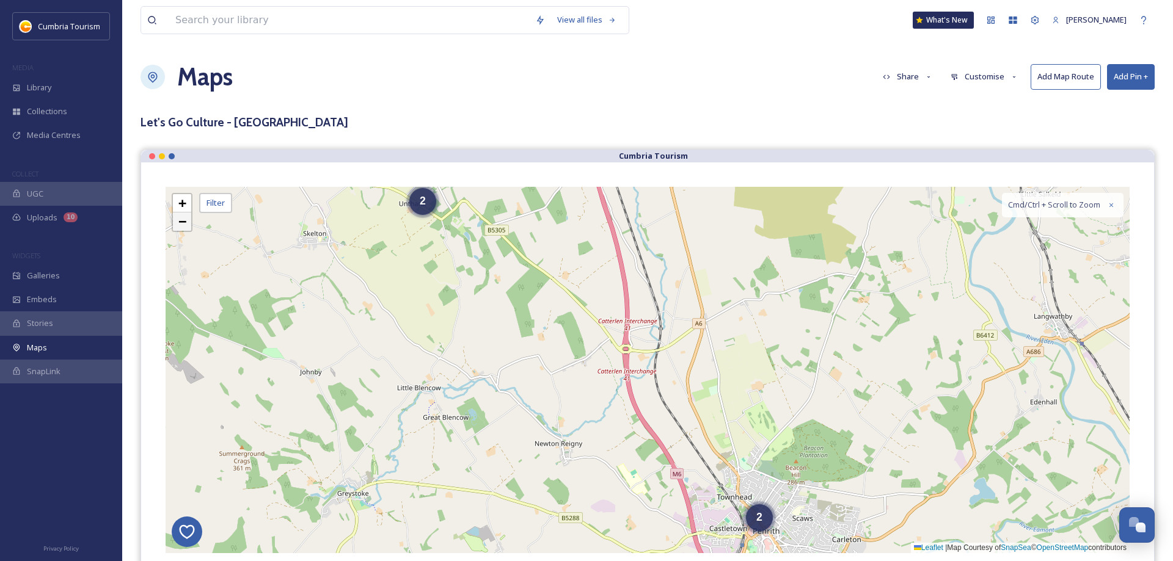
click at [178, 225] on span "−" at bounding box center [182, 221] width 8 height 15
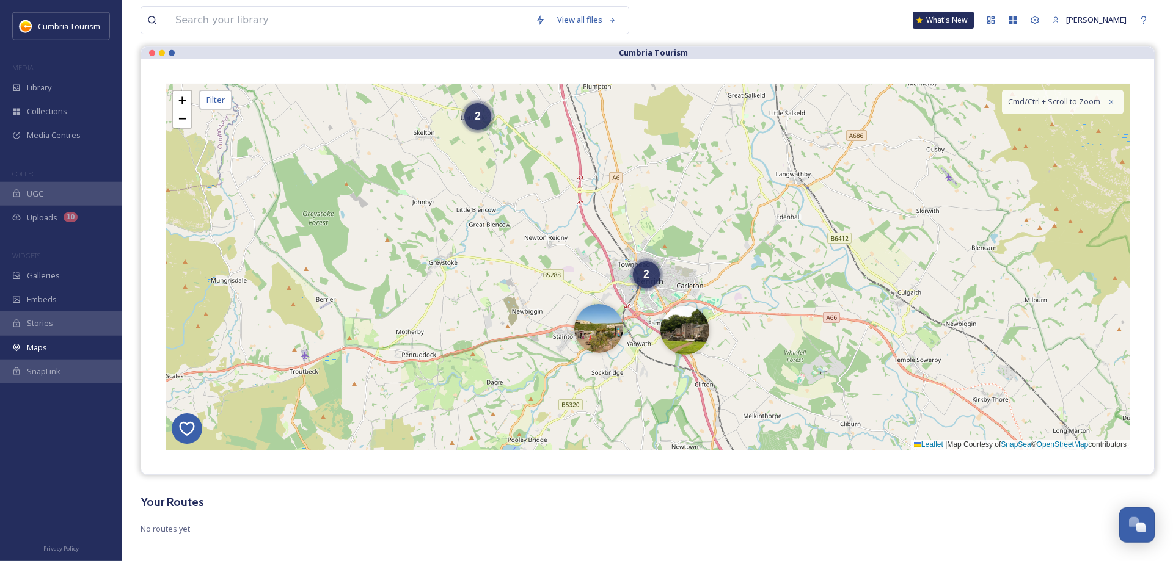
scroll to position [114, 0]
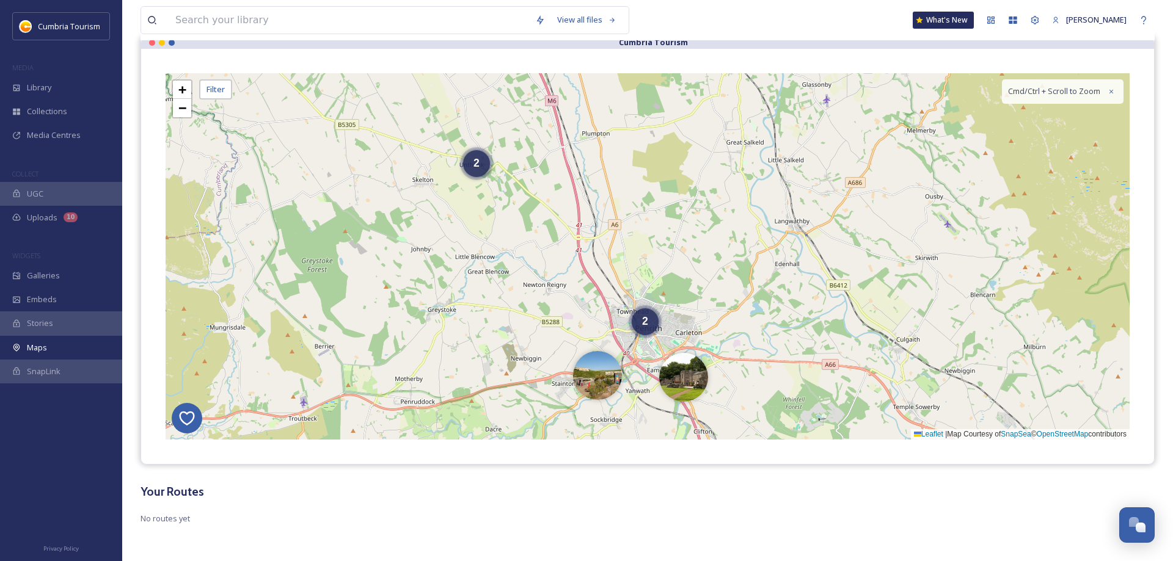
drag, startPoint x: 797, startPoint y: 195, endPoint x: 793, endPoint y: 247, distance: 52.0
click at [793, 247] on div "2 2 + − Leaflet | Map Courtesy of SnapSea © OpenStreetMap contributors Cmd/Ctrl…" at bounding box center [648, 256] width 964 height 366
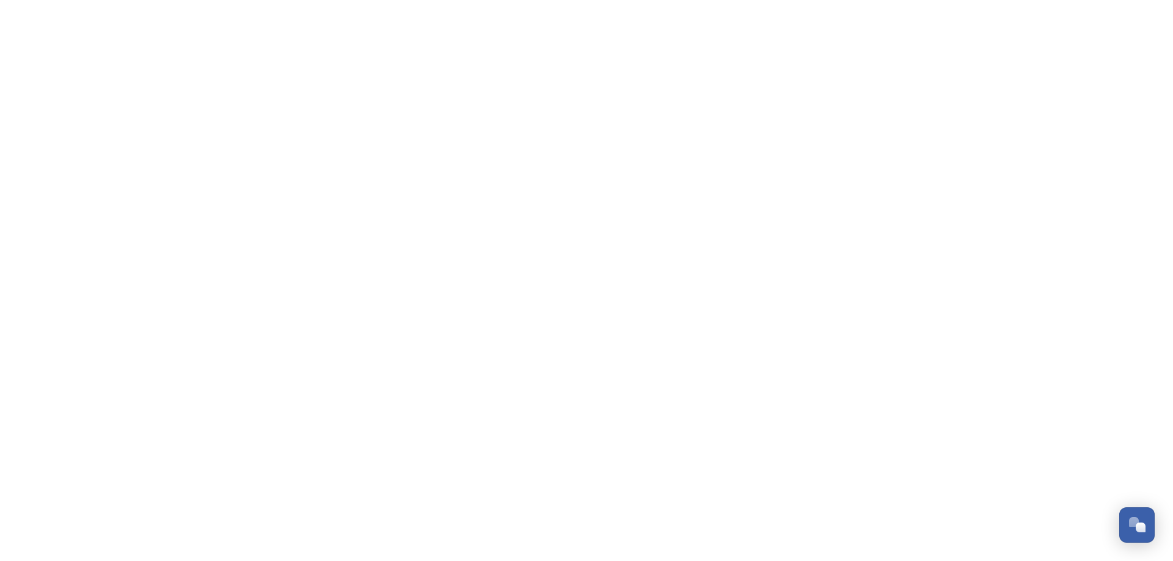
scroll to position [4384, 0]
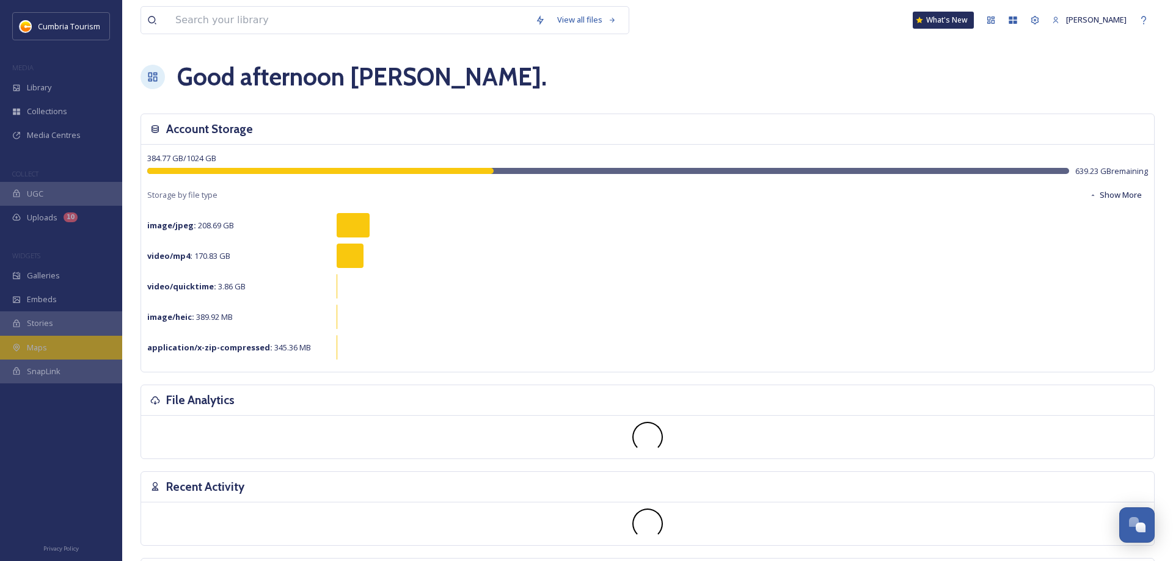
click at [44, 344] on span "Maps" at bounding box center [37, 348] width 20 height 12
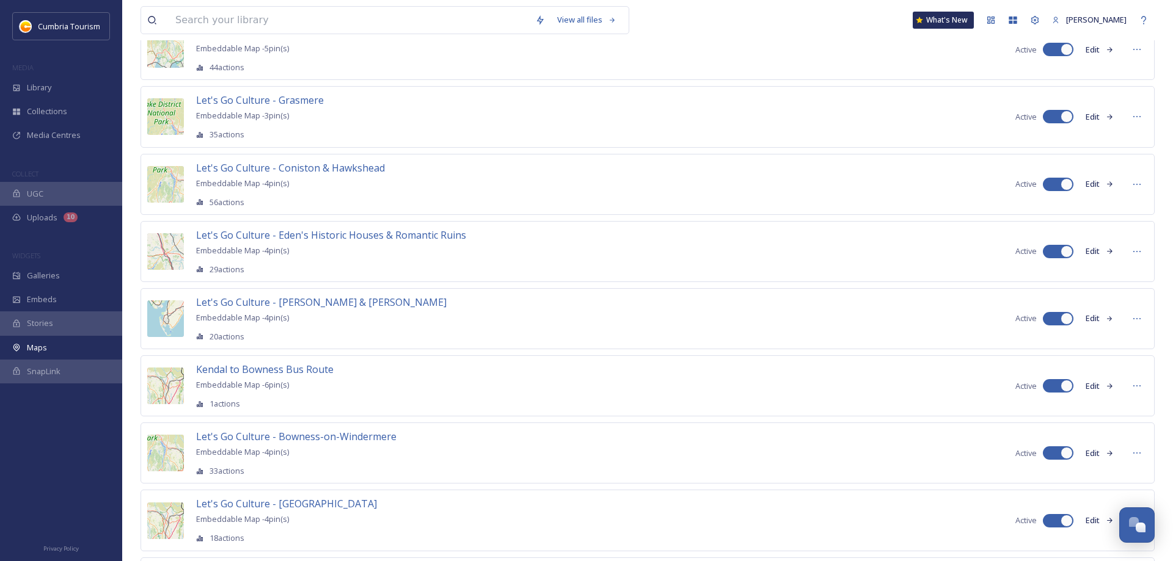
scroll to position [923, 0]
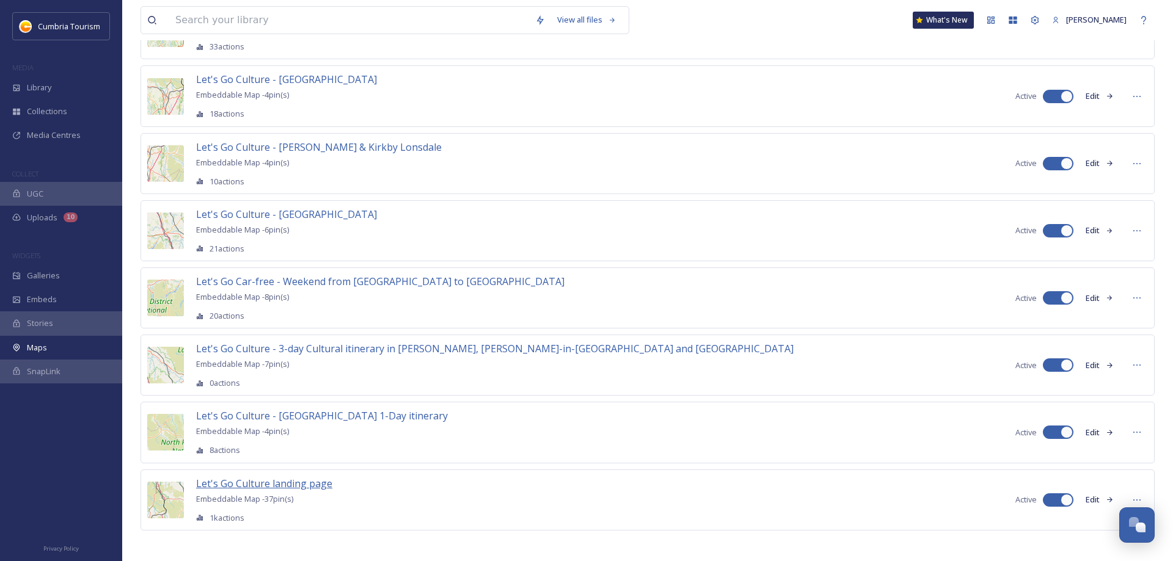
click at [255, 478] on span "Let's Go Culture landing page" at bounding box center [264, 483] width 136 height 13
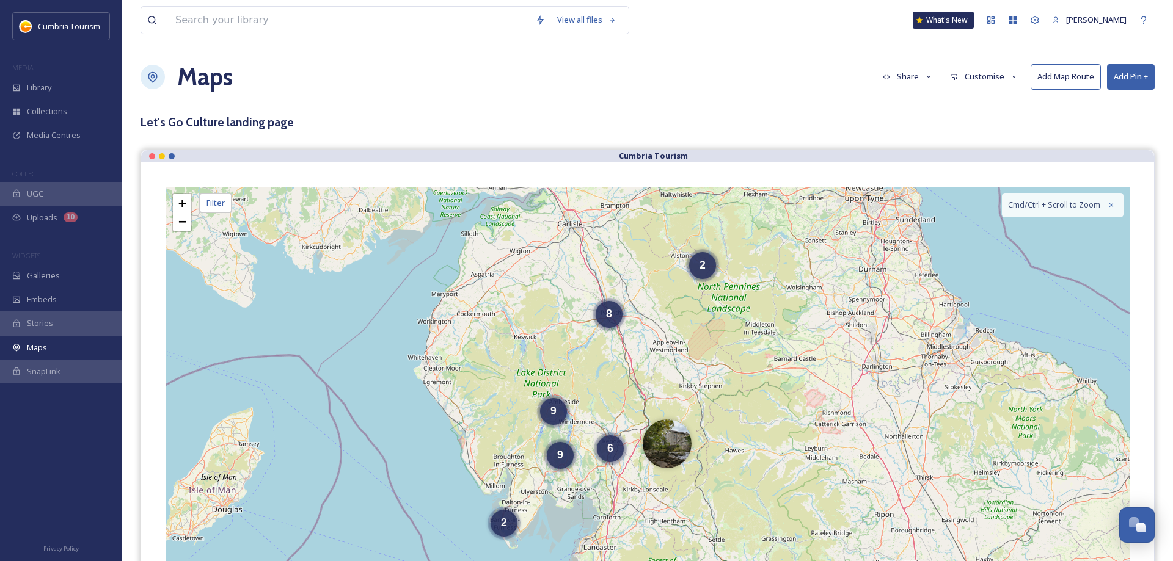
click at [1128, 74] on button "Add Pin +" at bounding box center [1131, 76] width 48 height 25
click at [1125, 129] on span "Add Pin From Library" at bounding box center [1110, 129] width 75 height 12
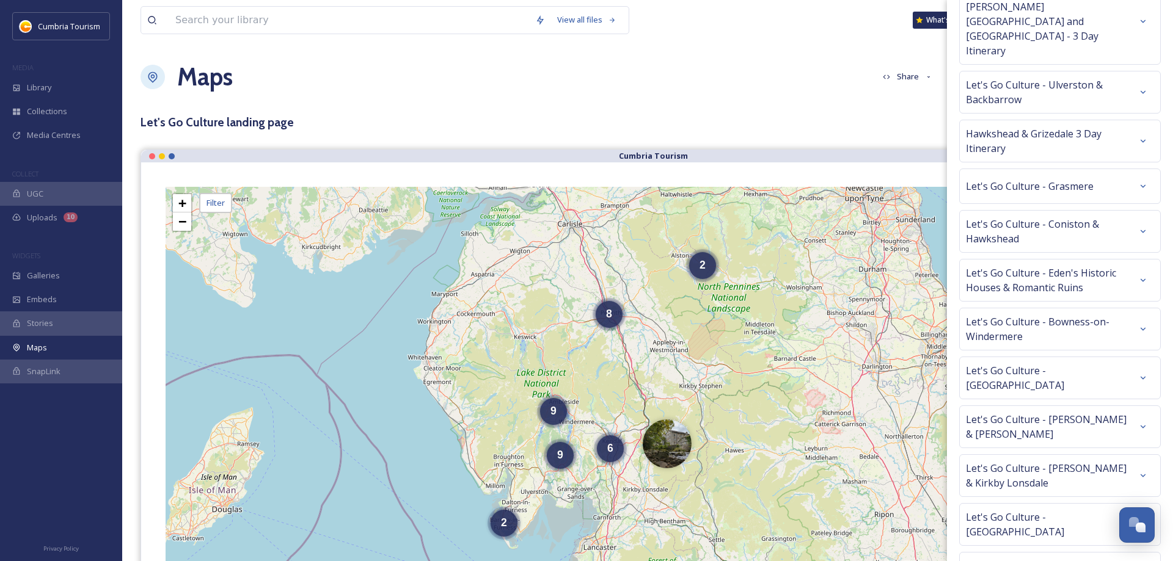
scroll to position [308, 0]
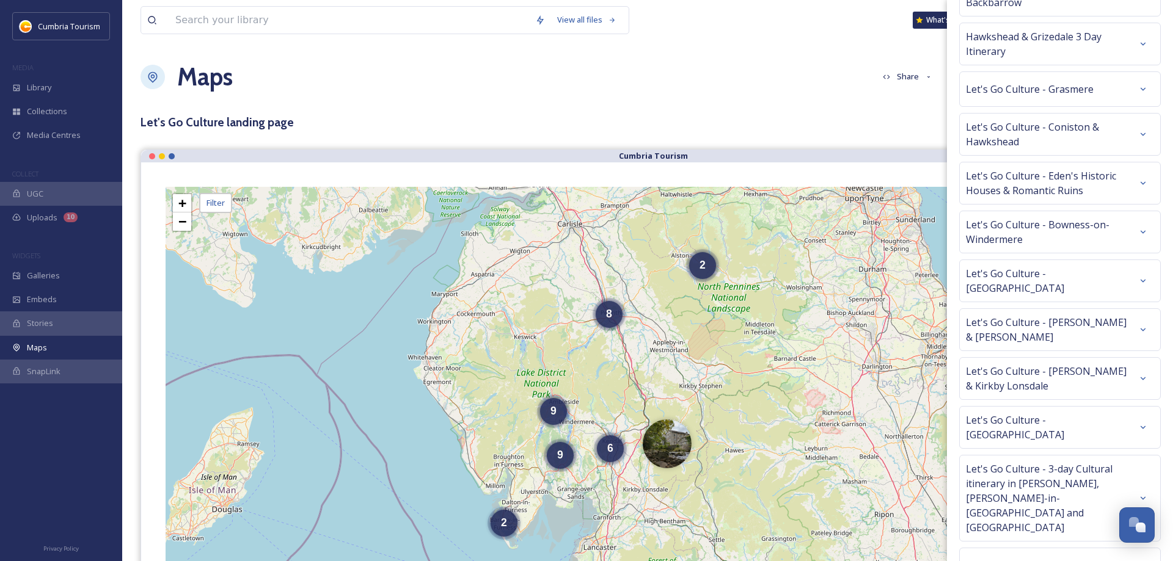
click at [1054, 413] on span "Let's Go Culture - [GEOGRAPHIC_DATA]" at bounding box center [1049, 427] width 166 height 29
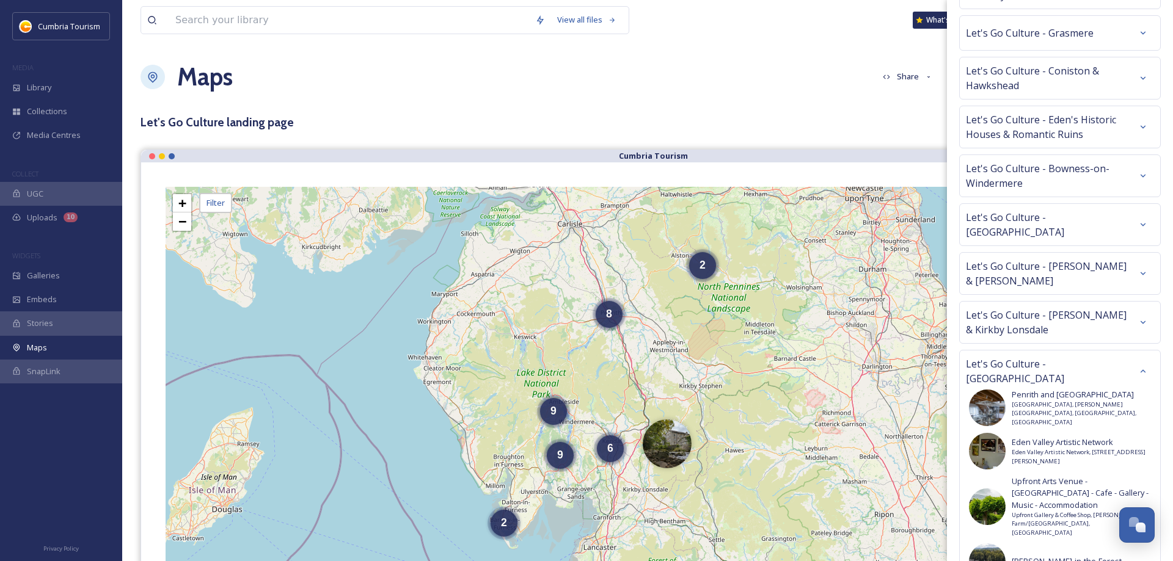
scroll to position [539, 0]
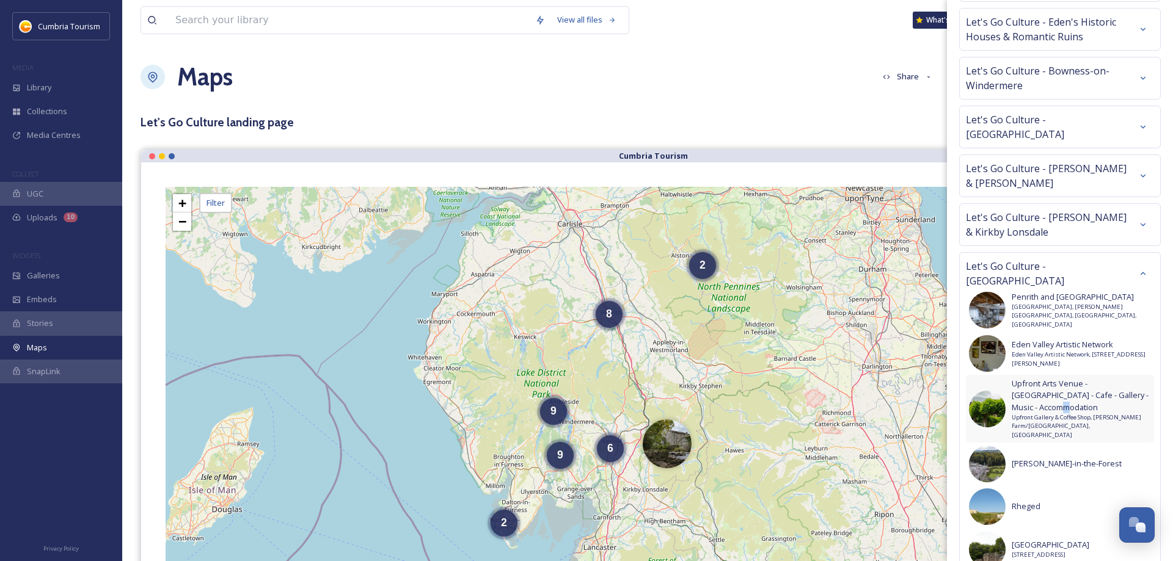
click at [1055, 378] on span "Upfront Arts Venue - [GEOGRAPHIC_DATA] - Cafe - Gallery - Music - Accommodation" at bounding box center [1080, 395] width 139 height 35
